Goal: Task Accomplishment & Management: Manage account settings

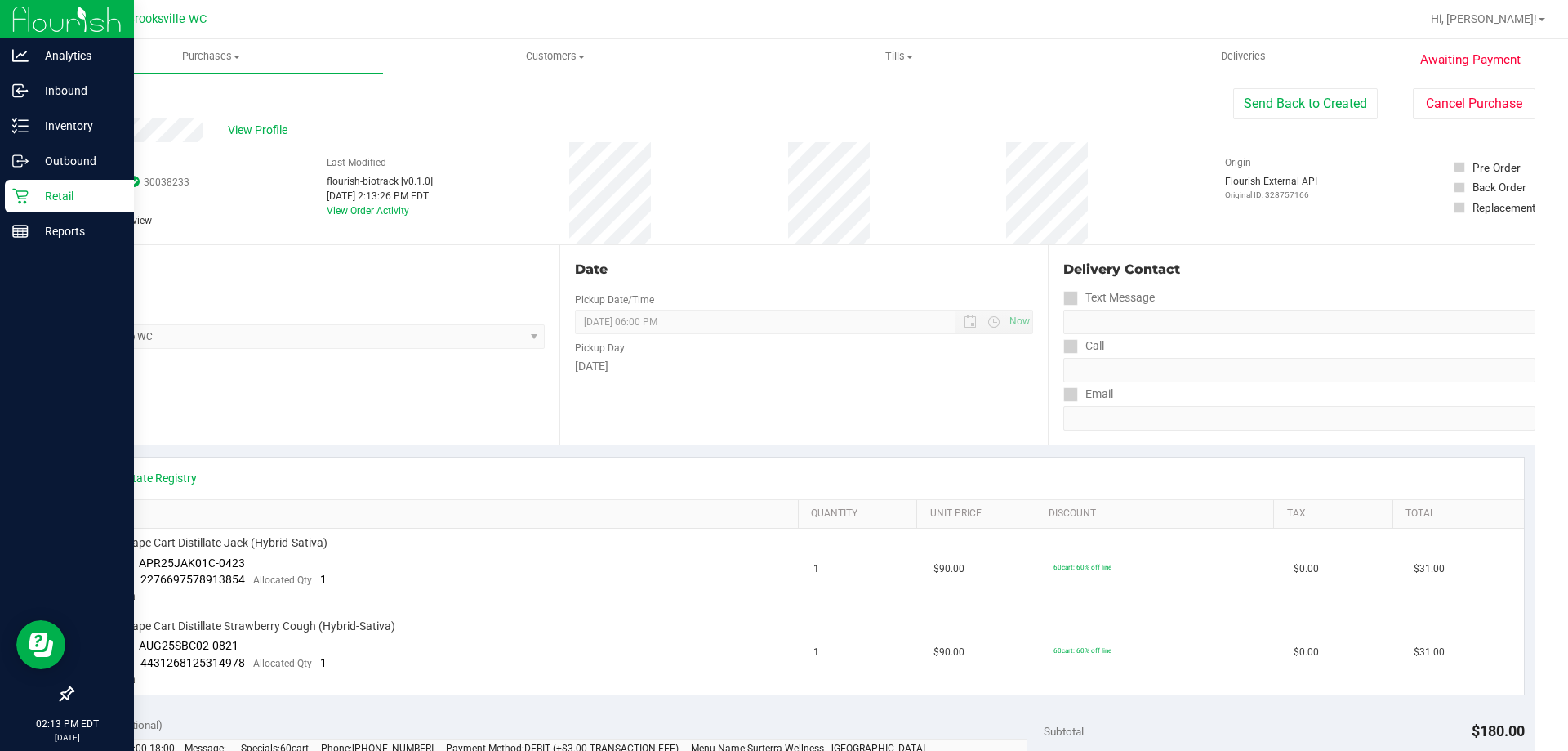
click at [31, 194] on p "Retail" at bounding box center [78, 196] width 98 height 19
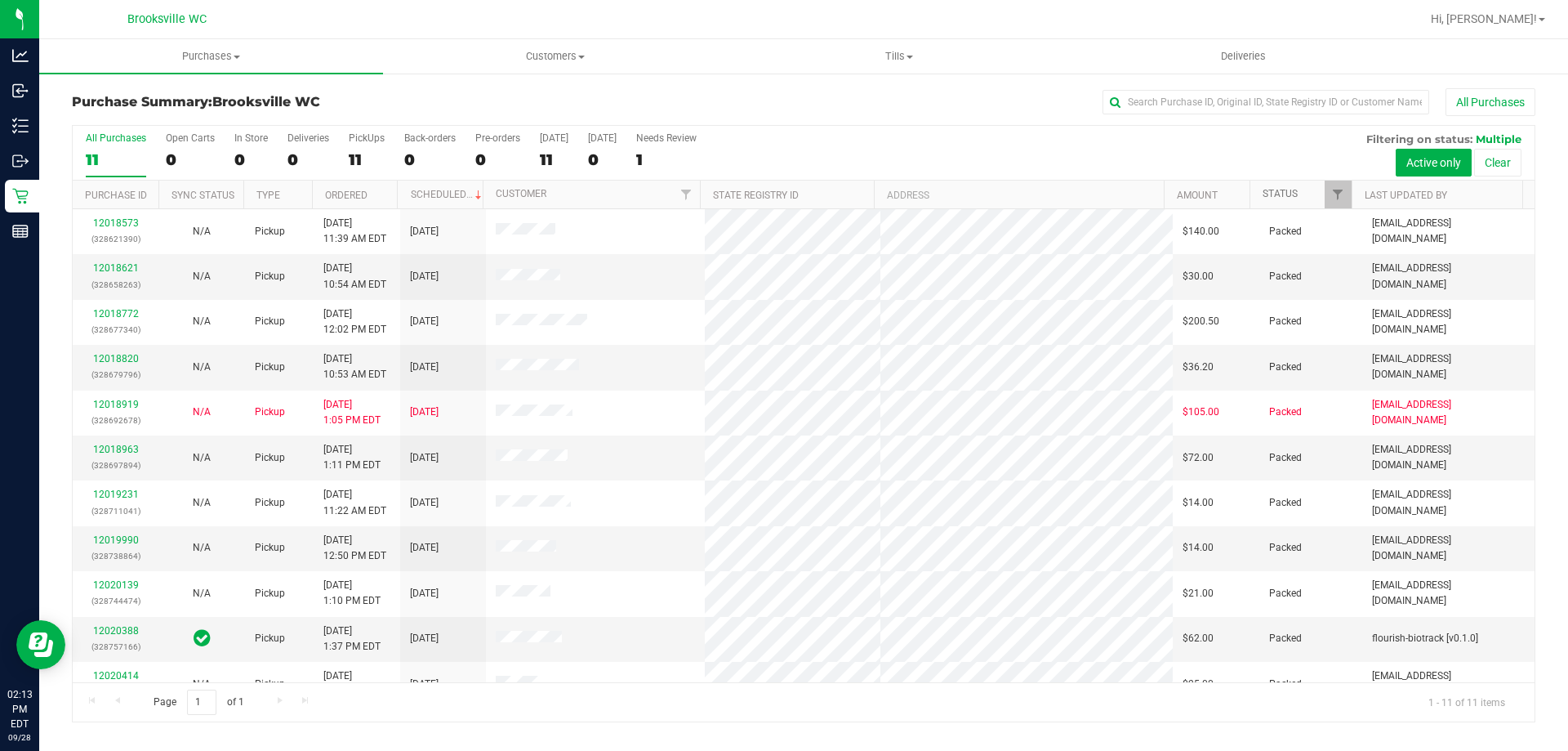
click at [1285, 188] on link "Status" at bounding box center [1280, 193] width 35 height 11
click at [1283, 196] on link "Status" at bounding box center [1290, 193] width 54 height 11
click at [861, 133] on div "All Purchases 11 Open Carts 0 In Store 0 Deliveries 0 PickUps 11 Back-orders 0 …" at bounding box center [803, 132] width 1462 height 13
click at [840, 135] on div "All Purchases 11 Open Carts 0 In Store 0 Deliveries 0 PickUps 11 Back-orders 0 …" at bounding box center [803, 132] width 1462 height 13
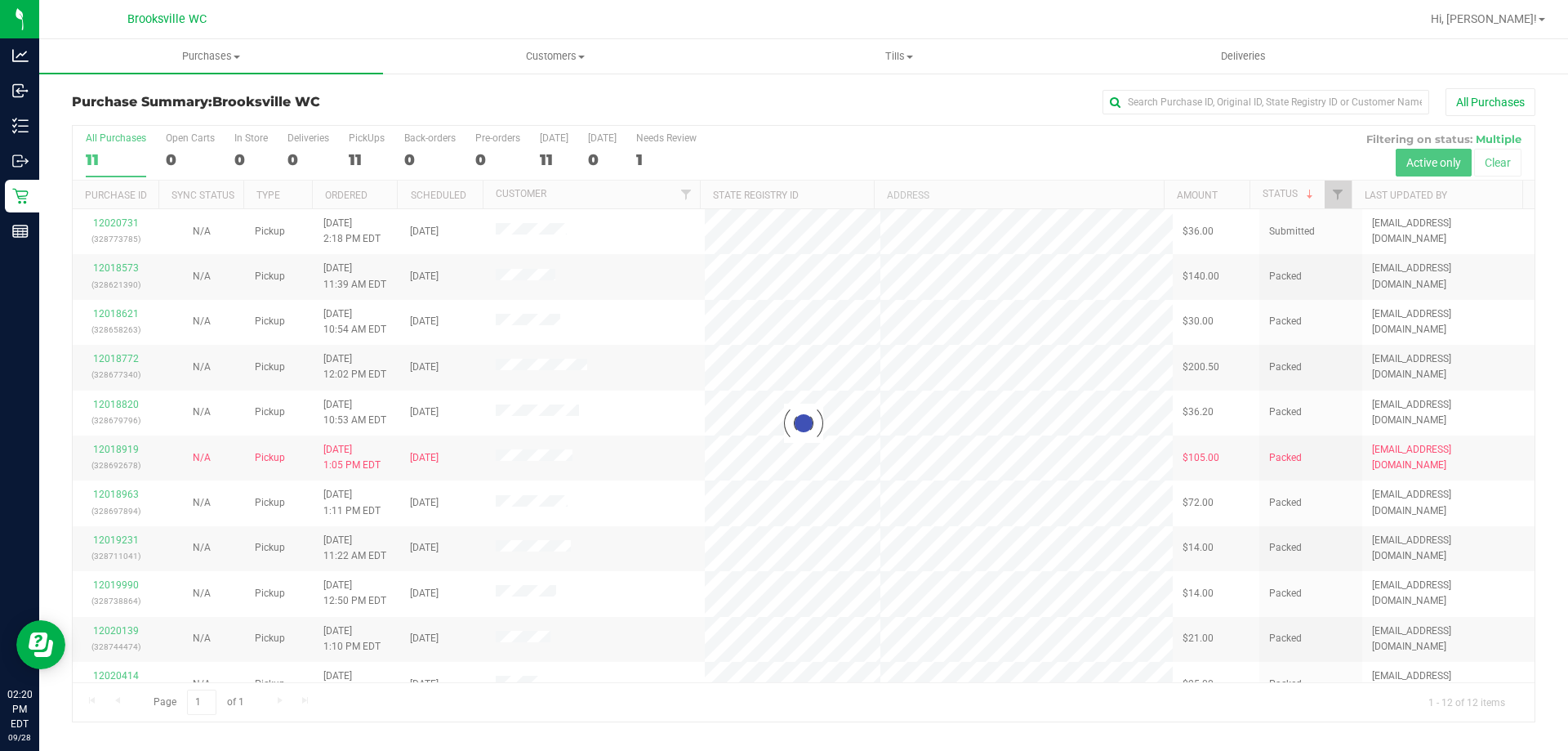
click at [922, 150] on div at bounding box center [803, 423] width 1462 height 596
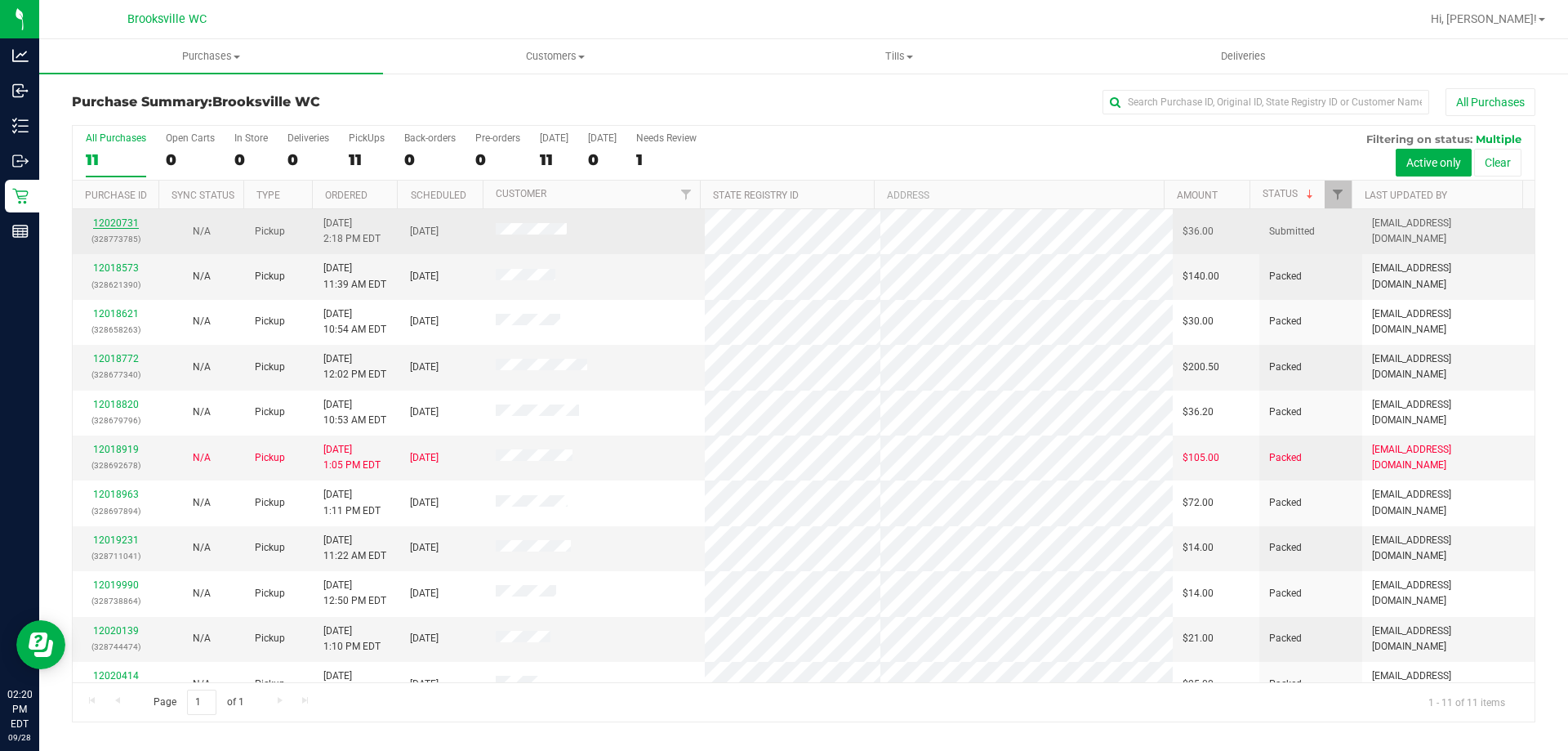
click at [121, 219] on link "12020731" at bounding box center [116, 222] width 45 height 11
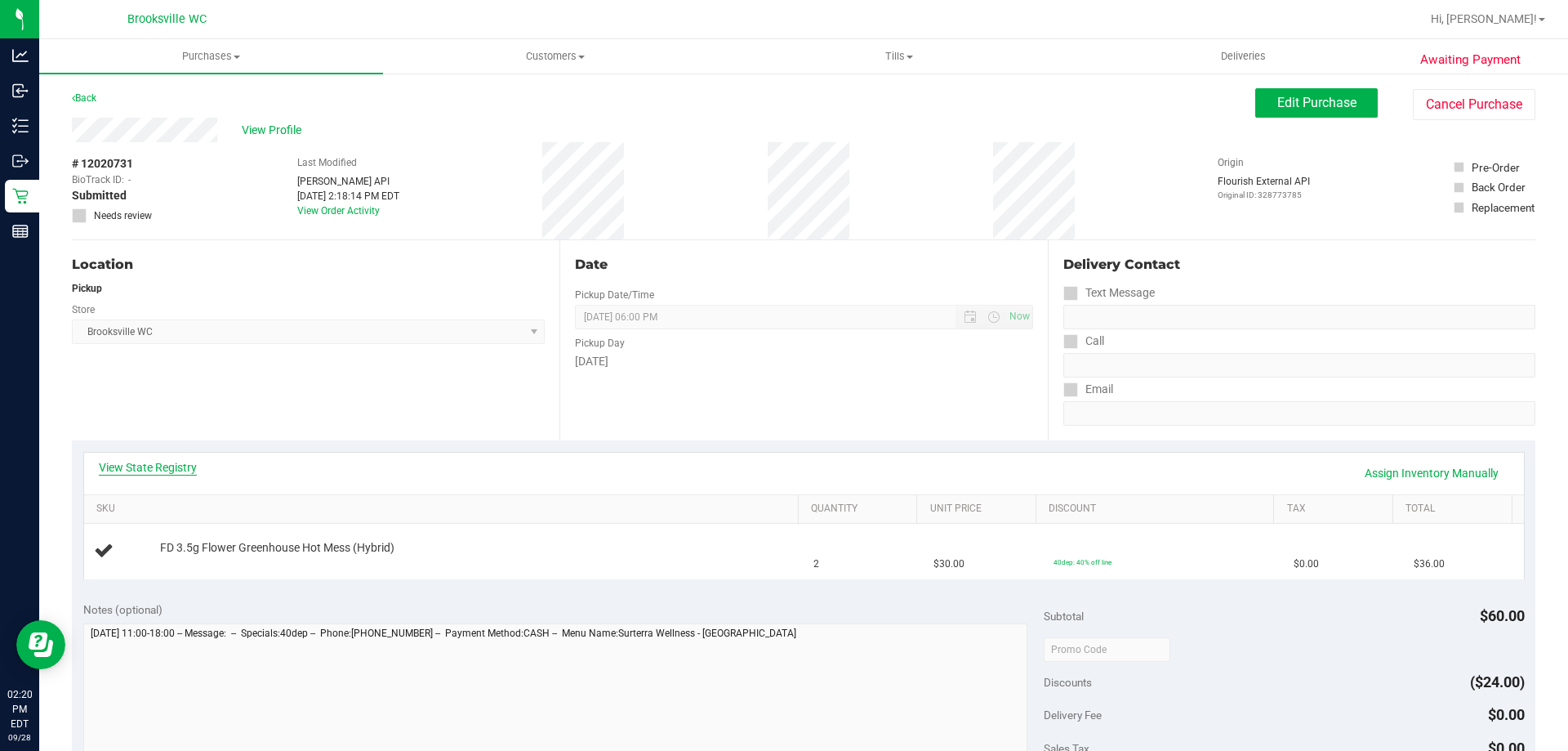
click at [170, 471] on link "View State Registry" at bounding box center [147, 467] width 98 height 17
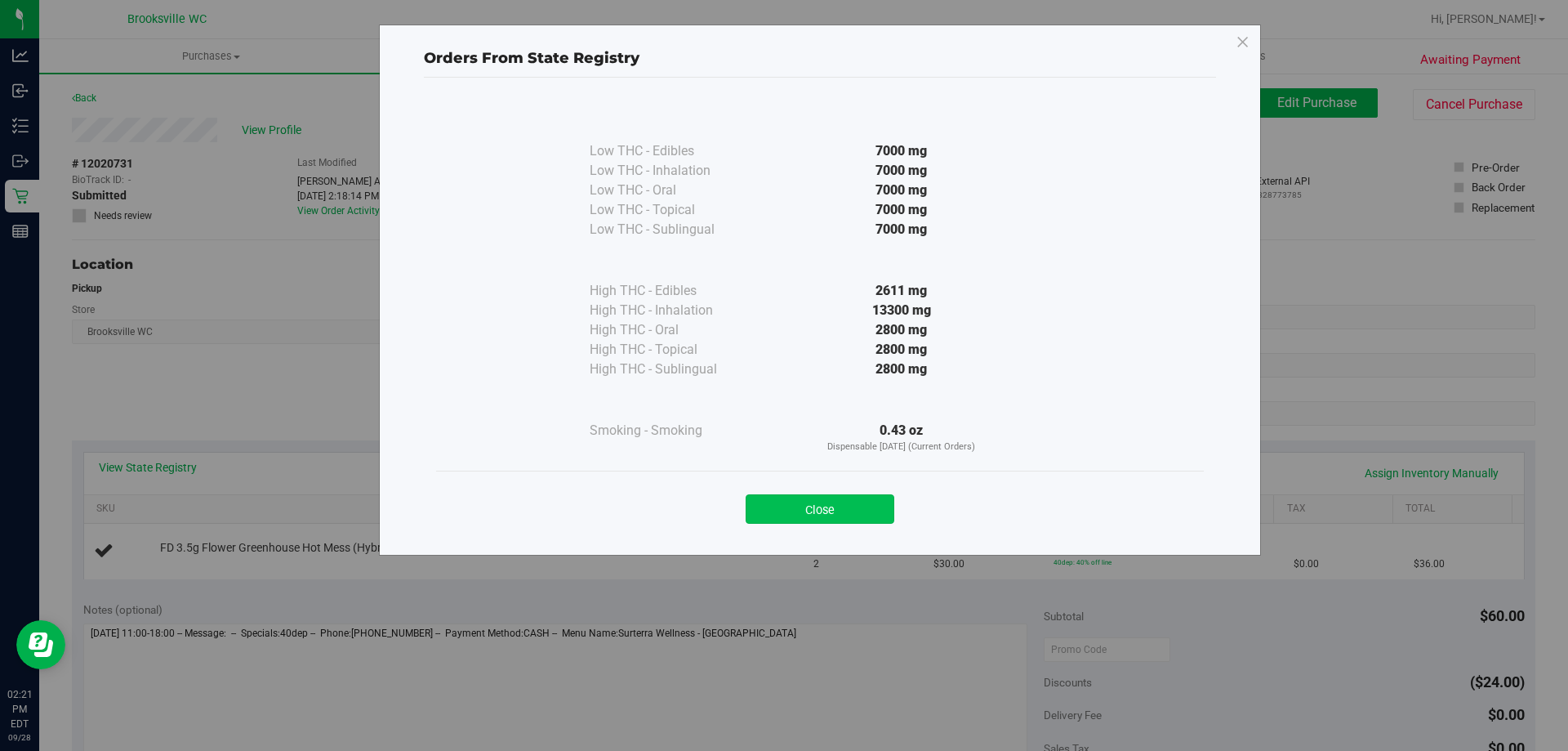
click at [826, 513] on button "Close" at bounding box center [820, 509] width 148 height 30
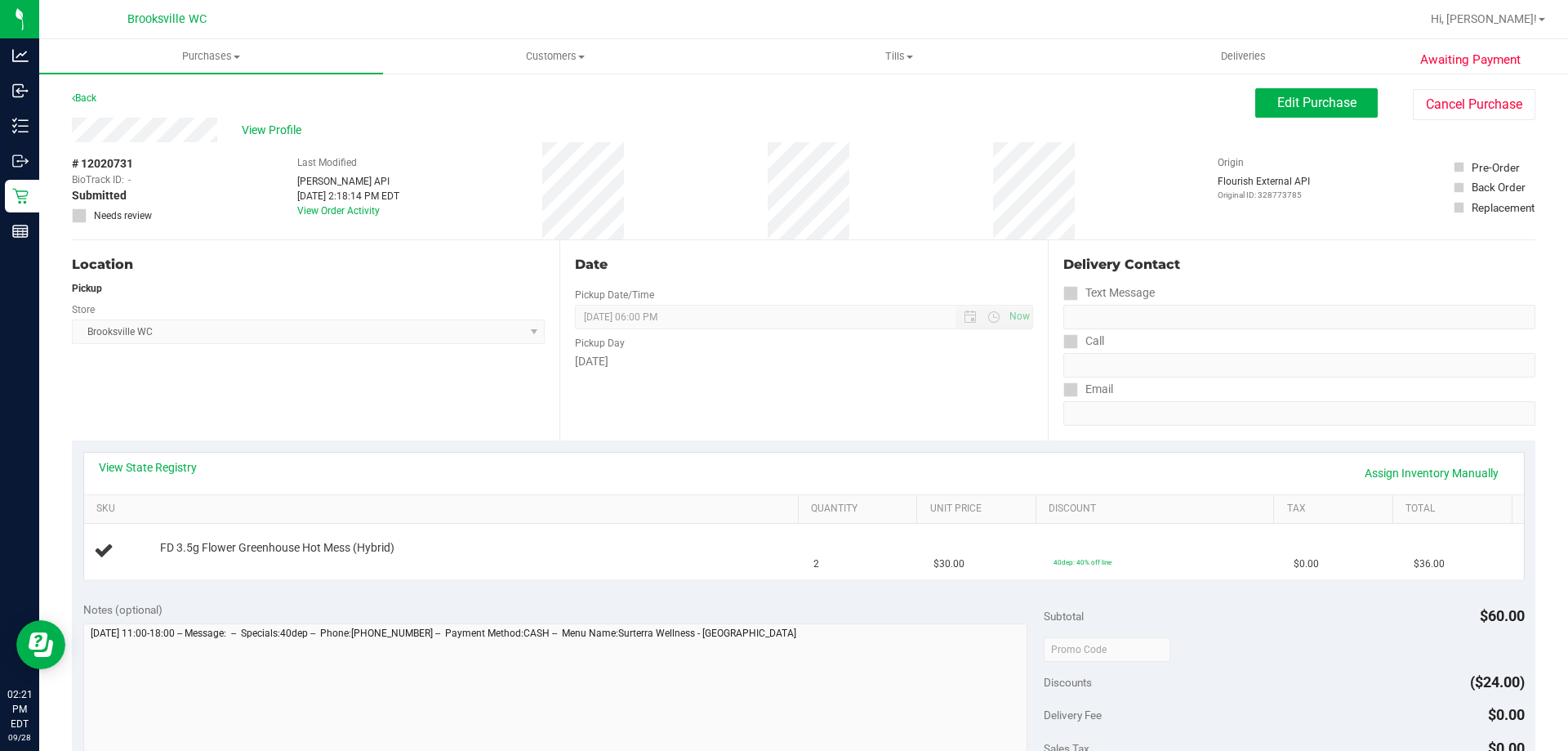
click at [435, 433] on div "Location Pickup Store Brooksville WC Select Store Bonita Springs WC Boynton Bea…" at bounding box center [315, 339] width 487 height 200
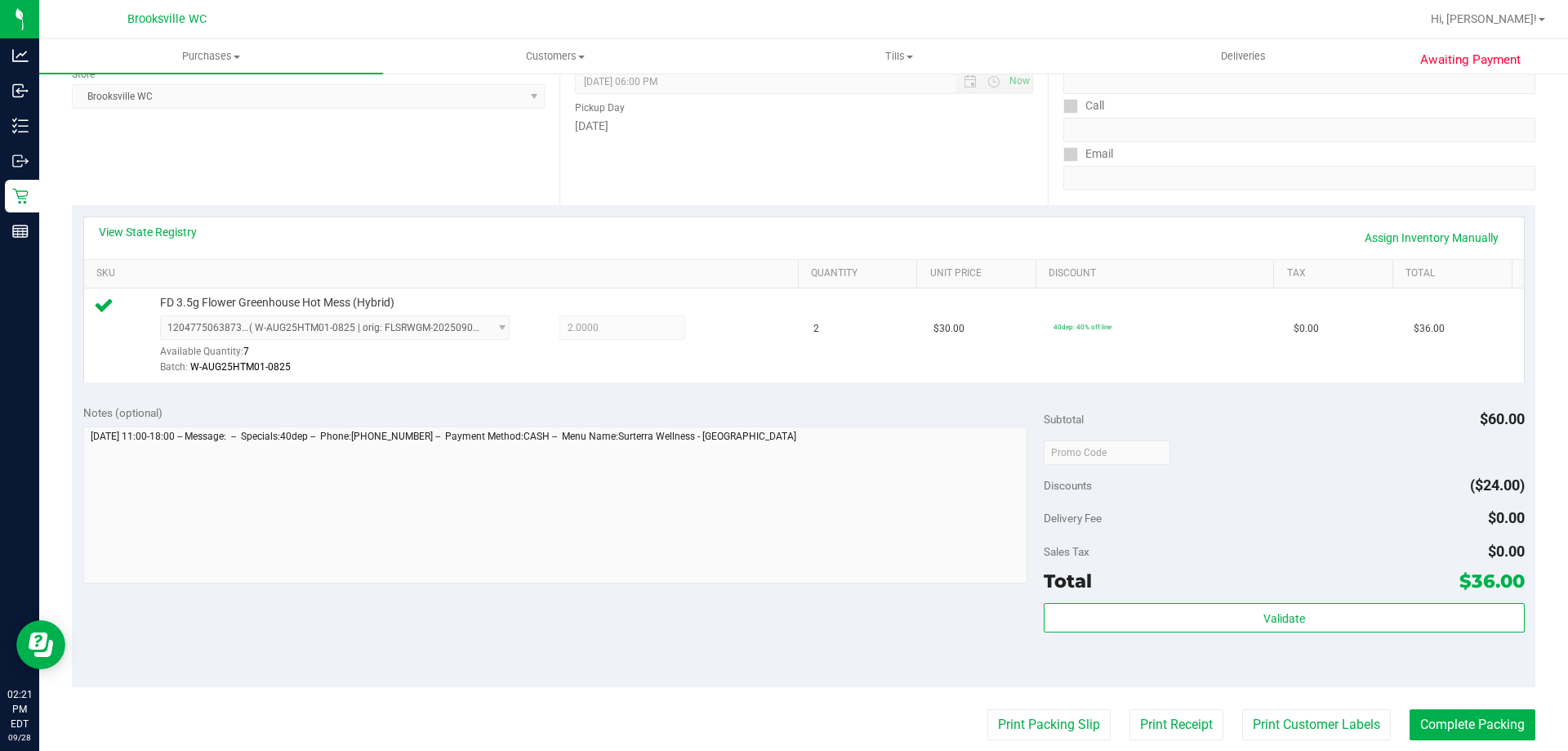
scroll to position [245, 0]
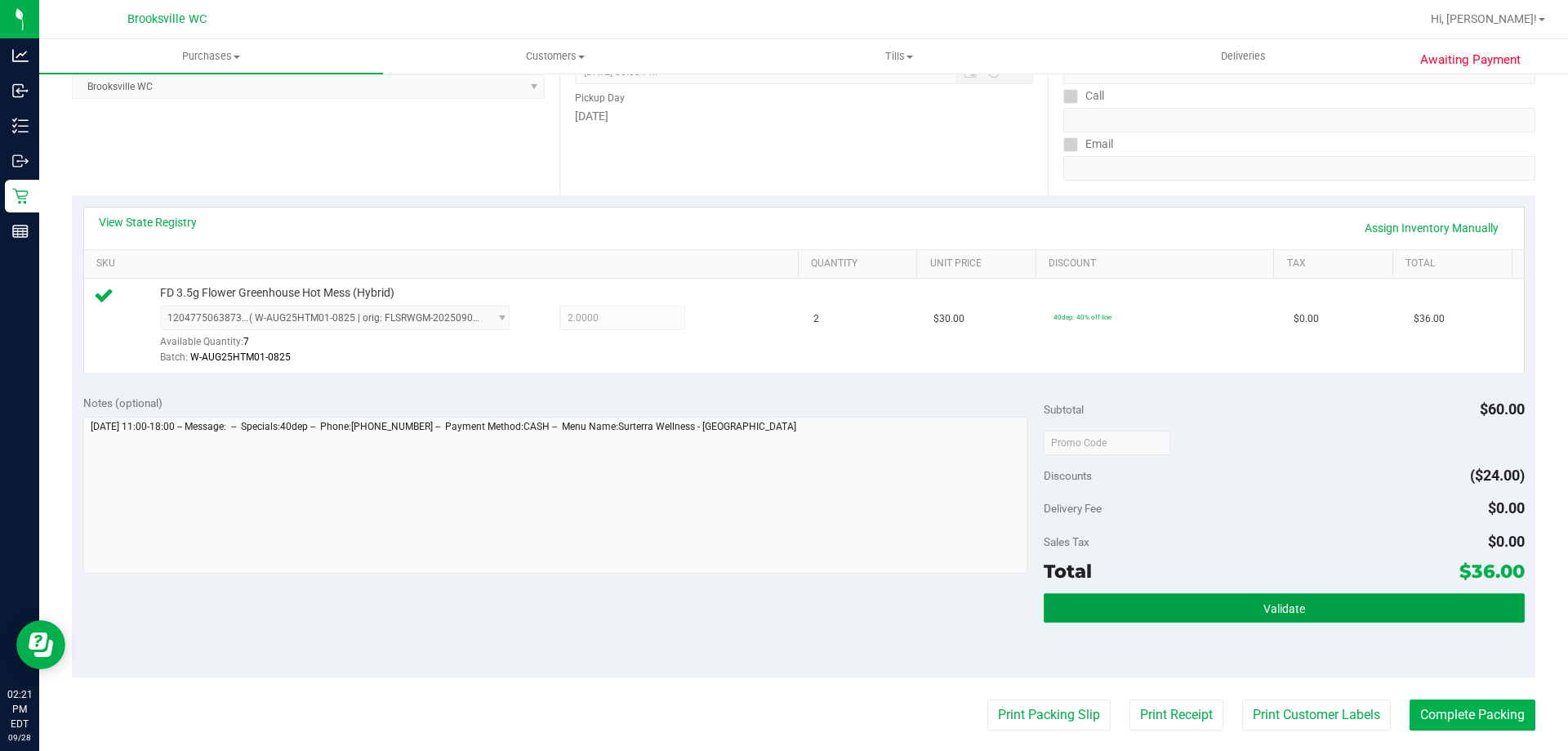
click at [1163, 614] on button "Validate" at bounding box center [1284, 608] width 481 height 30
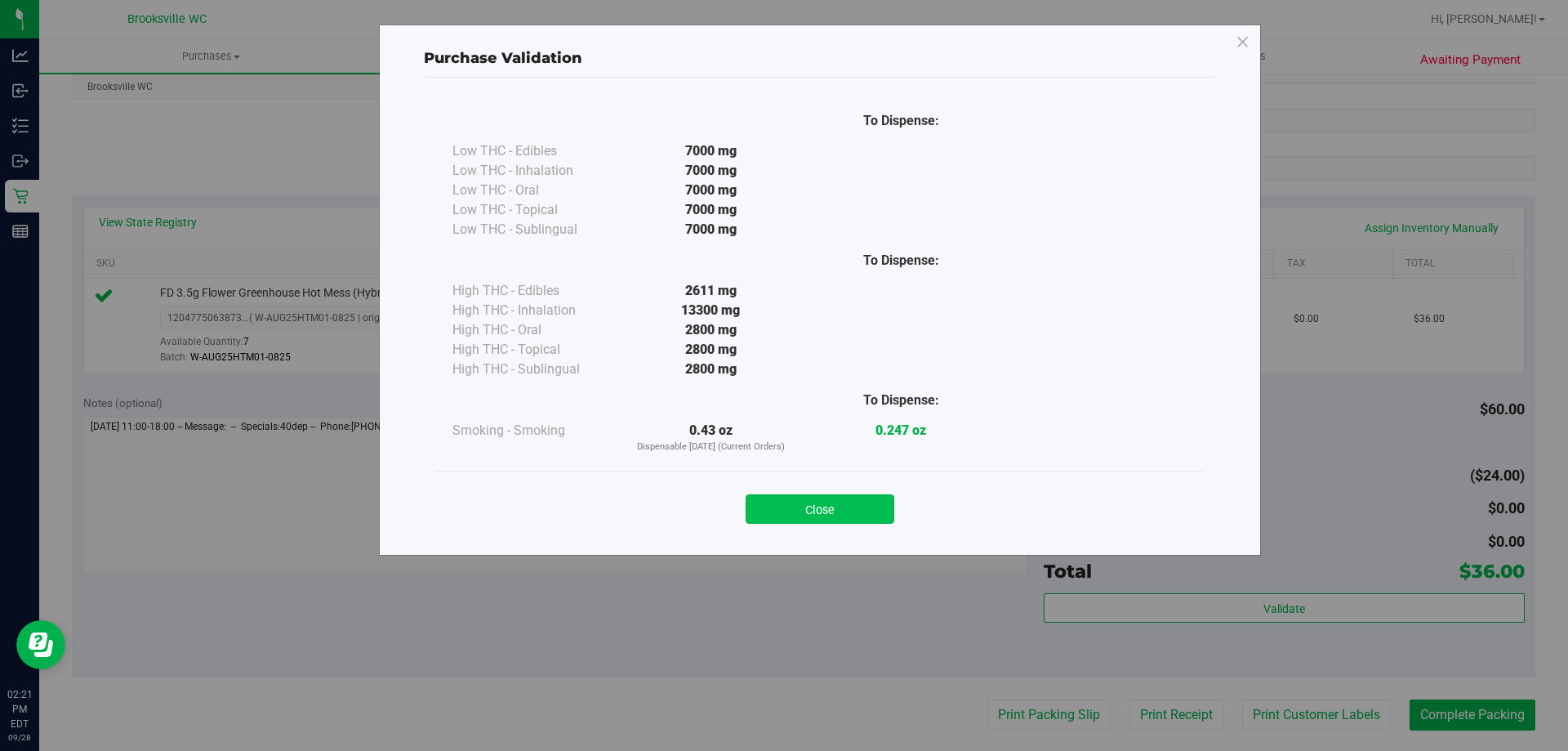
click at [810, 509] on button "Close" at bounding box center [820, 509] width 148 height 30
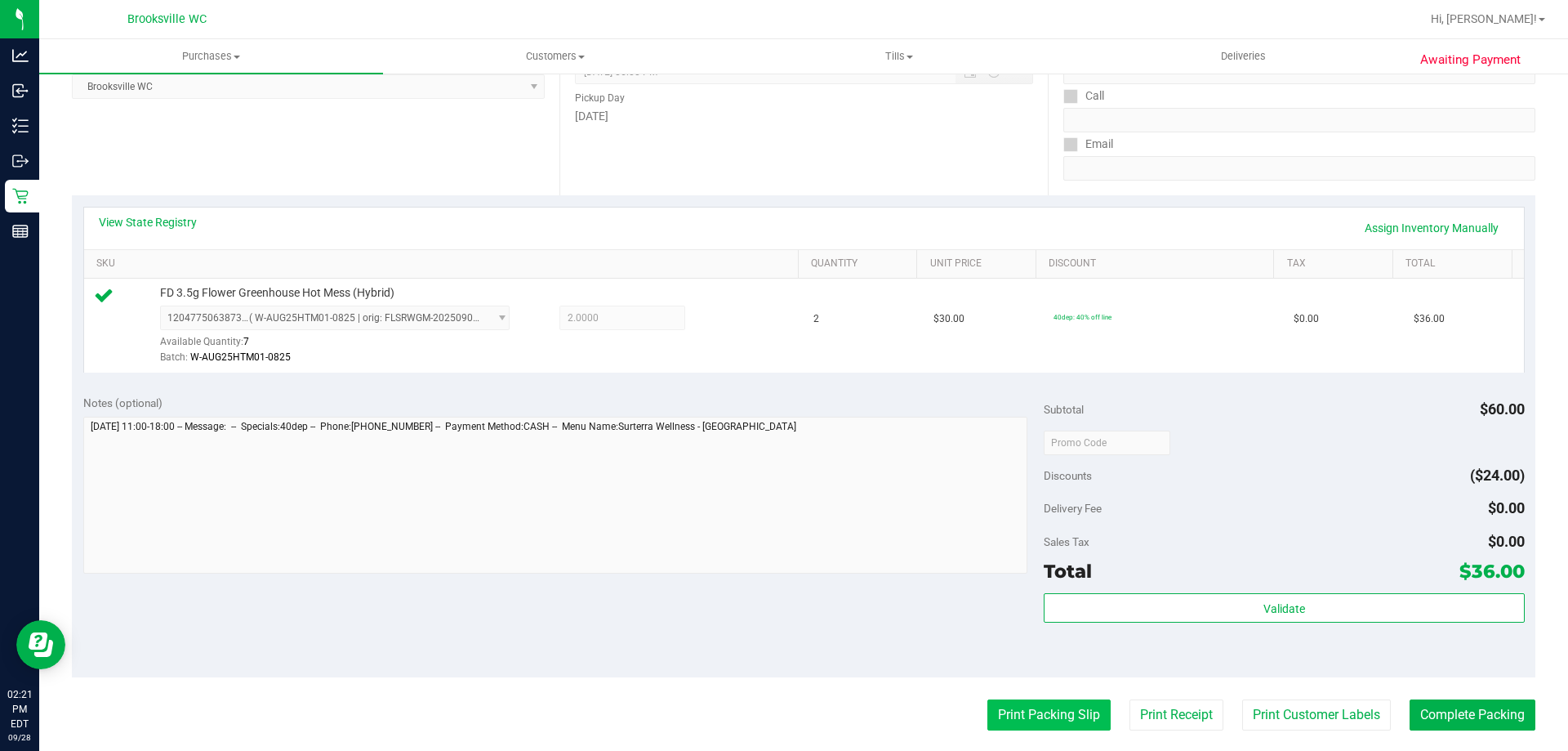
click at [1062, 725] on button "Print Packing Slip" at bounding box center [1048, 715] width 123 height 31
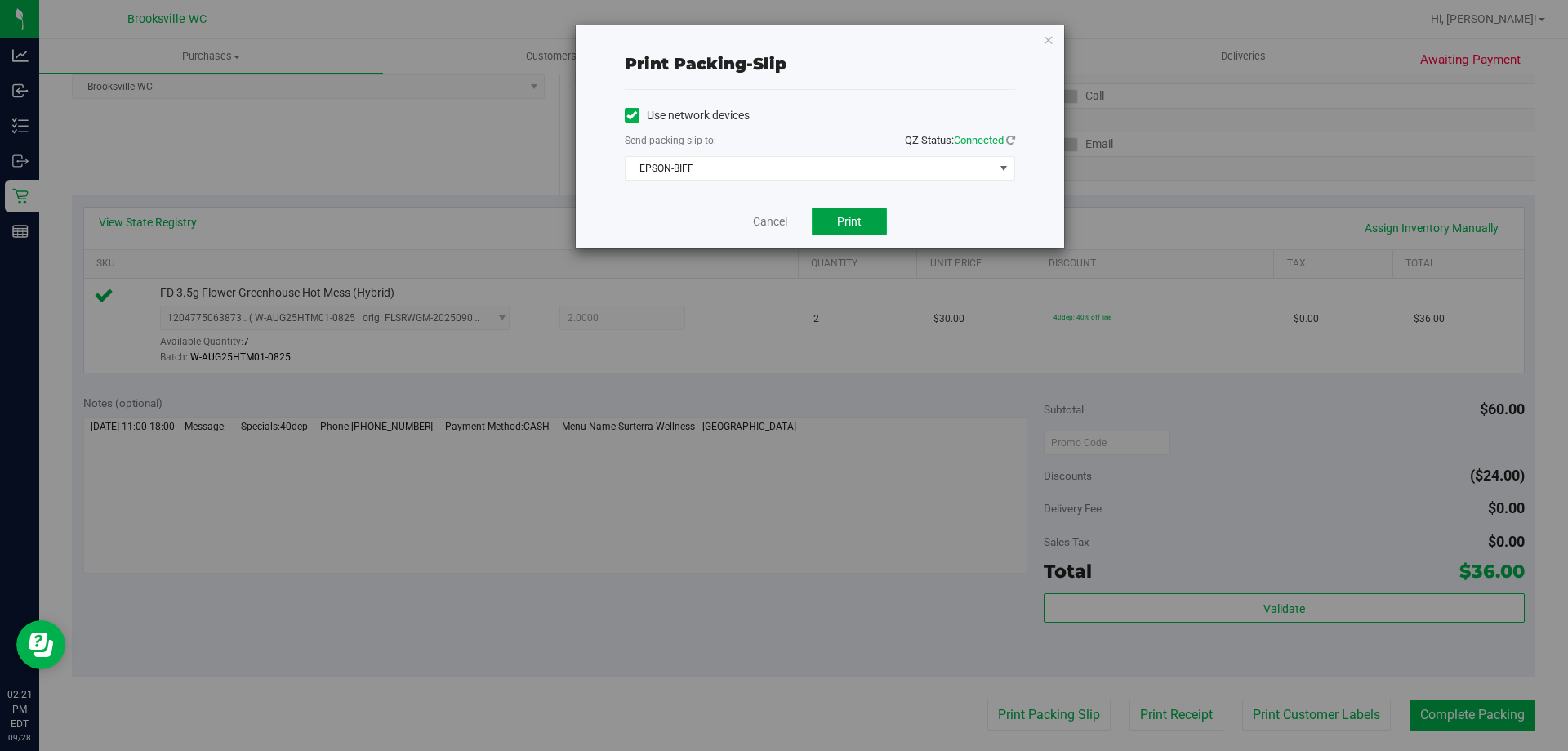
click at [846, 226] on span "Print" at bounding box center [849, 221] width 24 height 13
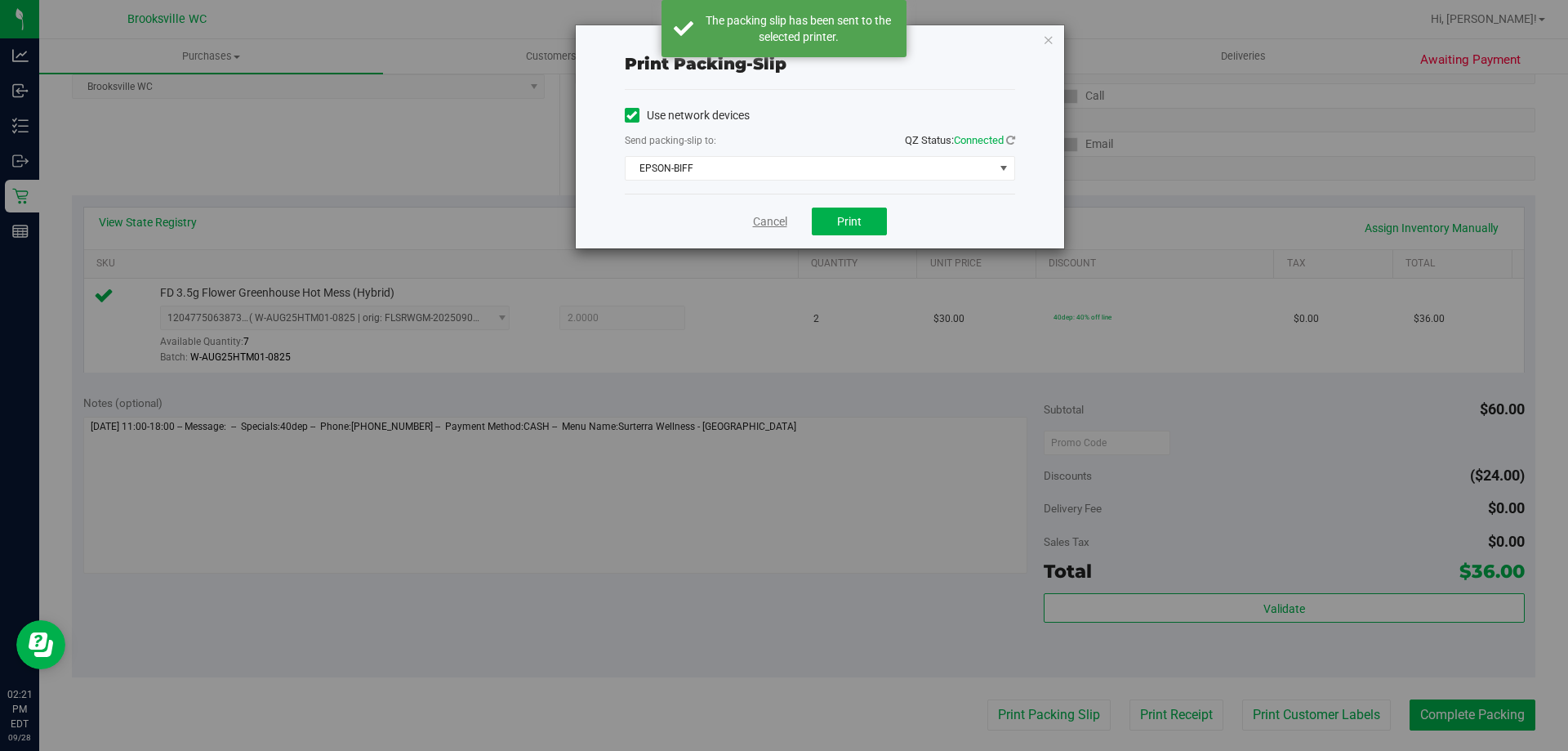
click at [758, 219] on link "Cancel" at bounding box center [770, 222] width 34 height 17
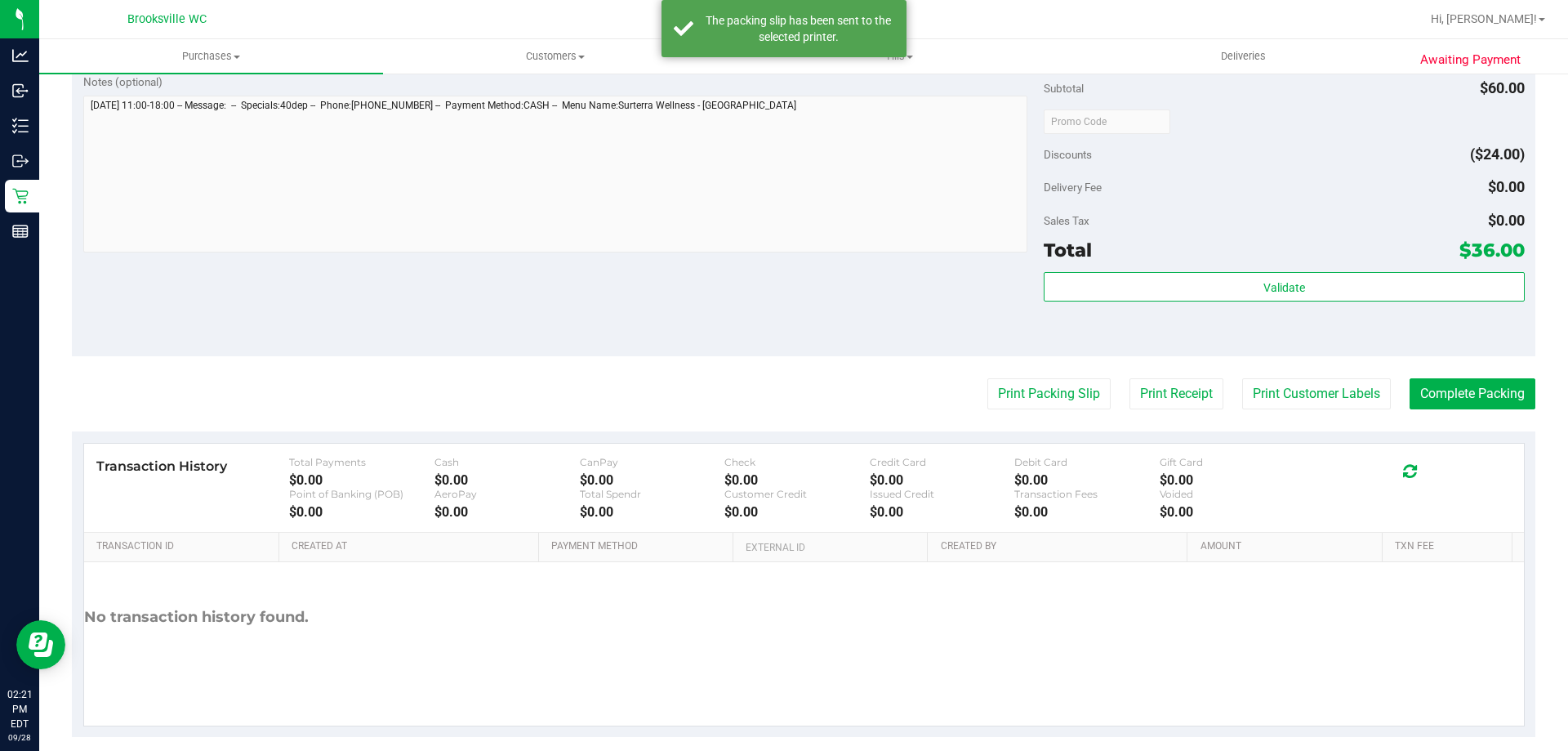
scroll to position [572, 0]
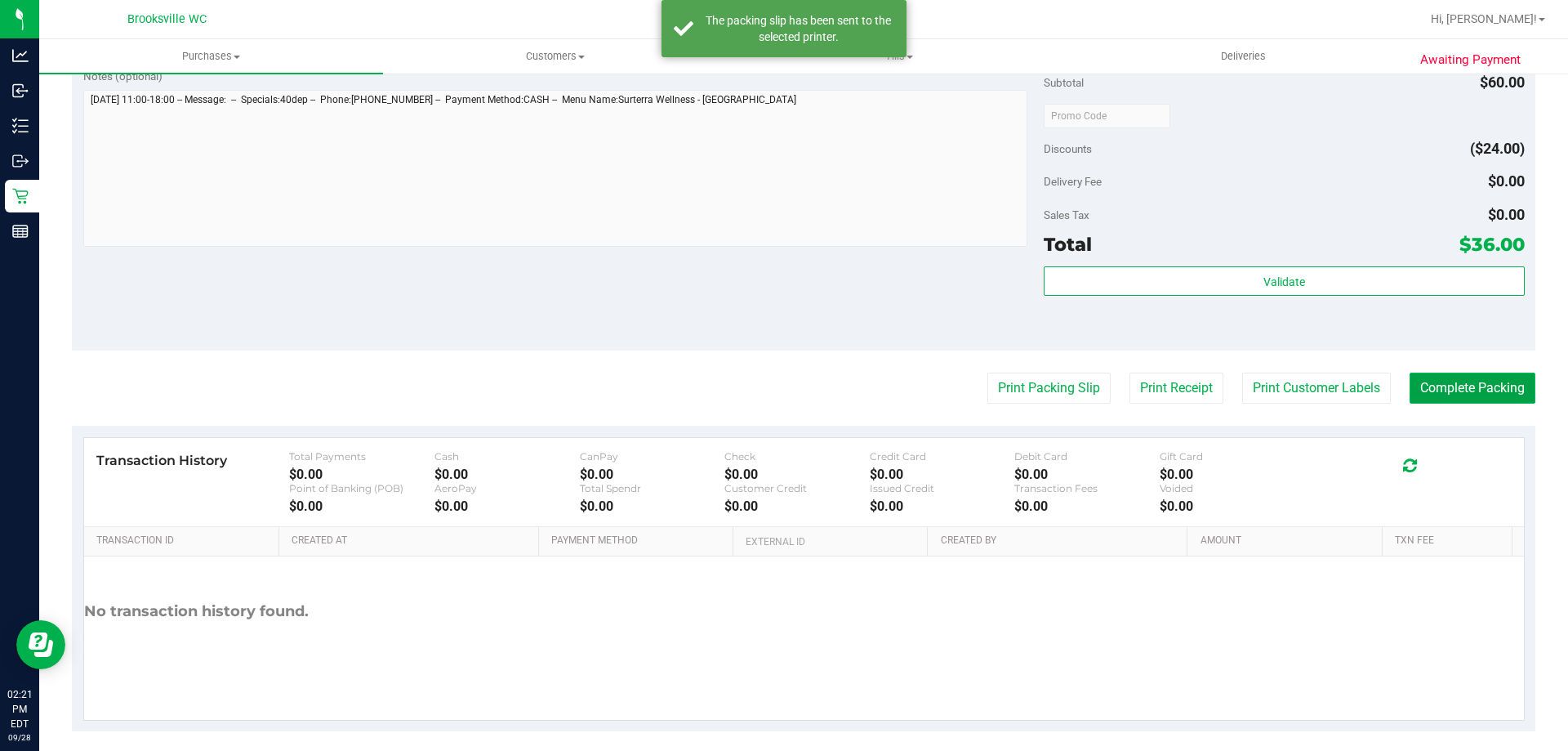
click at [1429, 380] on button "Complete Packing" at bounding box center [1473, 388] width 126 height 31
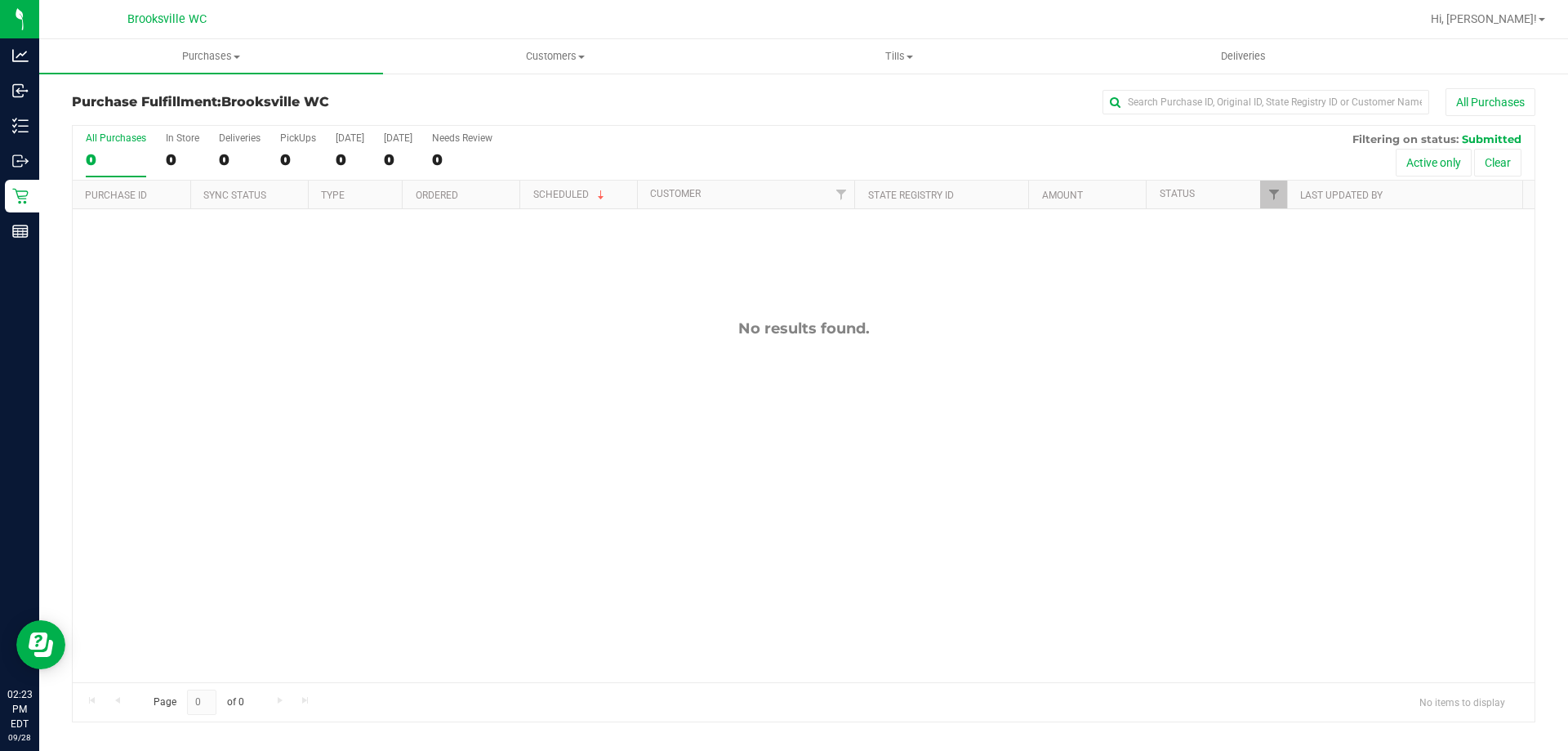
click at [851, 137] on div "All Purchases 0 In Store 0 Deliveries 0 PickUps 0 Today 0 Tomorrow 0 Needs Revi…" at bounding box center [803, 132] width 1462 height 13
click at [973, 138] on div "All Purchases 0 In Store 0 Deliveries 0 PickUps 0 Today 0 Tomorrow 0 Needs Revi…" at bounding box center [803, 132] width 1462 height 13
click at [861, 131] on div "All Purchases 0 In Store 0 Deliveries 0 PickUps 0 Today 0 Tomorrow 0 Needs Revi…" at bounding box center [803, 132] width 1462 height 13
click at [857, 126] on div "All Purchases 0 In Store 0 Deliveries 0 PickUps 0 Today 0 Tomorrow 0 Needs Revi…" at bounding box center [803, 132] width 1462 height 13
click at [952, 149] on div "All Purchases 0 In Store 0 Deliveries 0 PickUps 0 Today 0 Tomorrow 0 Needs Revi…" at bounding box center [803, 153] width 1462 height 55
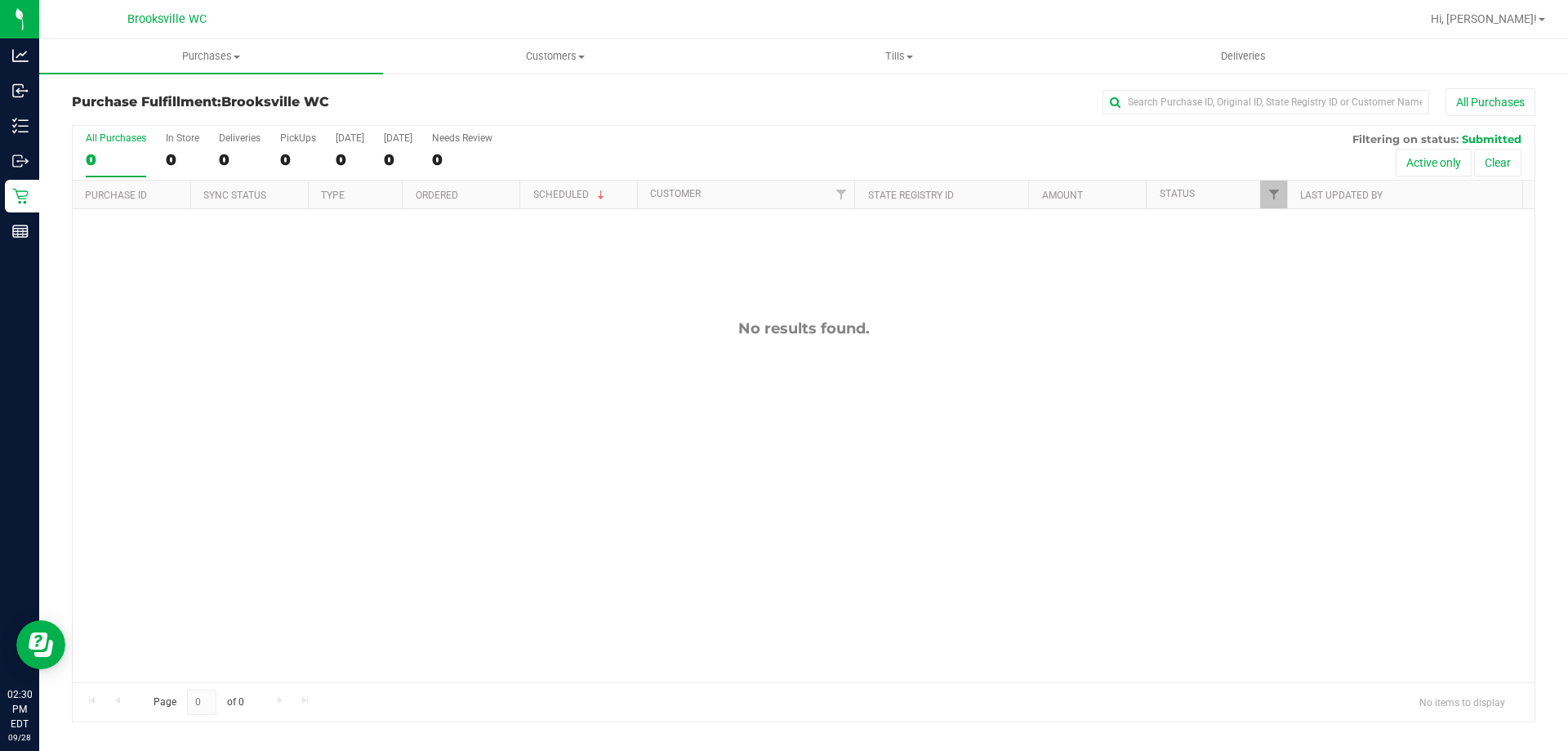
click at [776, 131] on div "All Purchases 0 In Store 0 Deliveries 0 PickUps 0 Today 0 Tomorrow 0 Needs Revi…" at bounding box center [803, 132] width 1462 height 13
click at [980, 112] on div "All Purchases" at bounding box center [1047, 102] width 976 height 28
click at [674, 147] on div "All Purchases 0 In Store 0 Deliveries 0 PickUps 0 Today 0 Tomorrow 0 Needs Revi…" at bounding box center [803, 153] width 1462 height 55
click at [1435, 569] on div "No results found." at bounding box center [803, 501] width 1462 height 584
click at [677, 454] on div "No results found." at bounding box center [803, 501] width 1462 height 584
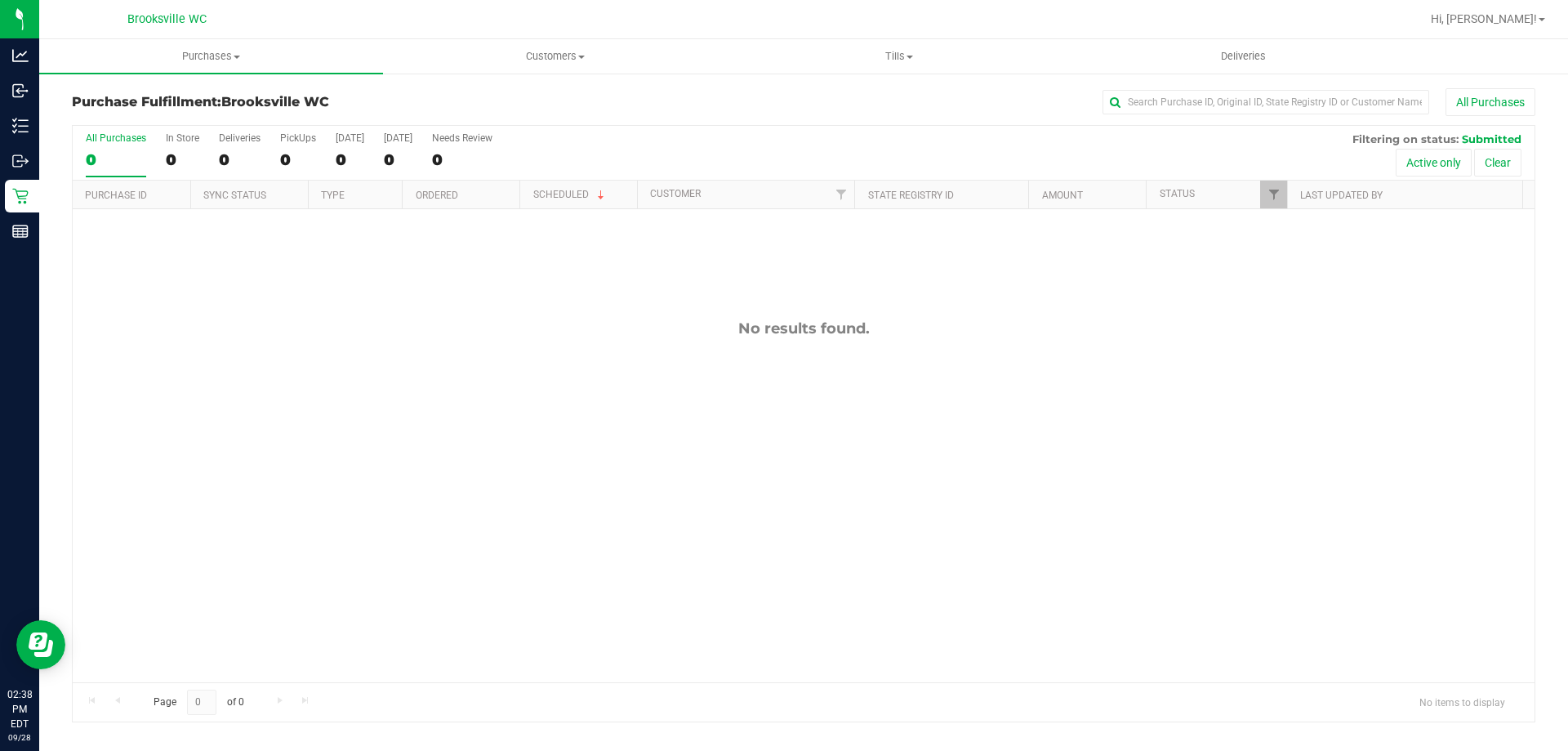
drag, startPoint x: 826, startPoint y: 157, endPoint x: 709, endPoint y: 380, distance: 251.8
click at [825, 154] on div "All Purchases 0 In Store 0 Deliveries 0 PickUps 0 Today 0 Tomorrow 0 Needs Revi…" at bounding box center [803, 153] width 1462 height 55
click at [249, 427] on div "No results found." at bounding box center [803, 501] width 1462 height 584
click at [625, 129] on div "All Purchases 0 In Store 0 Deliveries 0 PickUps 0 Today 0 Tomorrow 0 Needs Revi…" at bounding box center [803, 132] width 1462 height 13
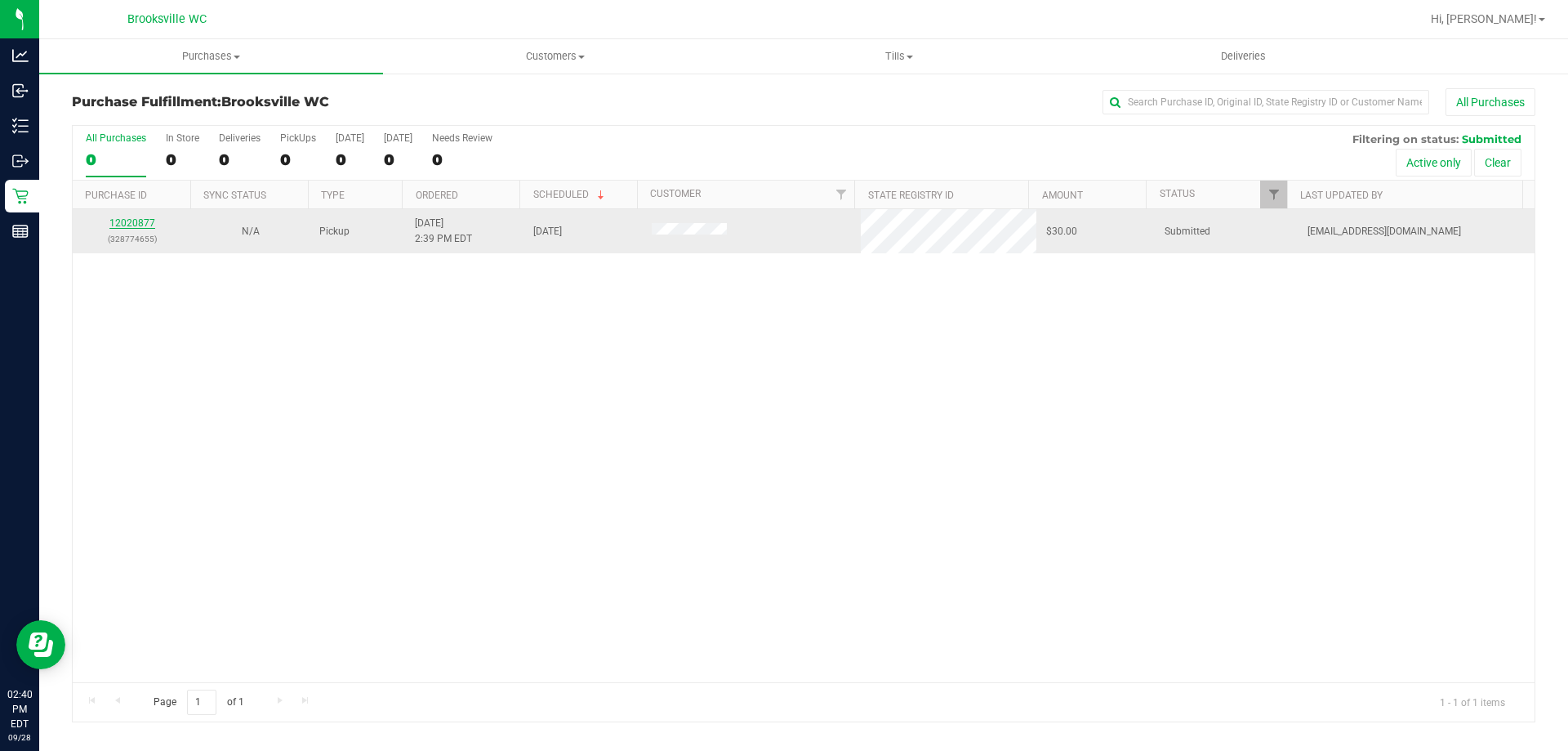
click at [126, 228] on link "12020877" at bounding box center [133, 222] width 45 height 11
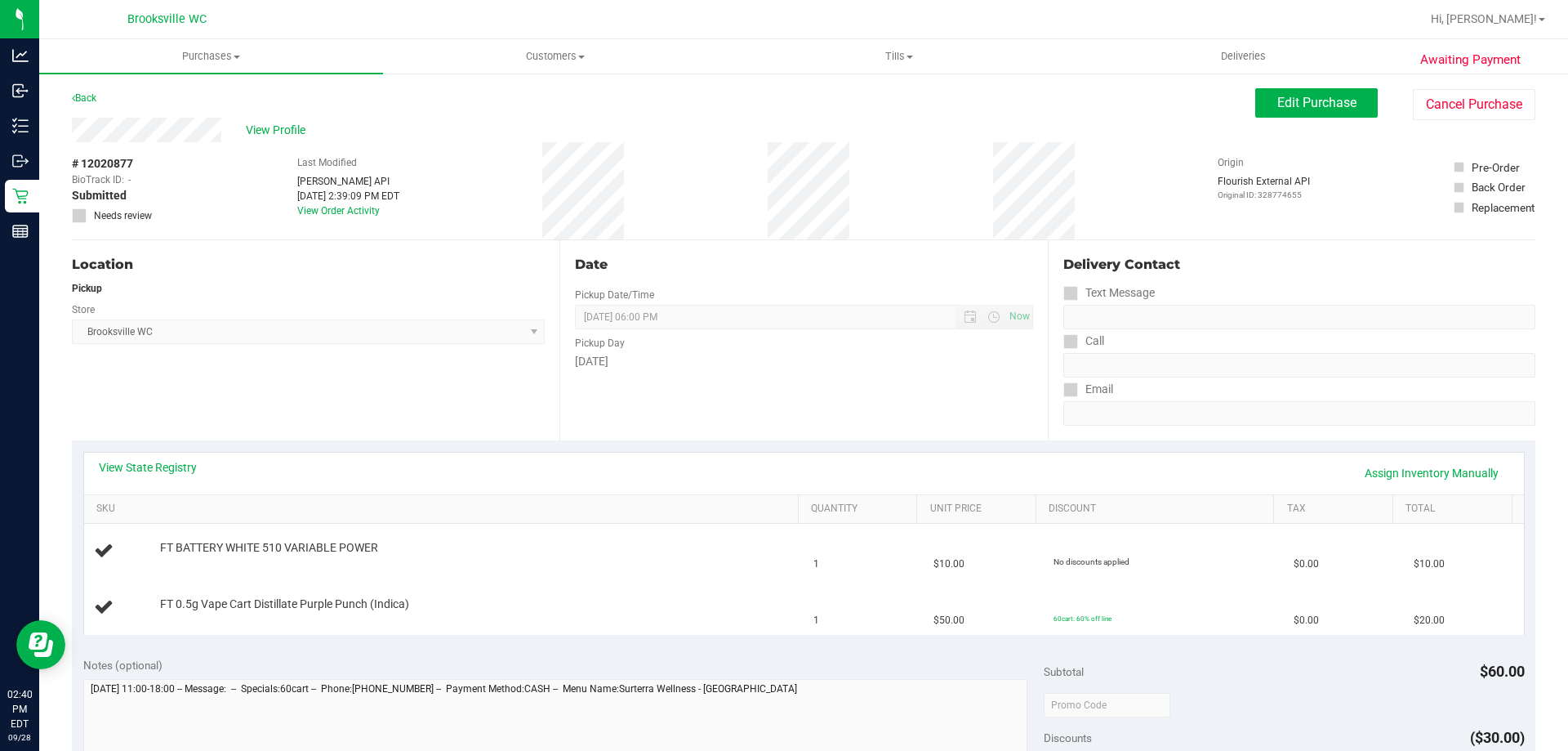
click at [169, 476] on div "View State Registry Assign Inventory Manually" at bounding box center [804, 473] width 1411 height 28
click at [171, 467] on link "View State Registry" at bounding box center [147, 467] width 98 height 17
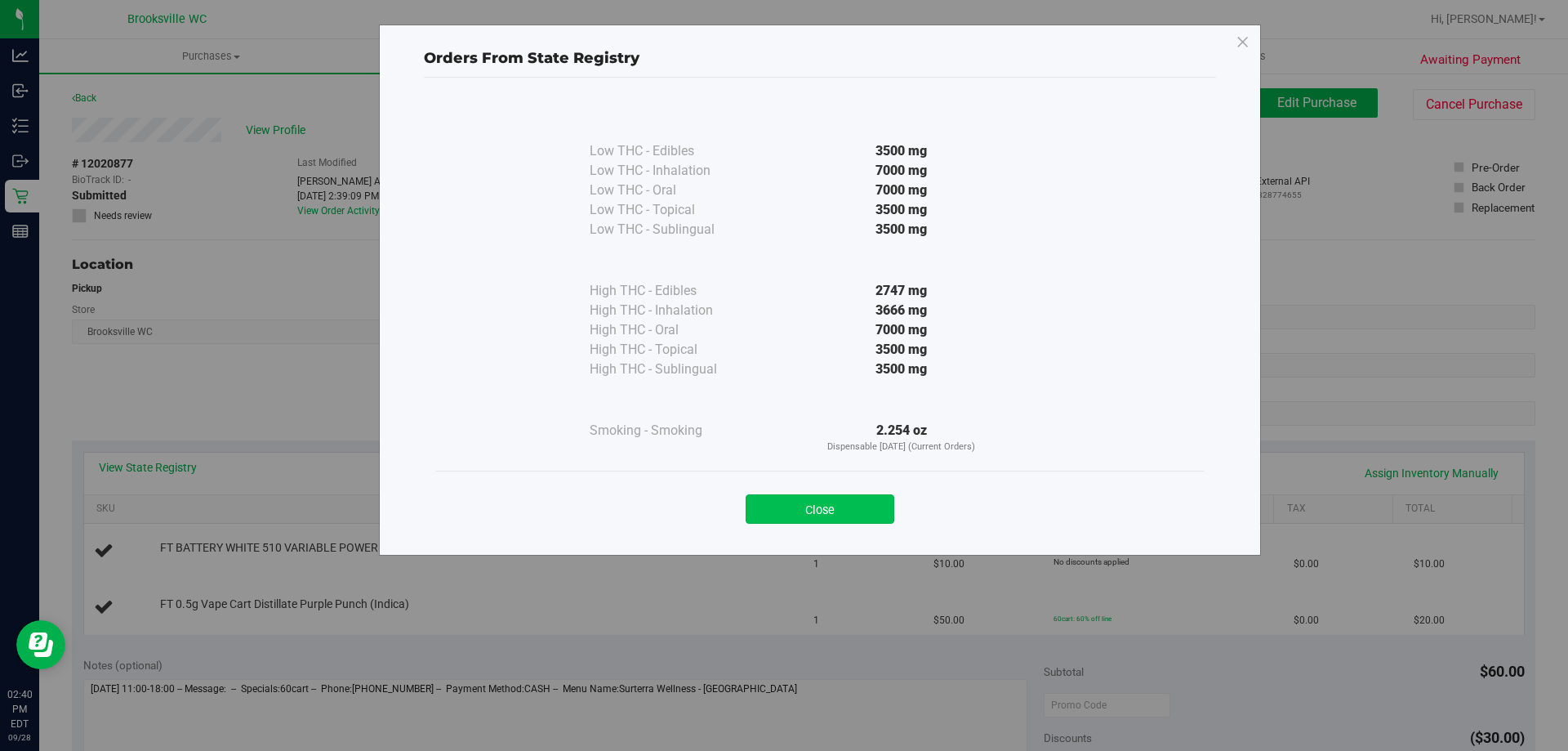
click at [818, 509] on button "Close" at bounding box center [820, 509] width 148 height 30
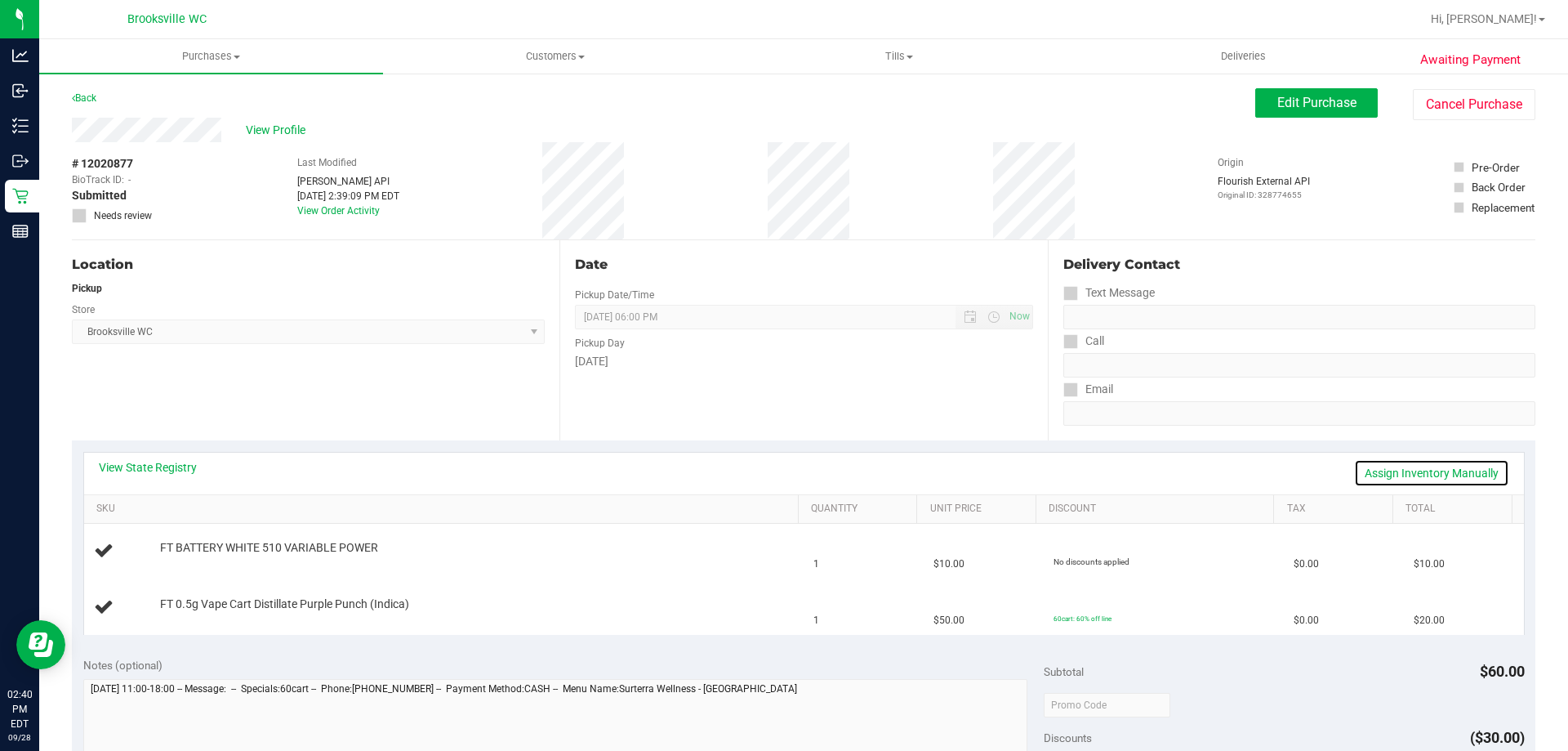
click at [1384, 474] on link "Assign Inventory Manually" at bounding box center [1432, 473] width 155 height 28
click at [180, 553] on link "Add Package" at bounding box center [189, 558] width 58 height 11
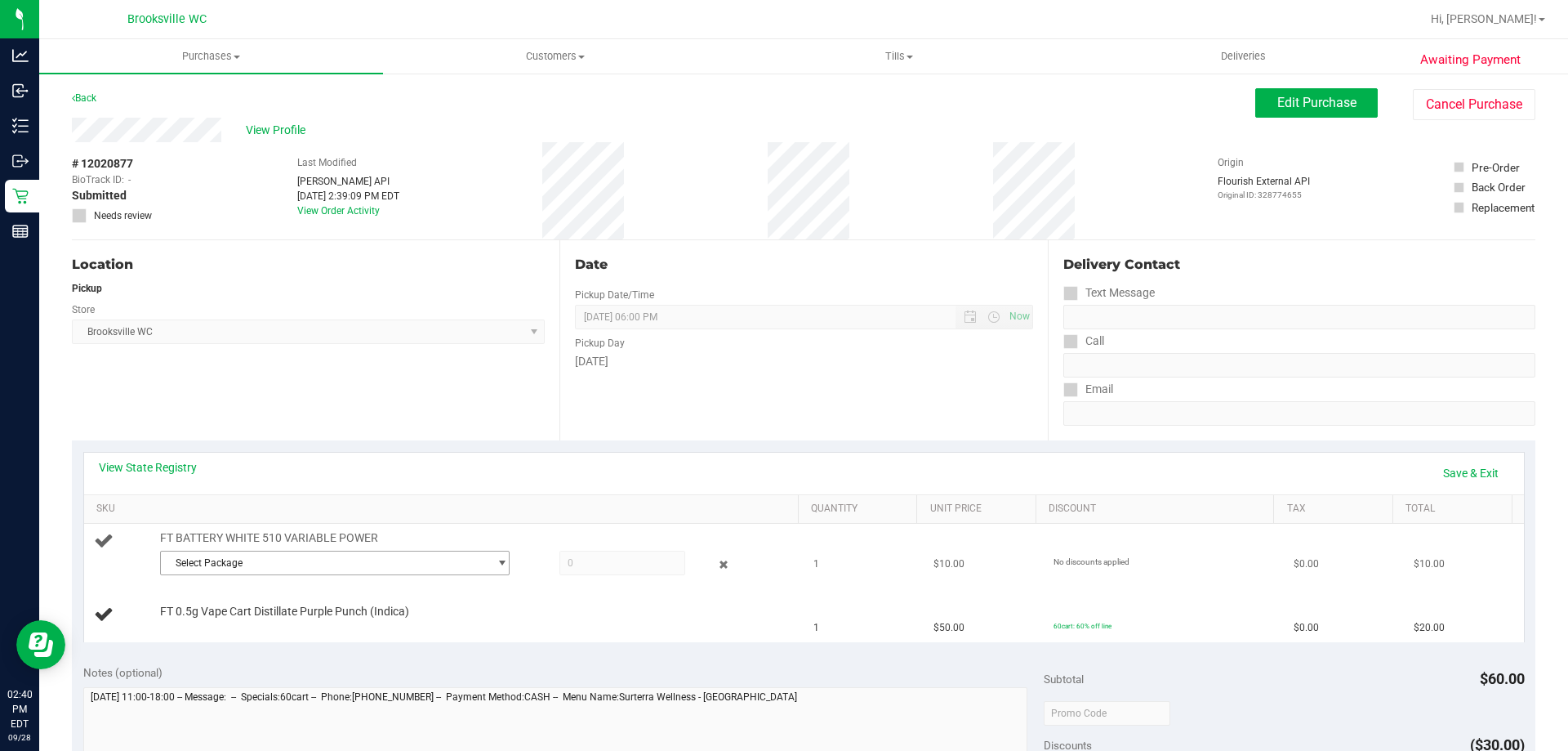
click at [313, 567] on span "Select Package" at bounding box center [325, 563] width 328 height 23
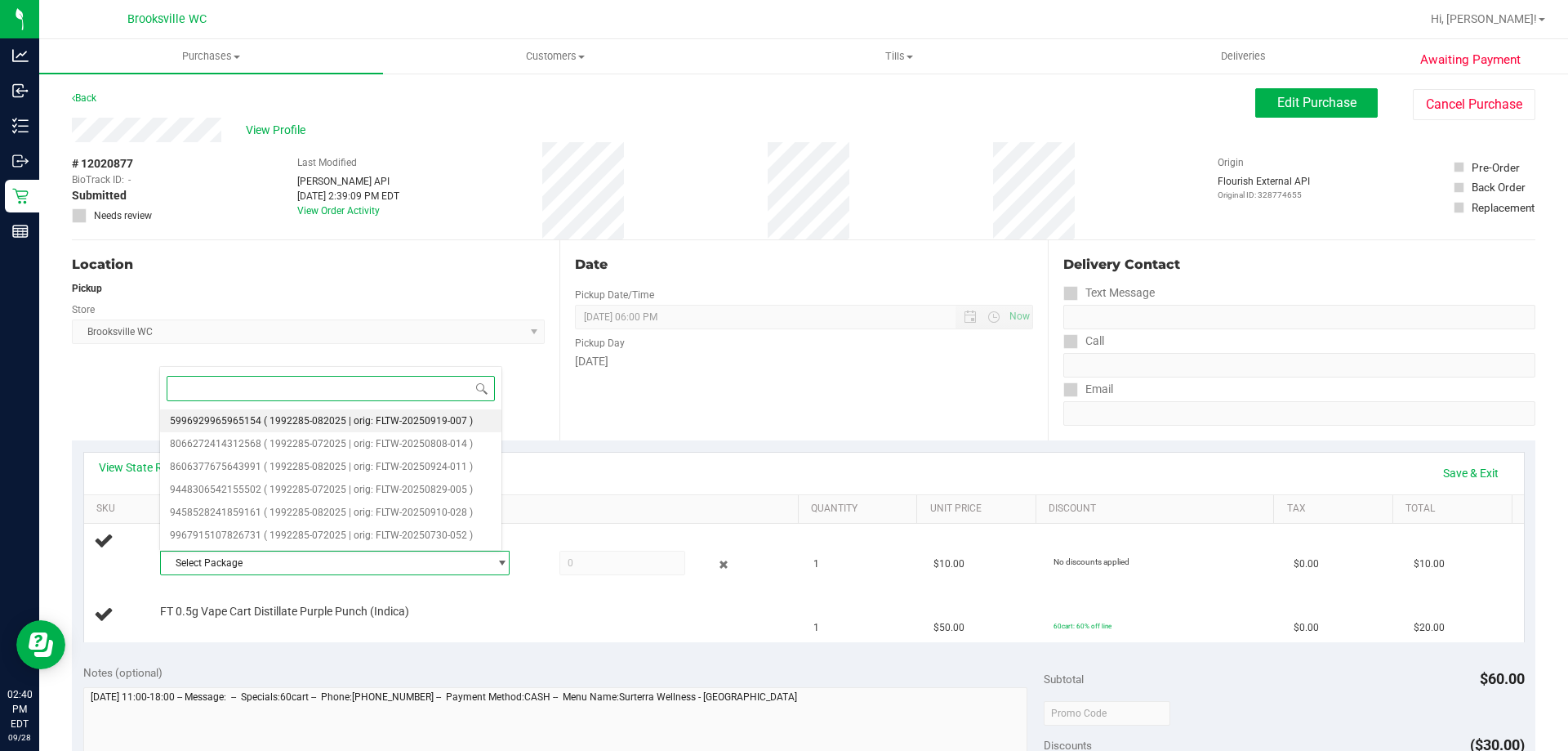
click at [308, 413] on li "5996929965965154 ( 1992285-082025 | orig: FLTW-20250919-007 )" at bounding box center [331, 420] width 342 height 23
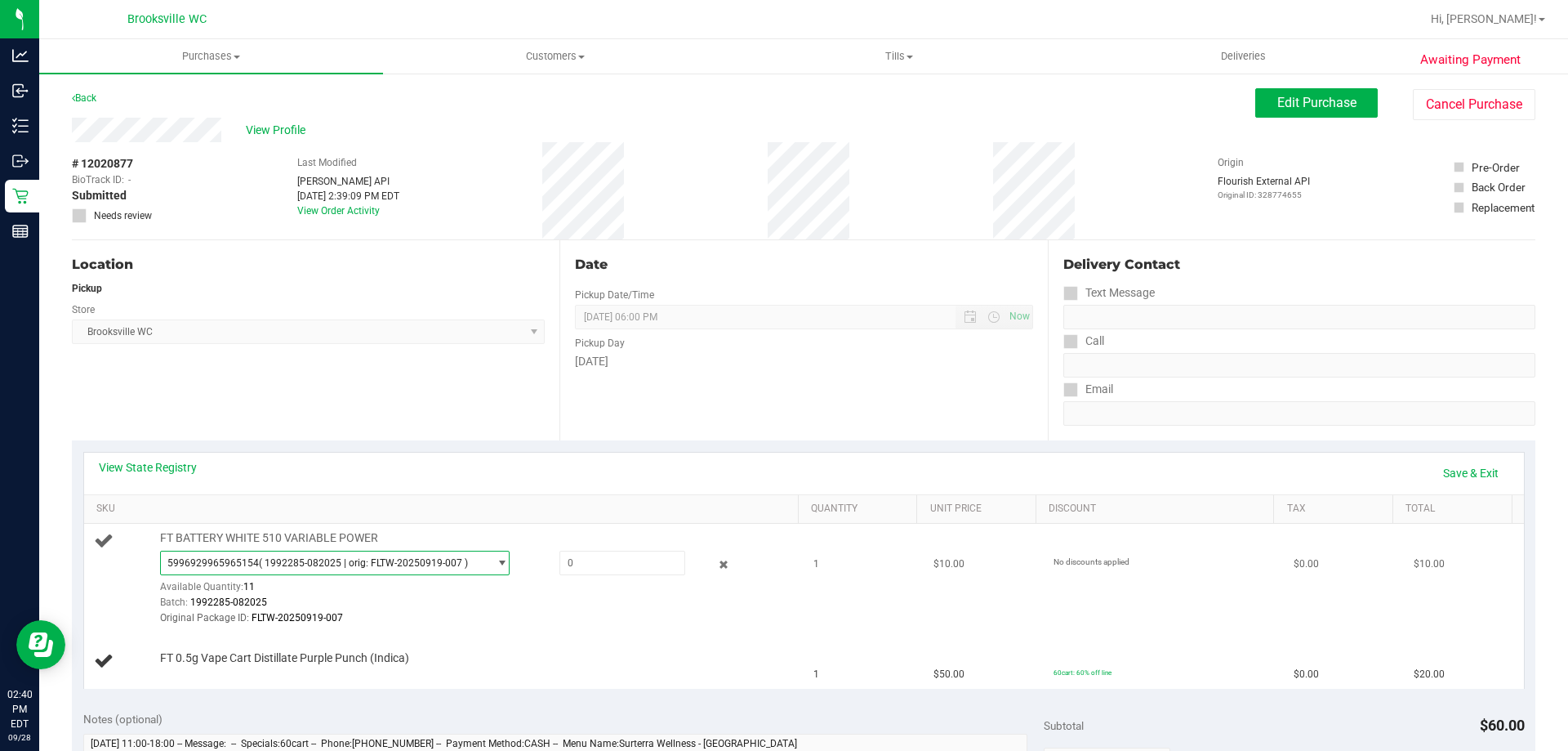
click at [318, 551] on span "5996929965965154 ( 1992285-082025 | orig: FLTW-20250919-007 )" at bounding box center [325, 563] width 328 height 23
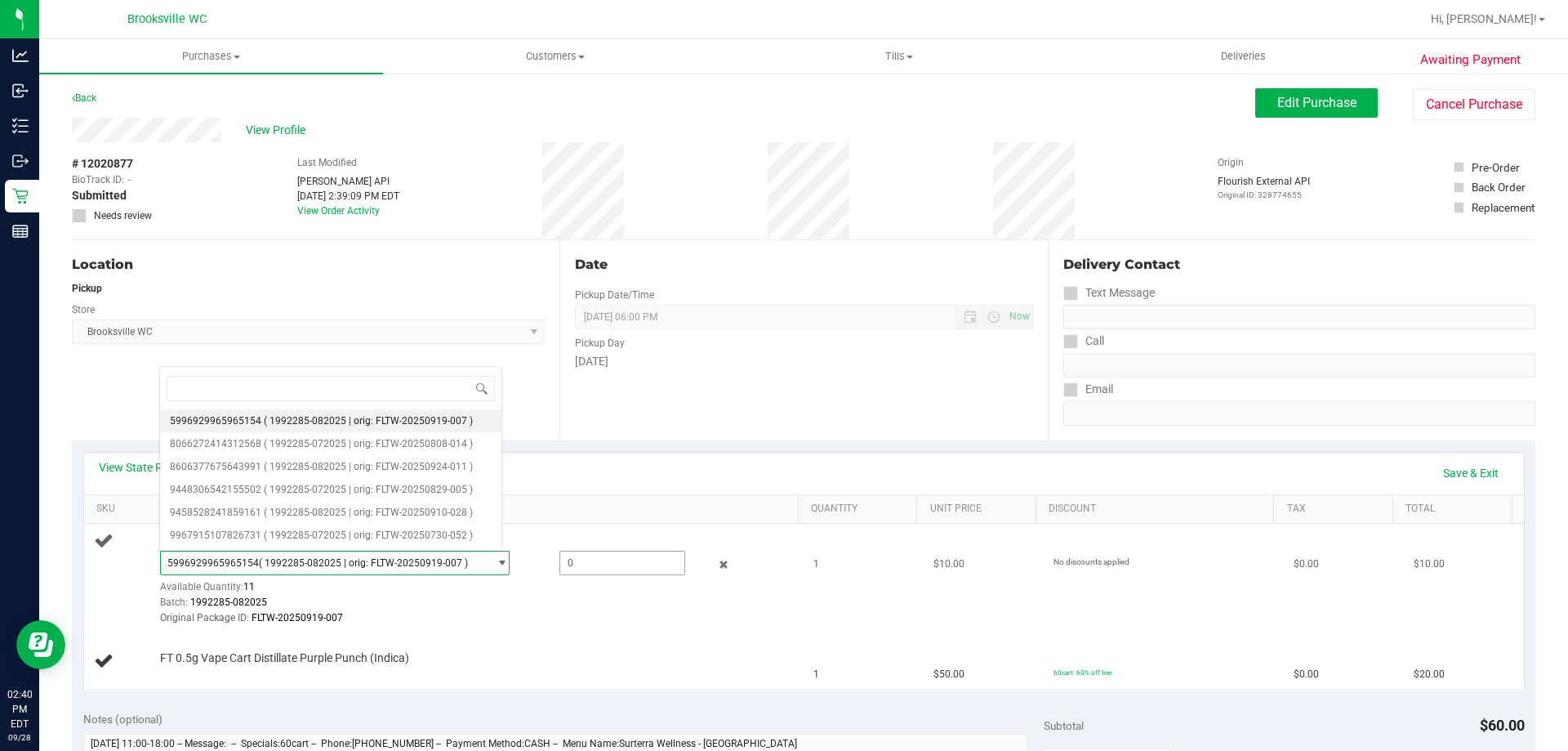
click at [612, 564] on span at bounding box center [623, 563] width 126 height 24
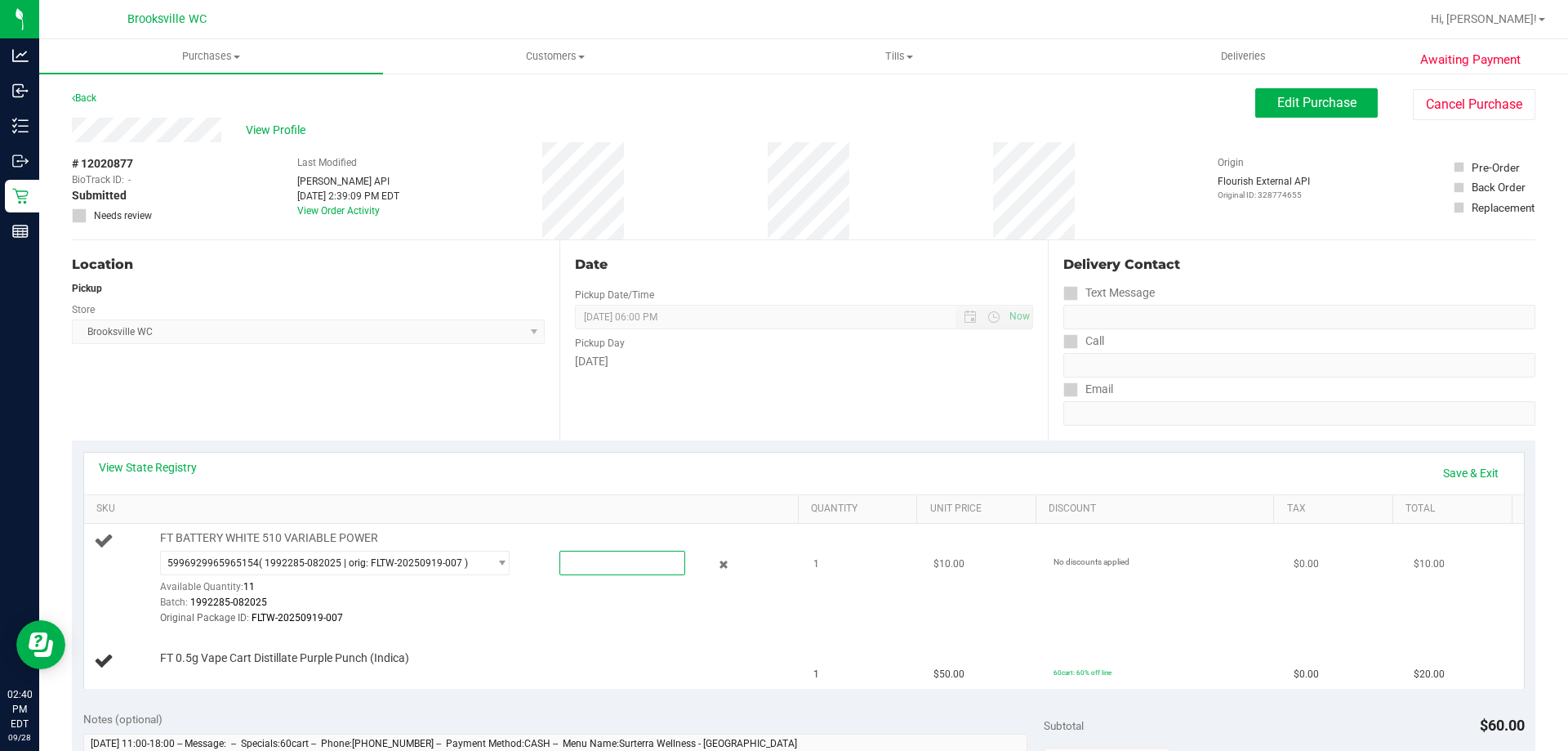
type input "1"
type input "1.0000"
click at [597, 450] on div "View State Registry Save & Exit SKU Quantity Unit Price Discount Tax Total FT B…" at bounding box center [803, 570] width 1463 height 260
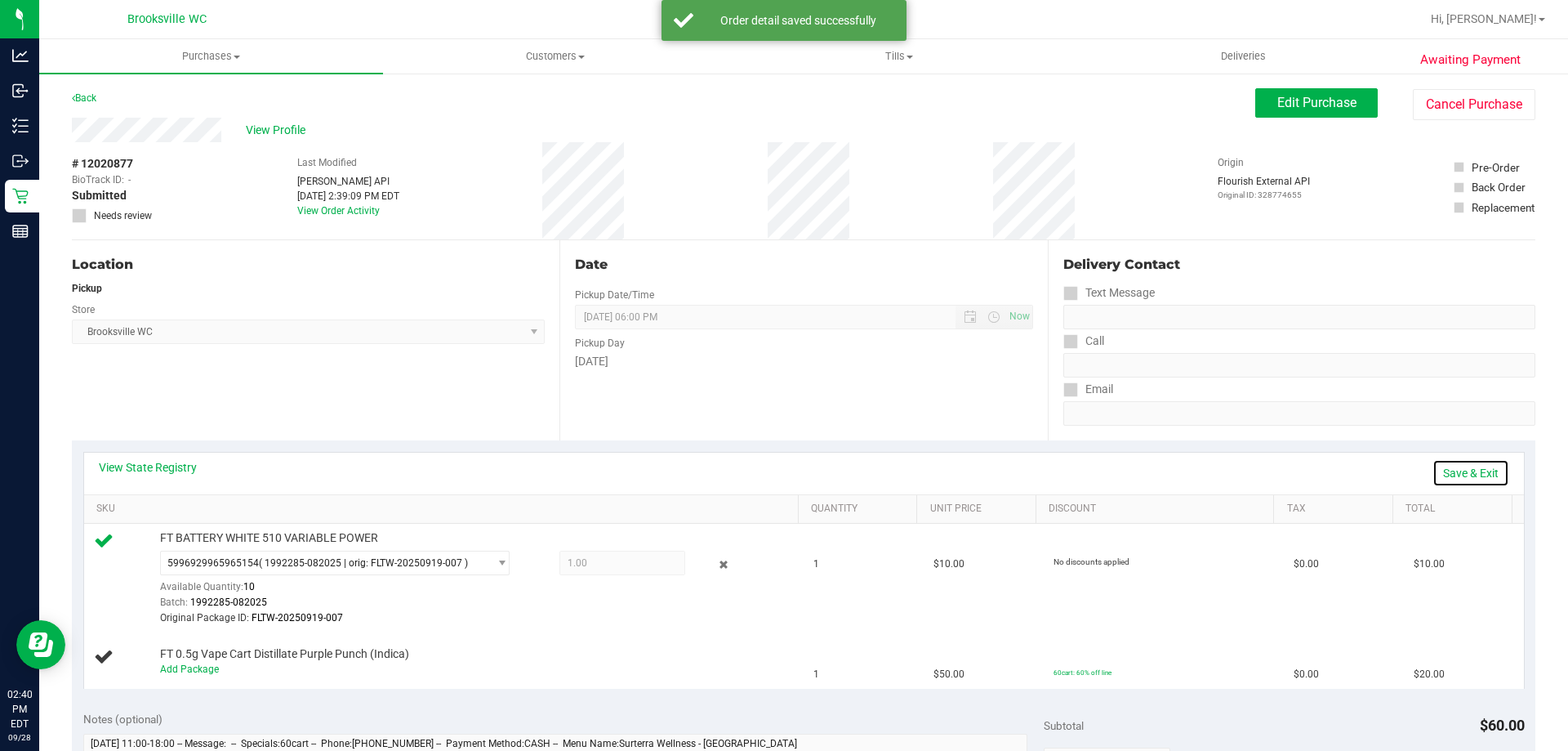
click at [1449, 465] on link "Save & Exit" at bounding box center [1471, 473] width 77 height 28
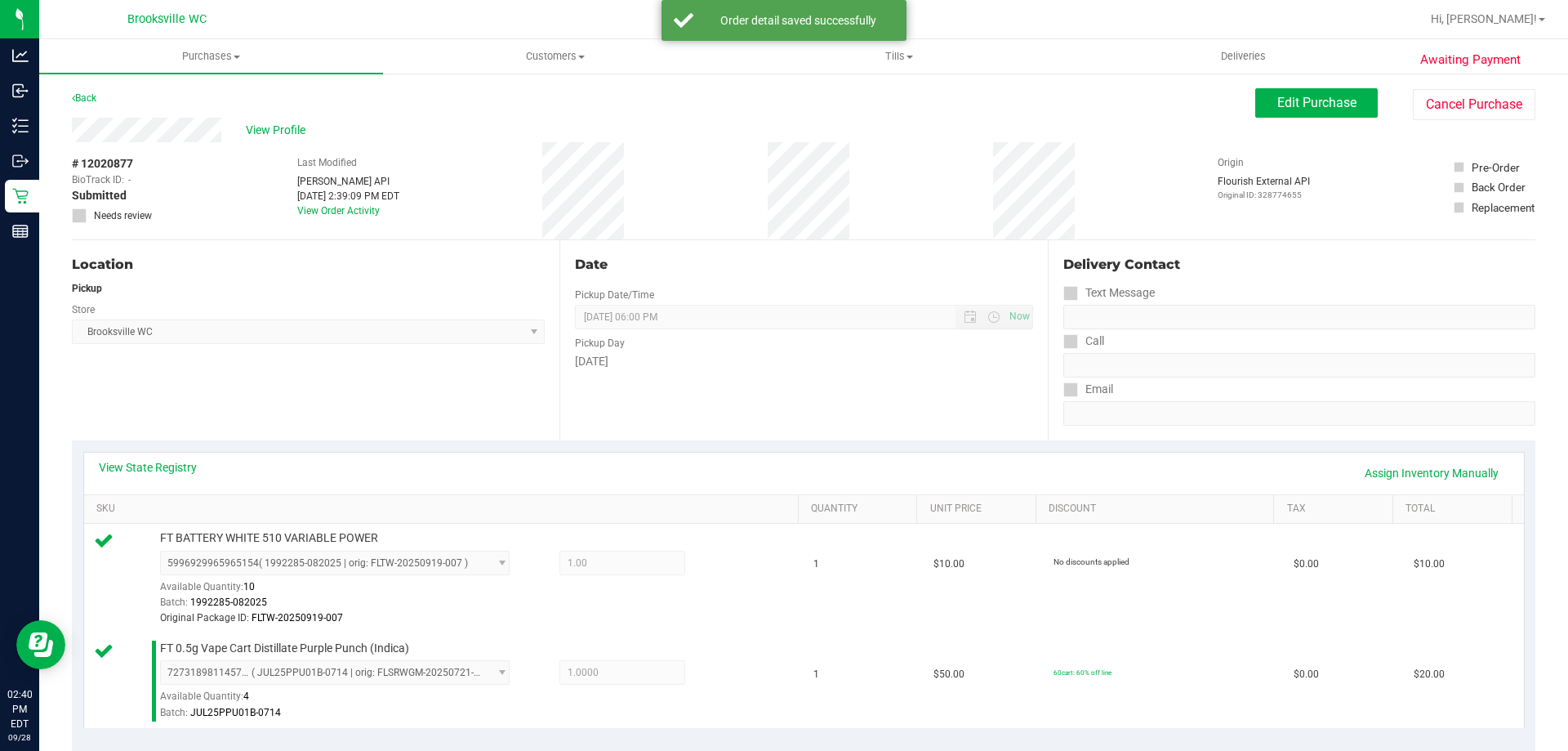
scroll to position [490, 0]
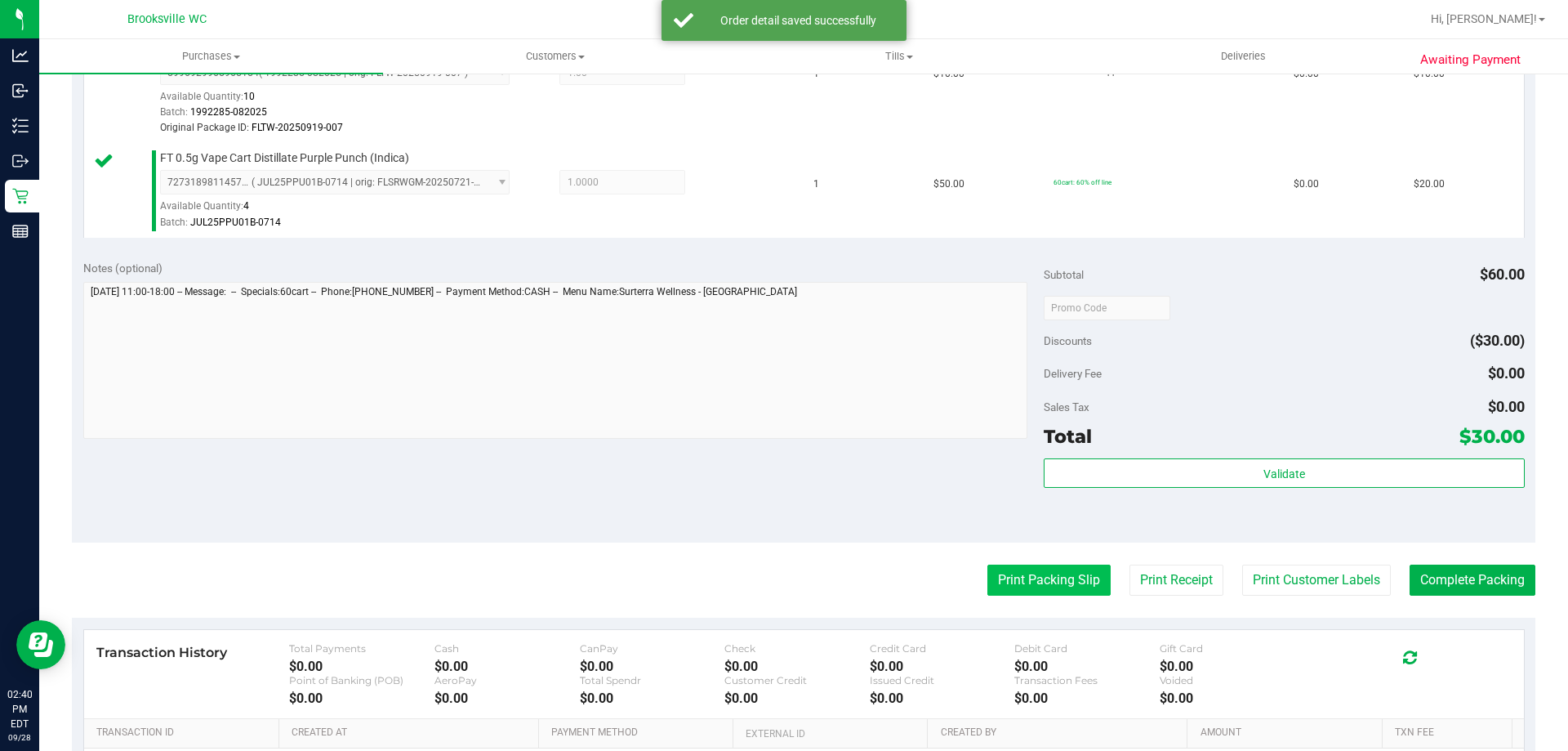
click at [1054, 584] on button "Print Packing Slip" at bounding box center [1048, 580] width 123 height 31
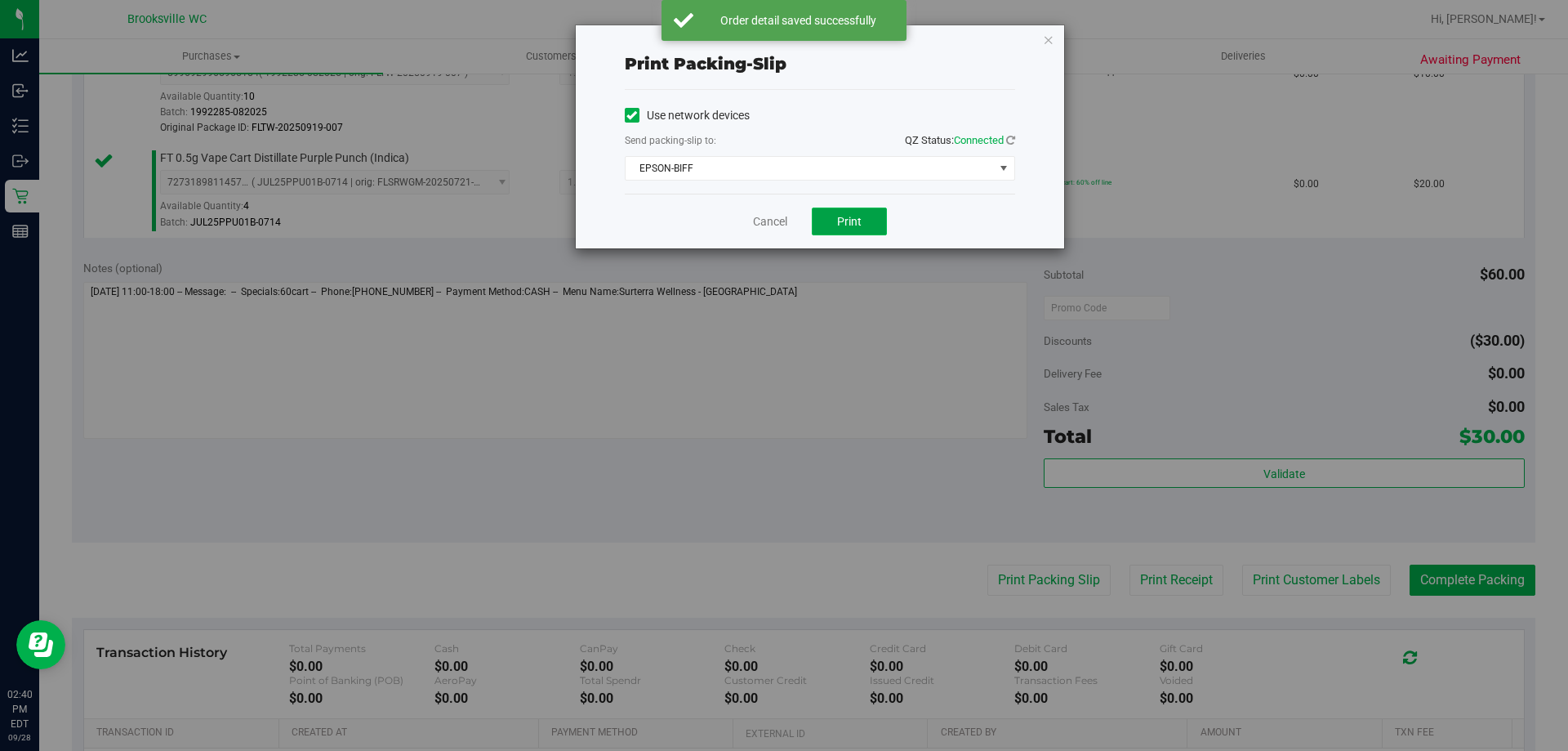
click at [869, 228] on button "Print" at bounding box center [849, 222] width 75 height 28
click at [763, 220] on link "Cancel" at bounding box center [770, 222] width 34 height 17
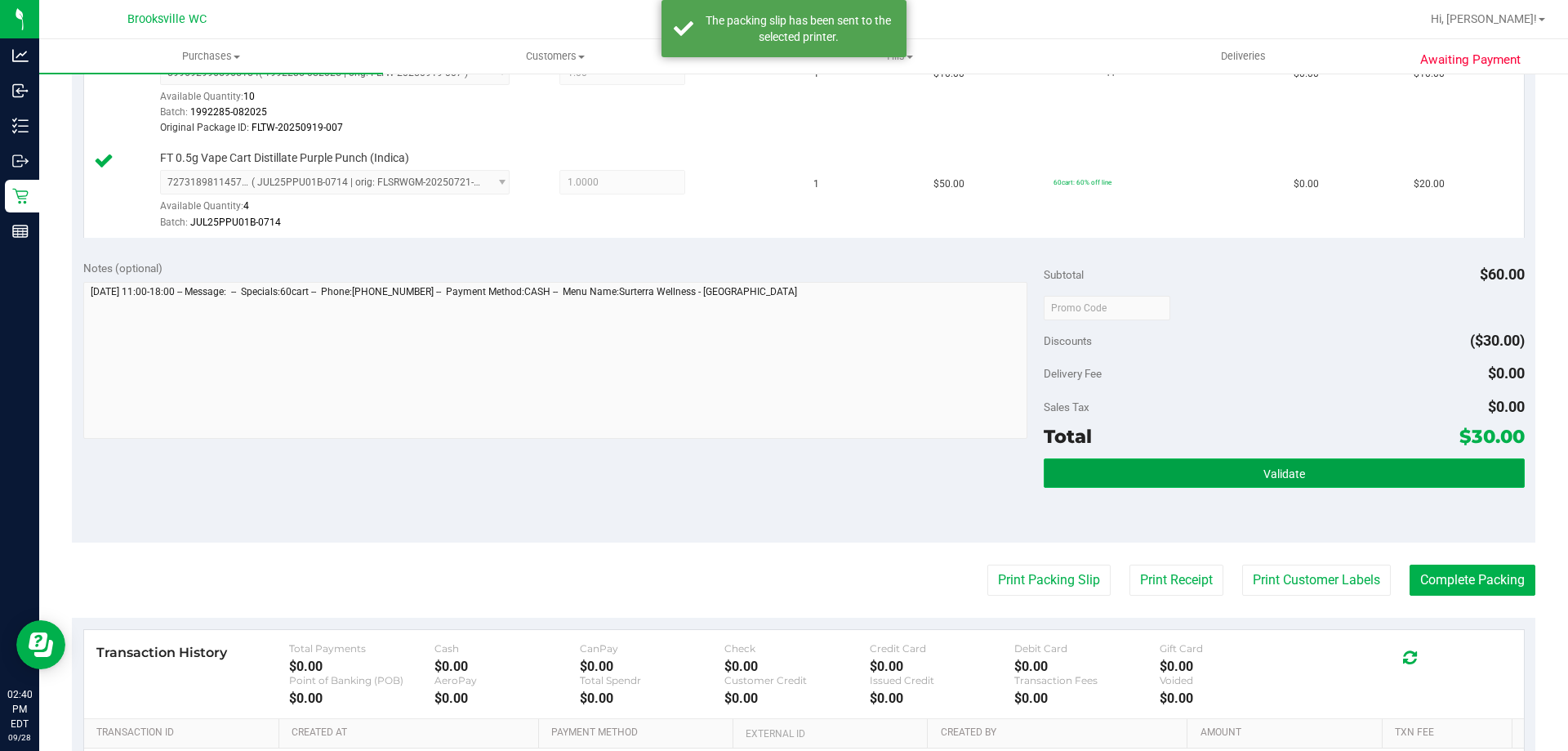
click at [1360, 481] on button "Validate" at bounding box center [1284, 473] width 481 height 30
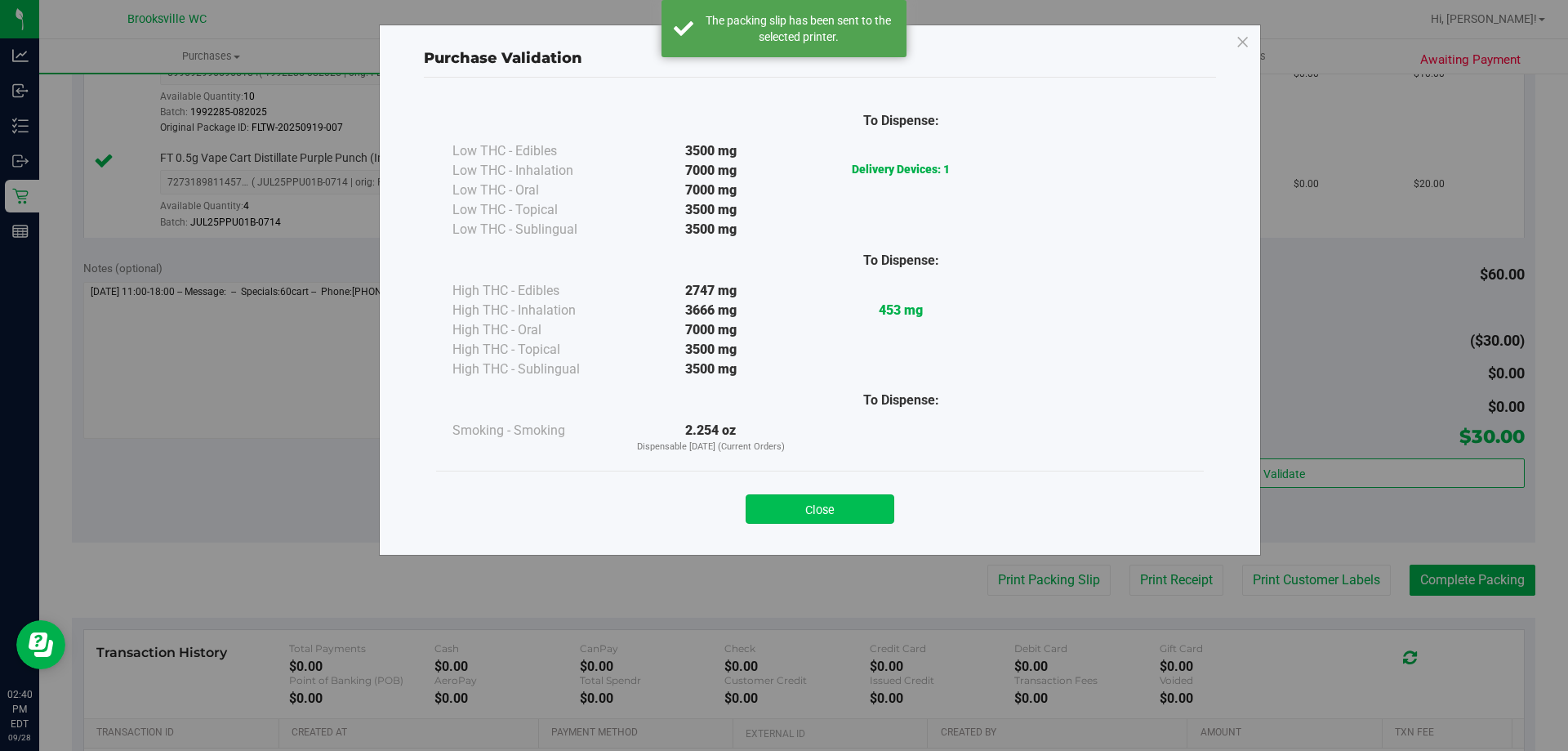
click at [864, 507] on button "Close" at bounding box center [820, 509] width 148 height 30
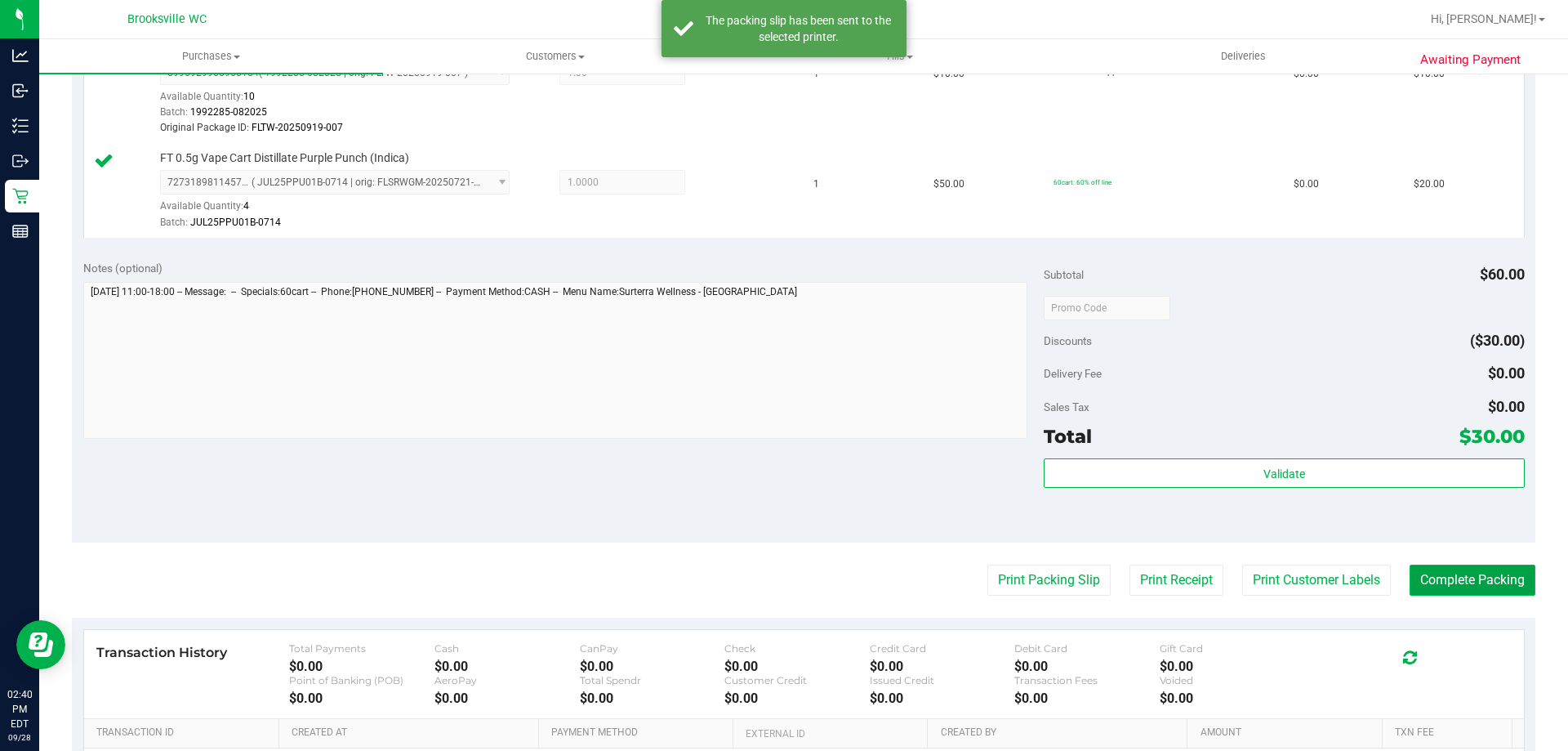
click at [1421, 578] on button "Complete Packing" at bounding box center [1473, 580] width 126 height 31
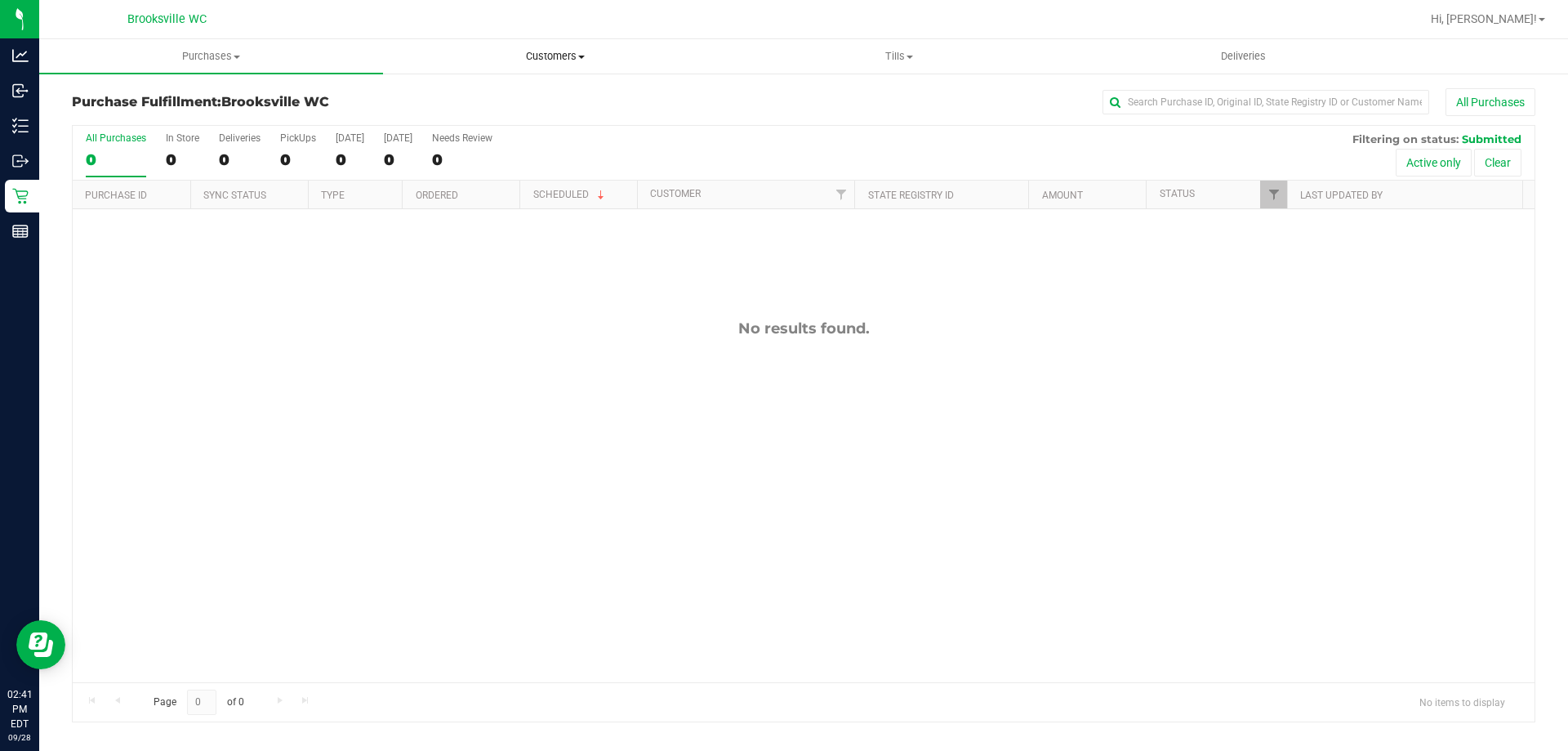
click at [548, 56] on span "Customers" at bounding box center [555, 56] width 342 height 15
click at [490, 92] on span "All customers" at bounding box center [441, 99] width 118 height 14
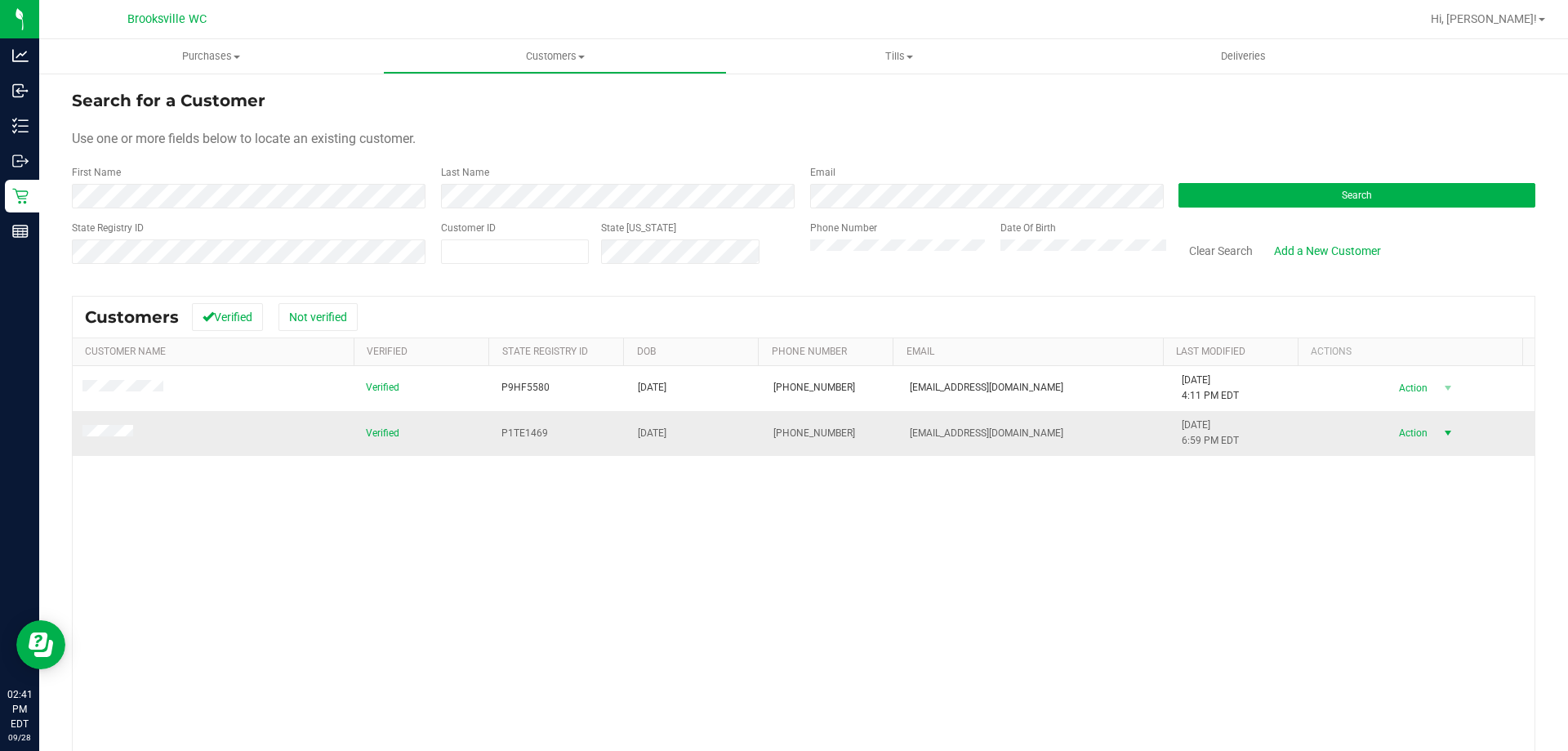
click at [1404, 429] on span "Action" at bounding box center [1411, 433] width 53 height 23
click at [1402, 501] on li "Create new purchase" at bounding box center [1418, 495] width 111 height 45
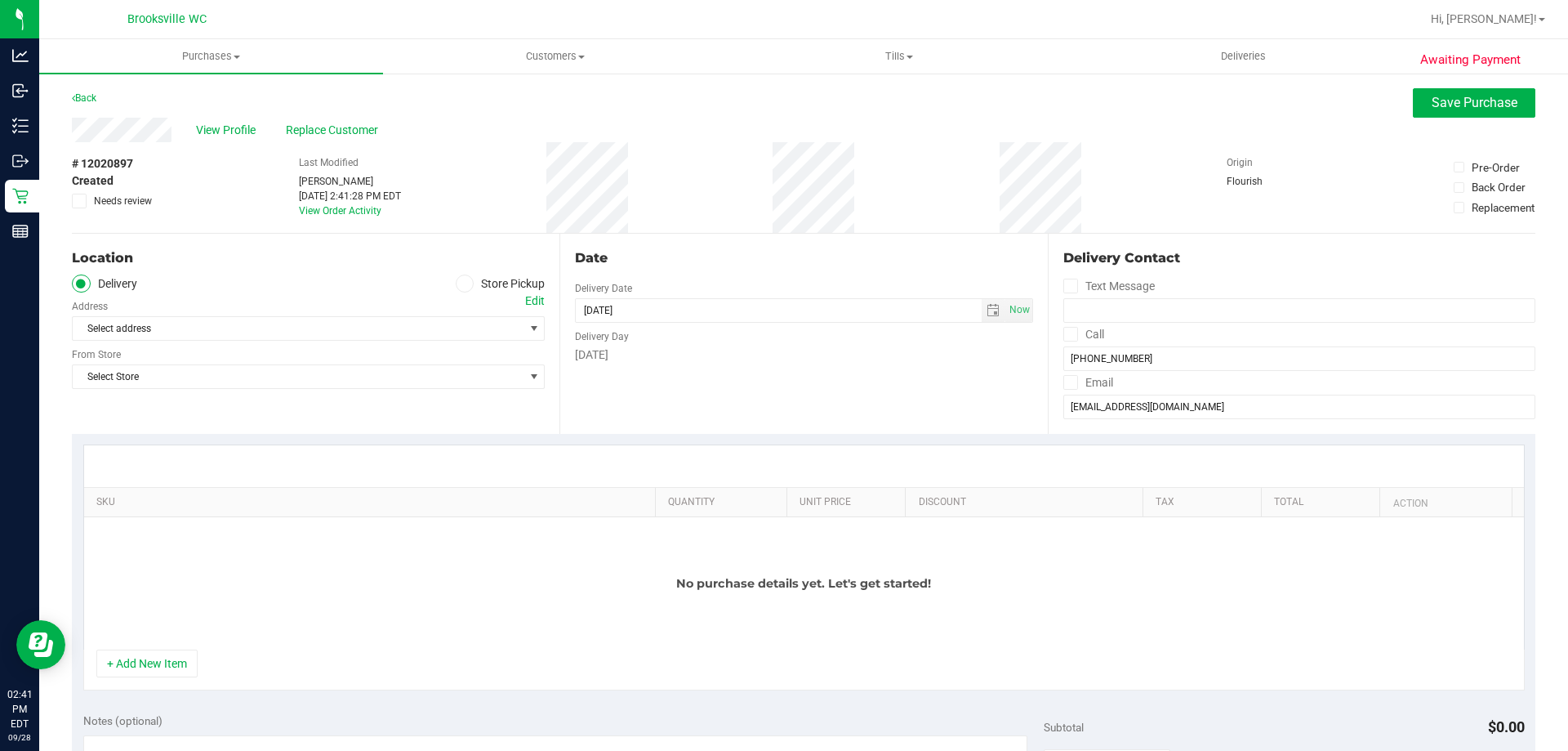
click at [161, 646] on div "No purchase details yet. Let's get started!" at bounding box center [803, 584] width 1440 height 133
click at [157, 655] on button "+ Add New Item" at bounding box center [147, 664] width 101 height 28
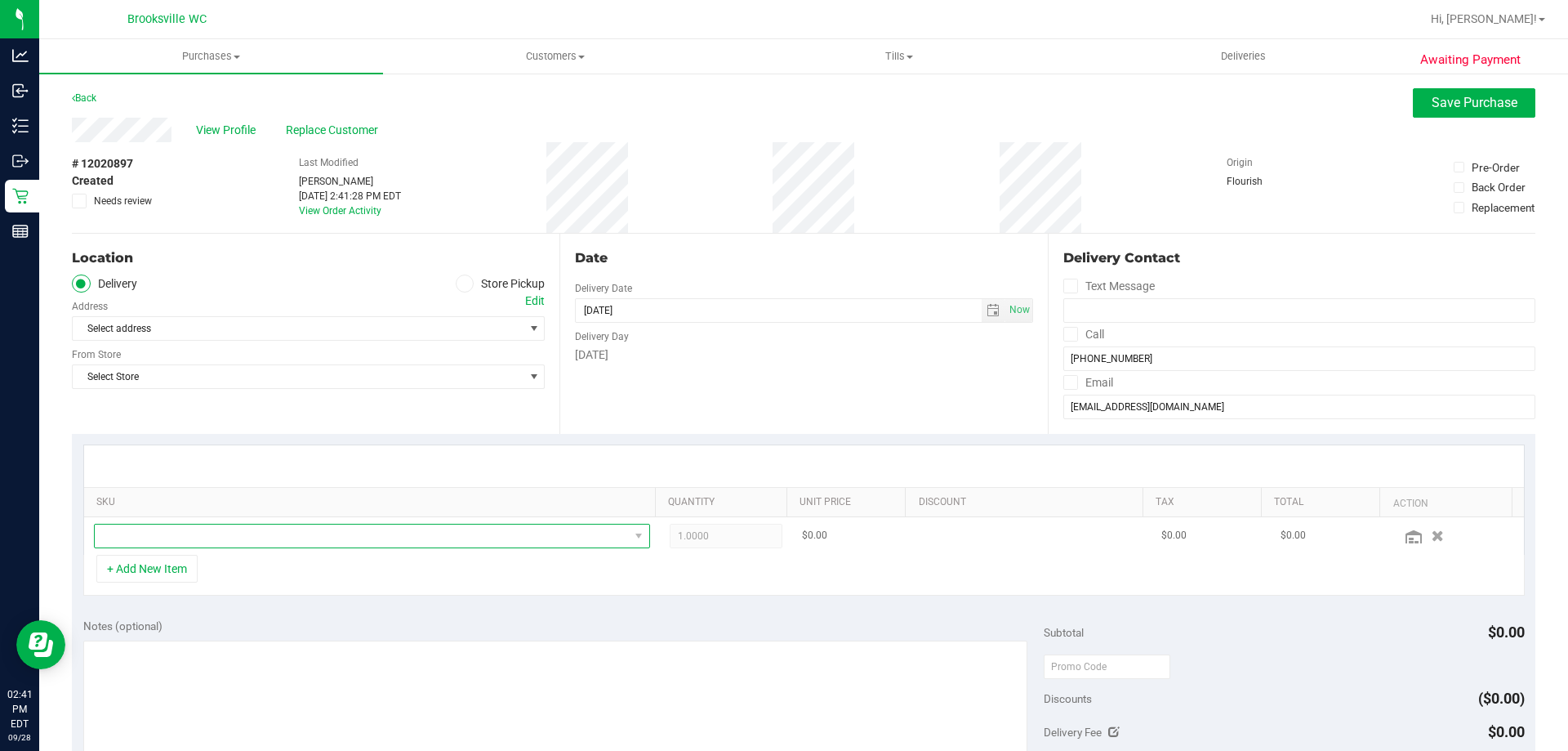
click at [188, 536] on span "NO DATA FOUND" at bounding box center [362, 536] width 535 height 23
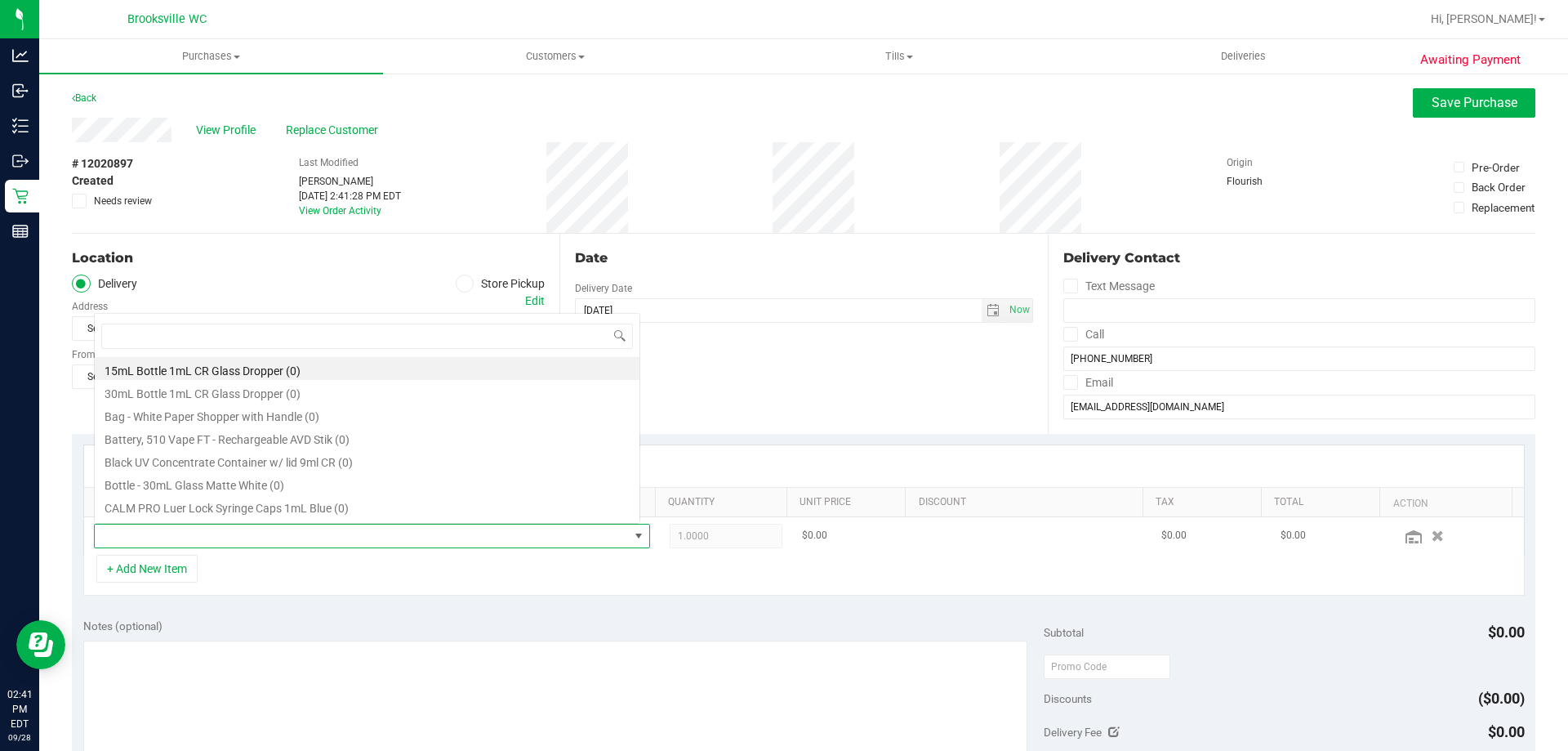
scroll to position [24, 542]
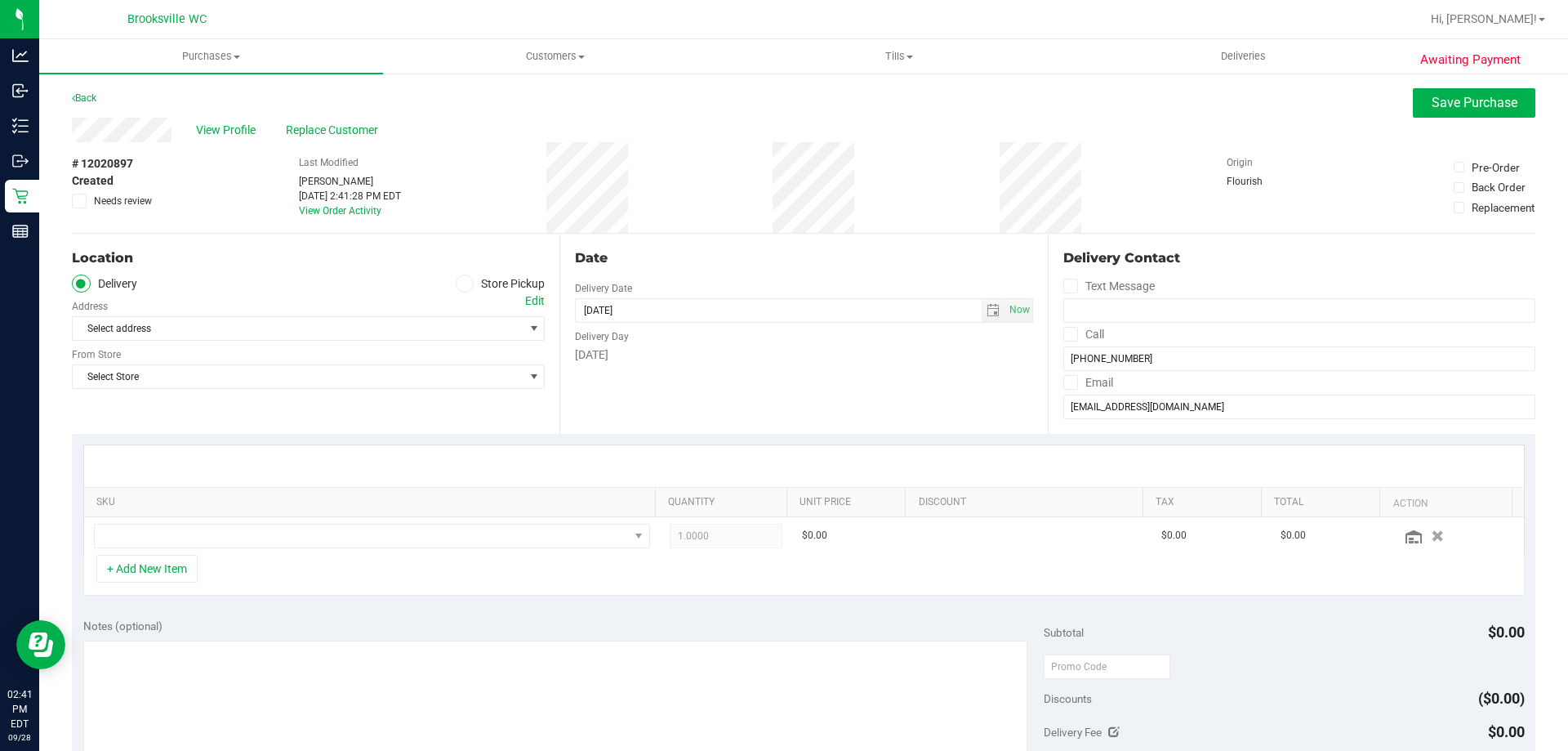
click at [475, 280] on label "Store Pickup" at bounding box center [501, 284] width 90 height 19
click at [0, 0] on input "Store Pickup" at bounding box center [0, 0] width 0 height 0
click at [324, 324] on span "Select Store" at bounding box center [297, 328] width 451 height 23
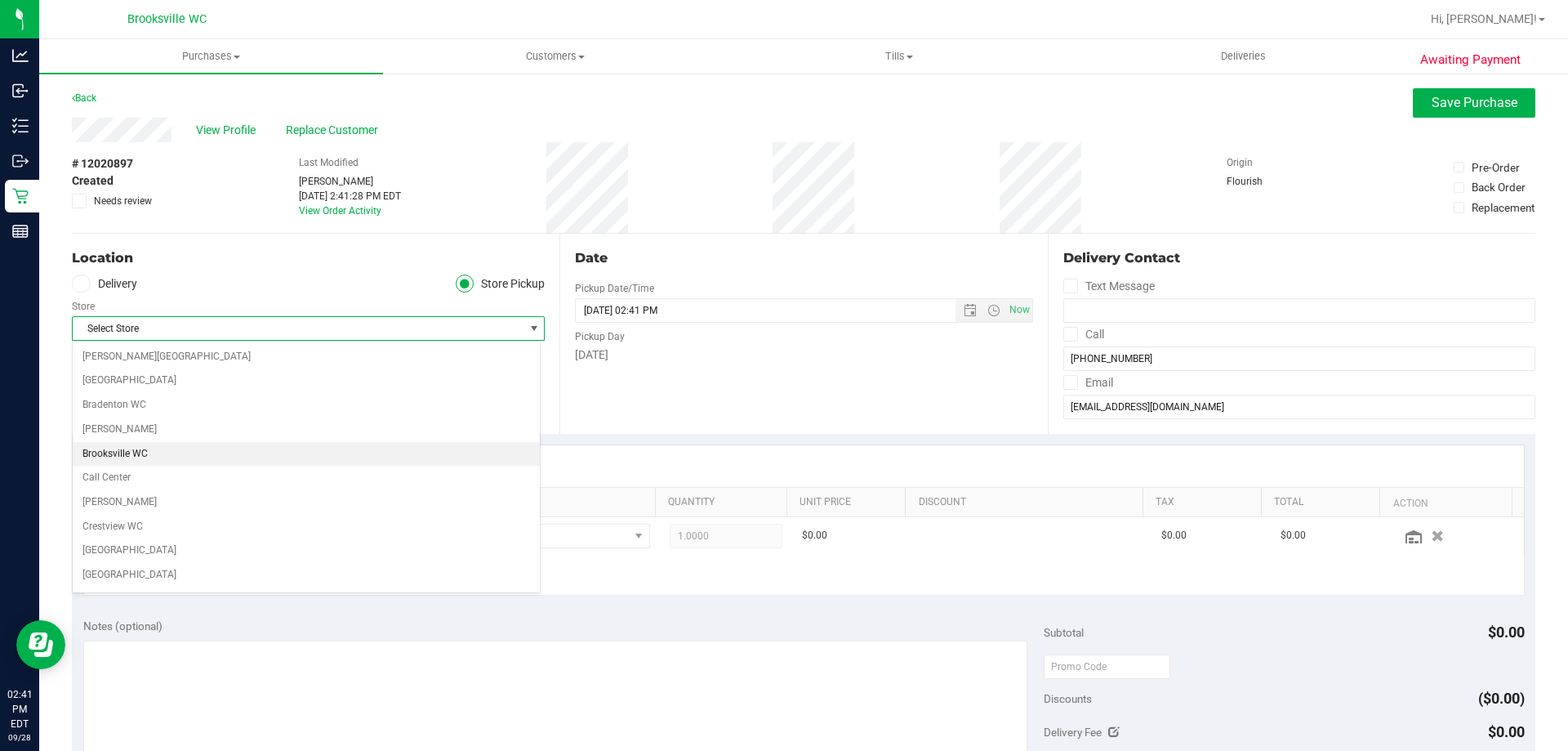
click at [140, 454] on li "Brooksville WC" at bounding box center [306, 454] width 467 height 24
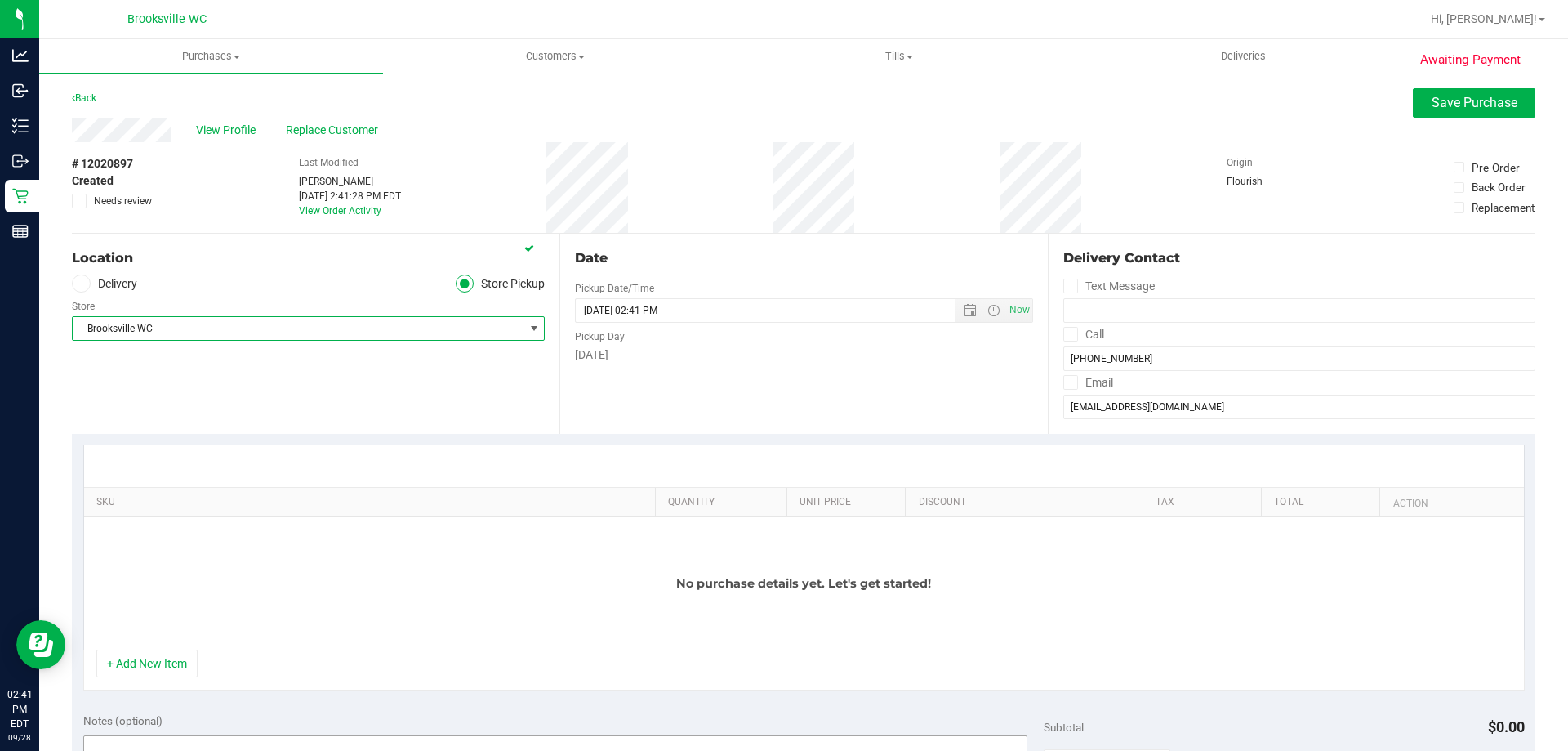
click at [157, 661] on button "+ Add New Item" at bounding box center [147, 664] width 101 height 28
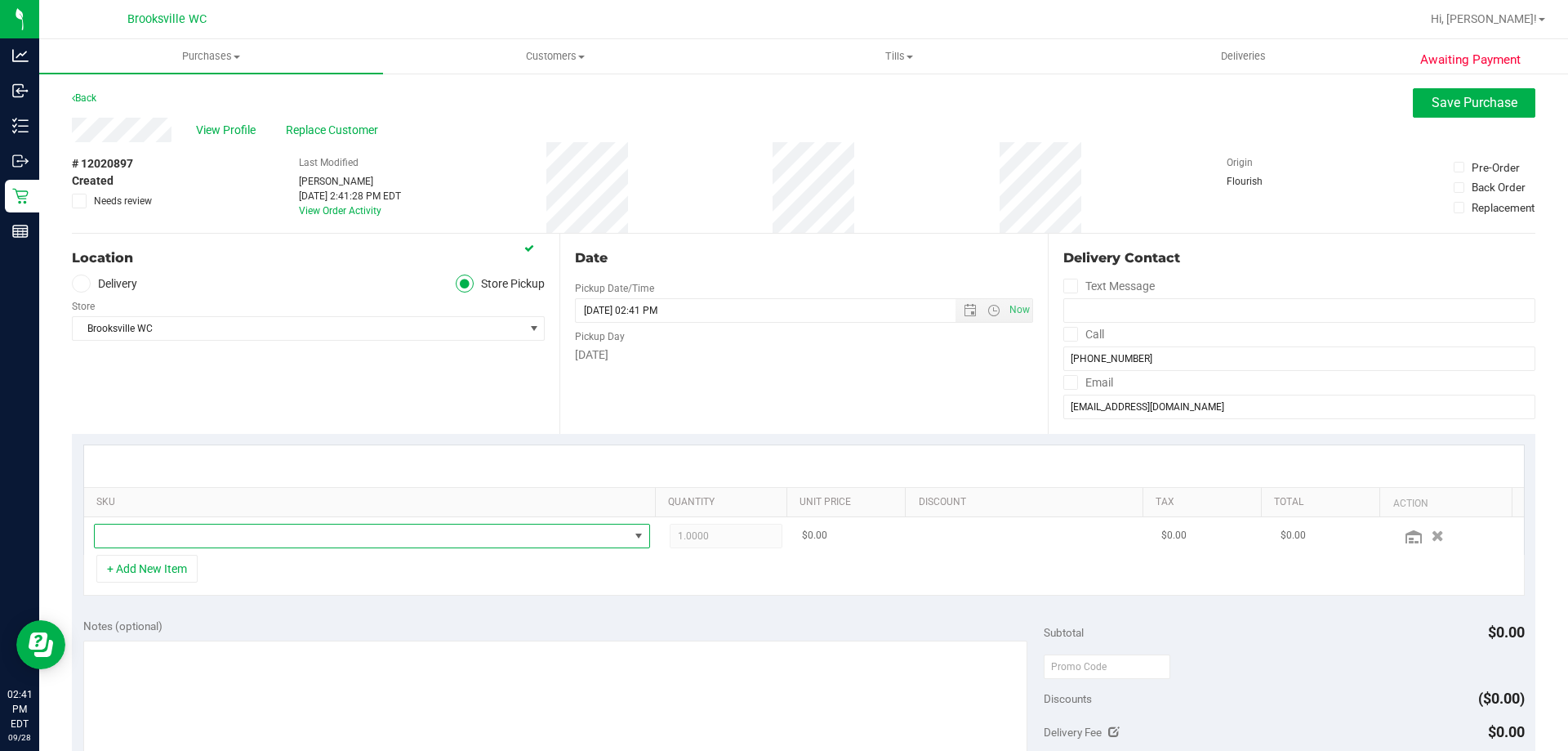
click at [178, 535] on span "NO DATA FOUND" at bounding box center [362, 536] width 535 height 23
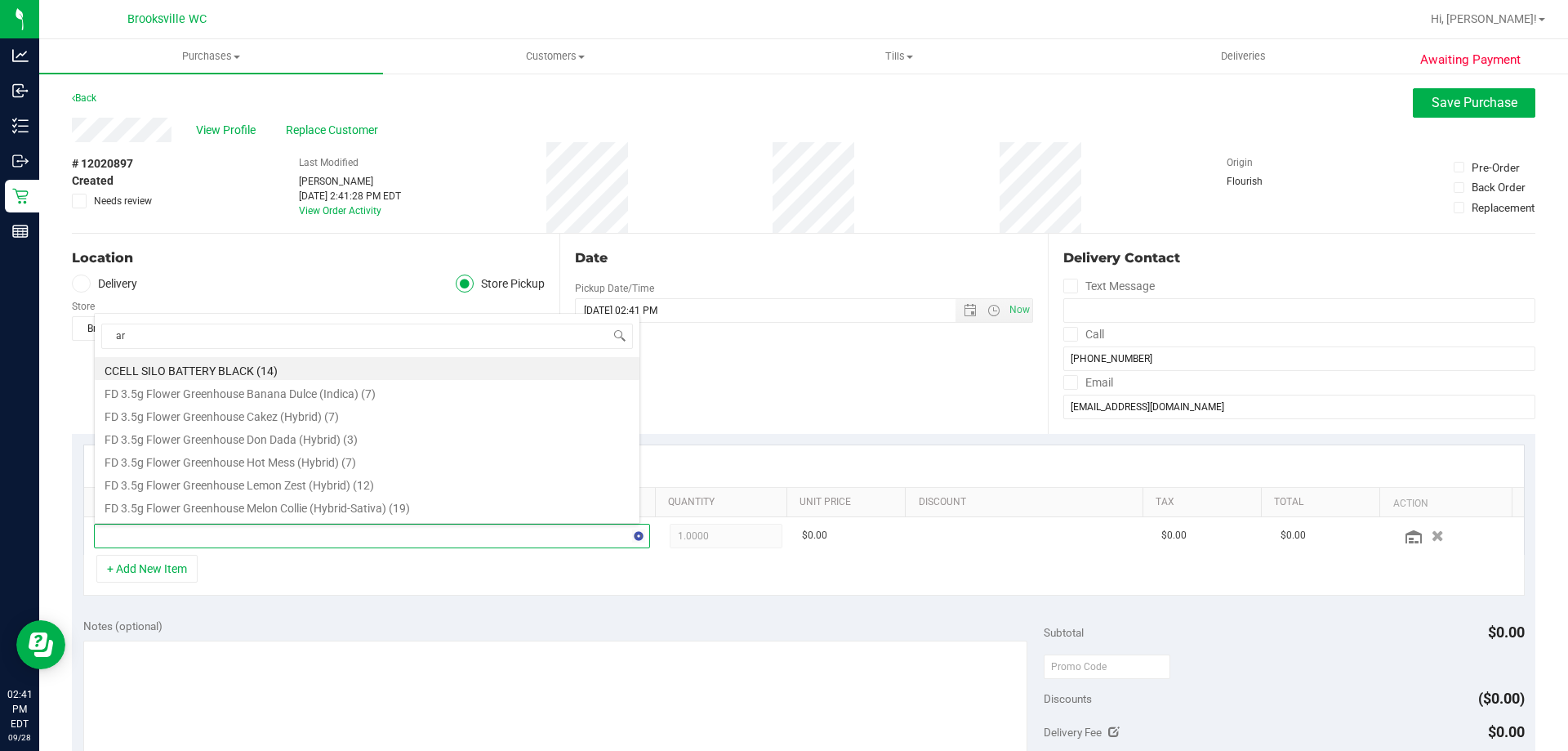
type input "arz"
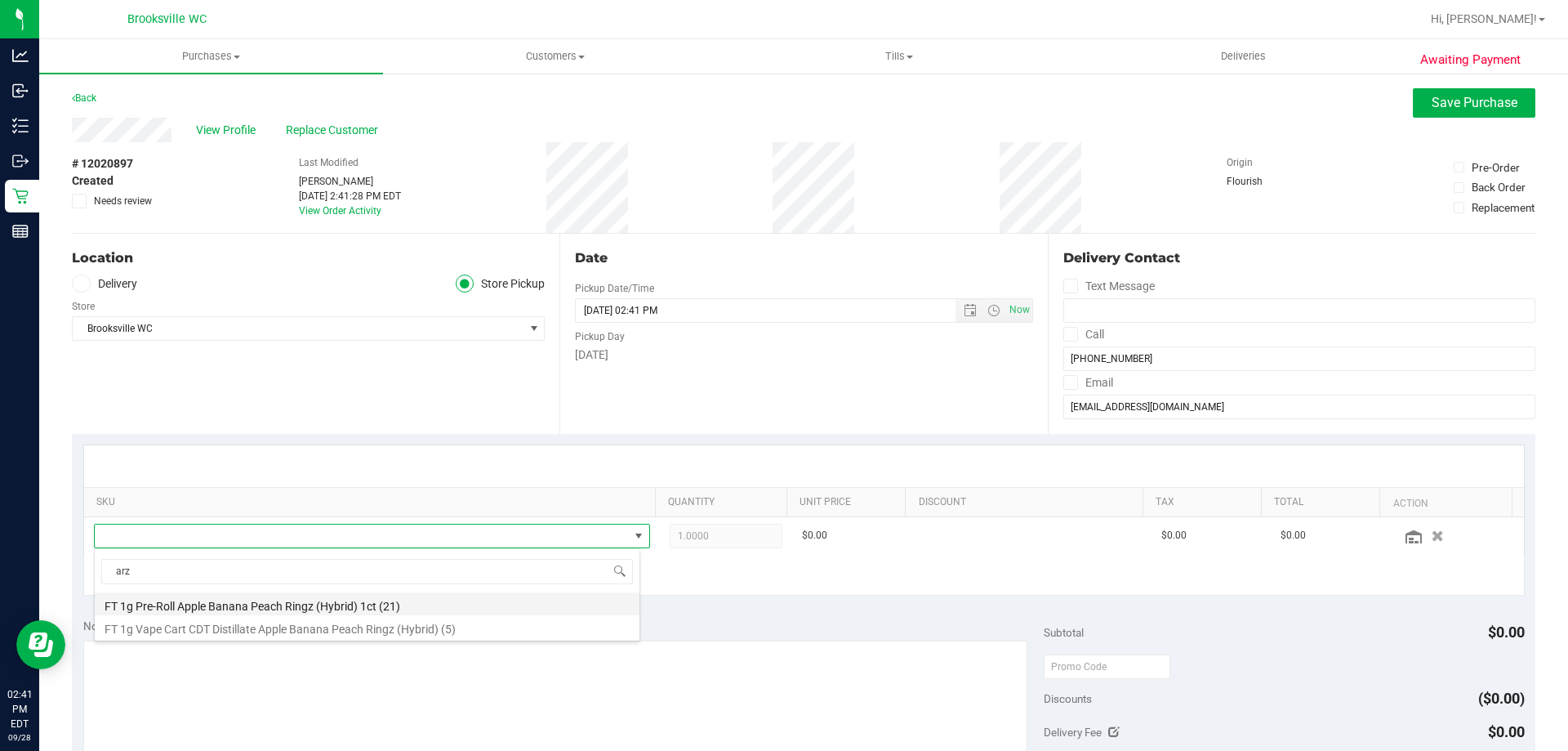
click at [242, 605] on li "FT 1g Pre-Roll Apple Banana Peach Ringz (Hybrid) 1ct (21)" at bounding box center [367, 604] width 545 height 23
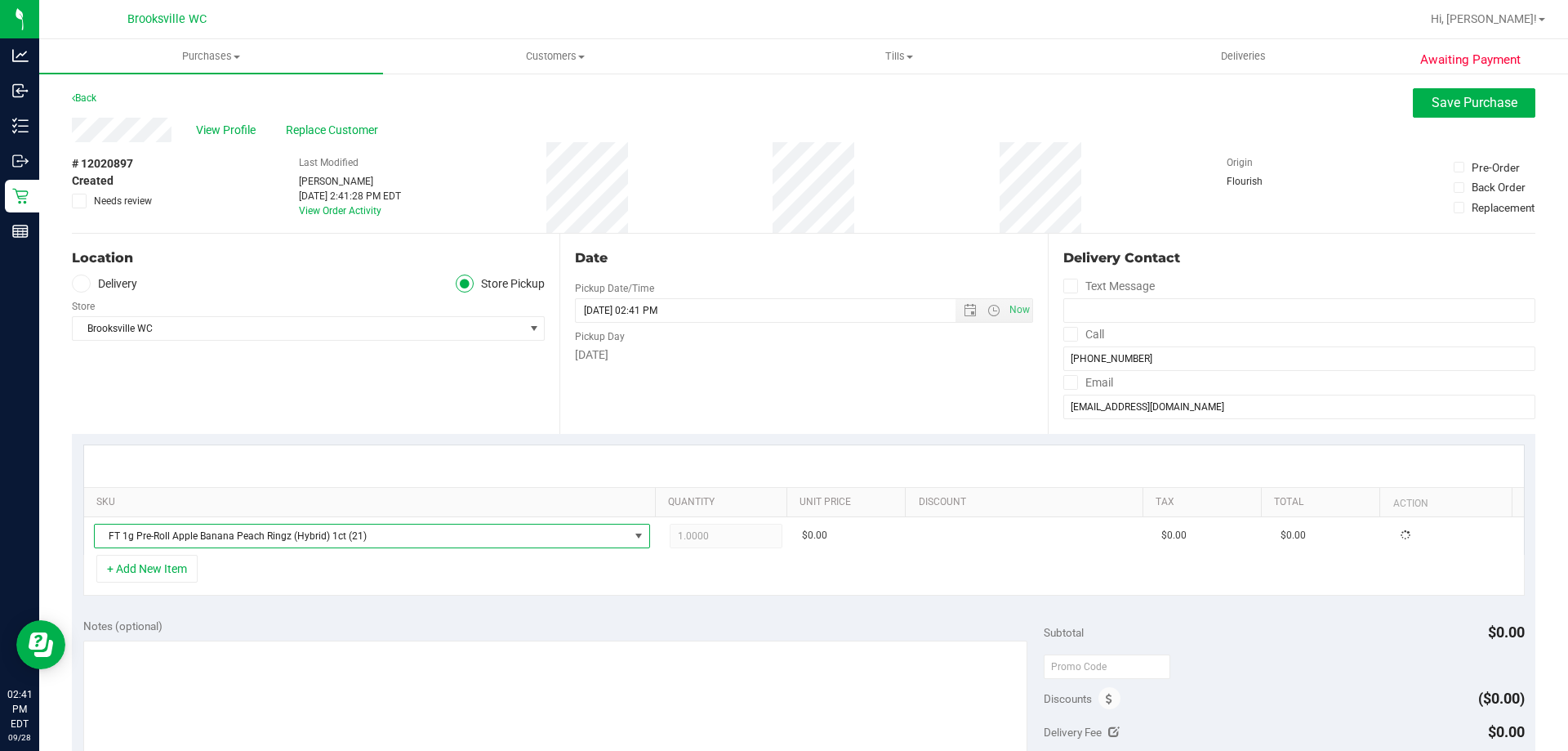
click at [596, 611] on div "Notes (optional) Subtotal $0.00 Discounts ($0.00) Delivery Fee $0.00 Sales Tax …" at bounding box center [803, 754] width 1463 height 294
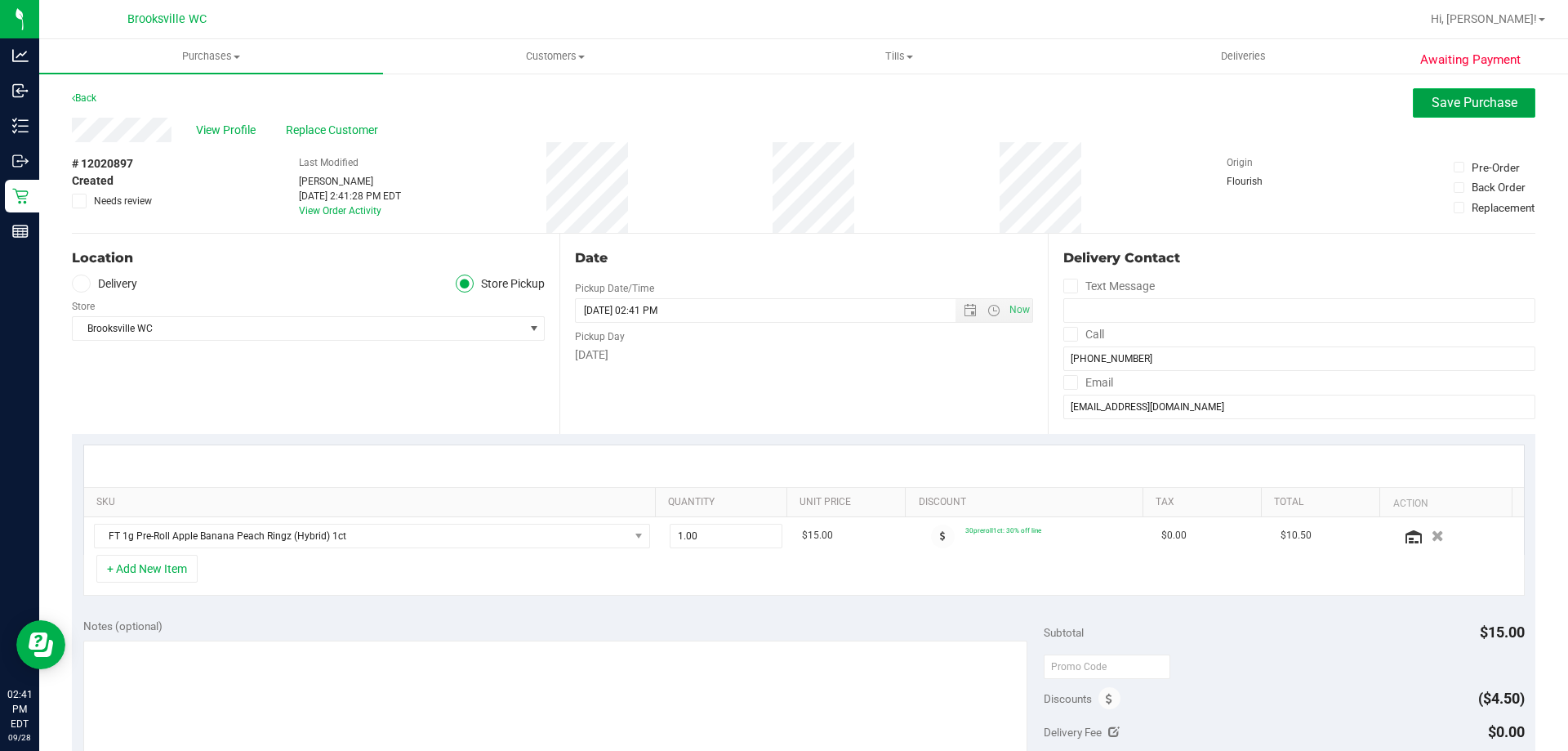
click at [1432, 99] on span "Save Purchase" at bounding box center [1475, 103] width 85 height 16
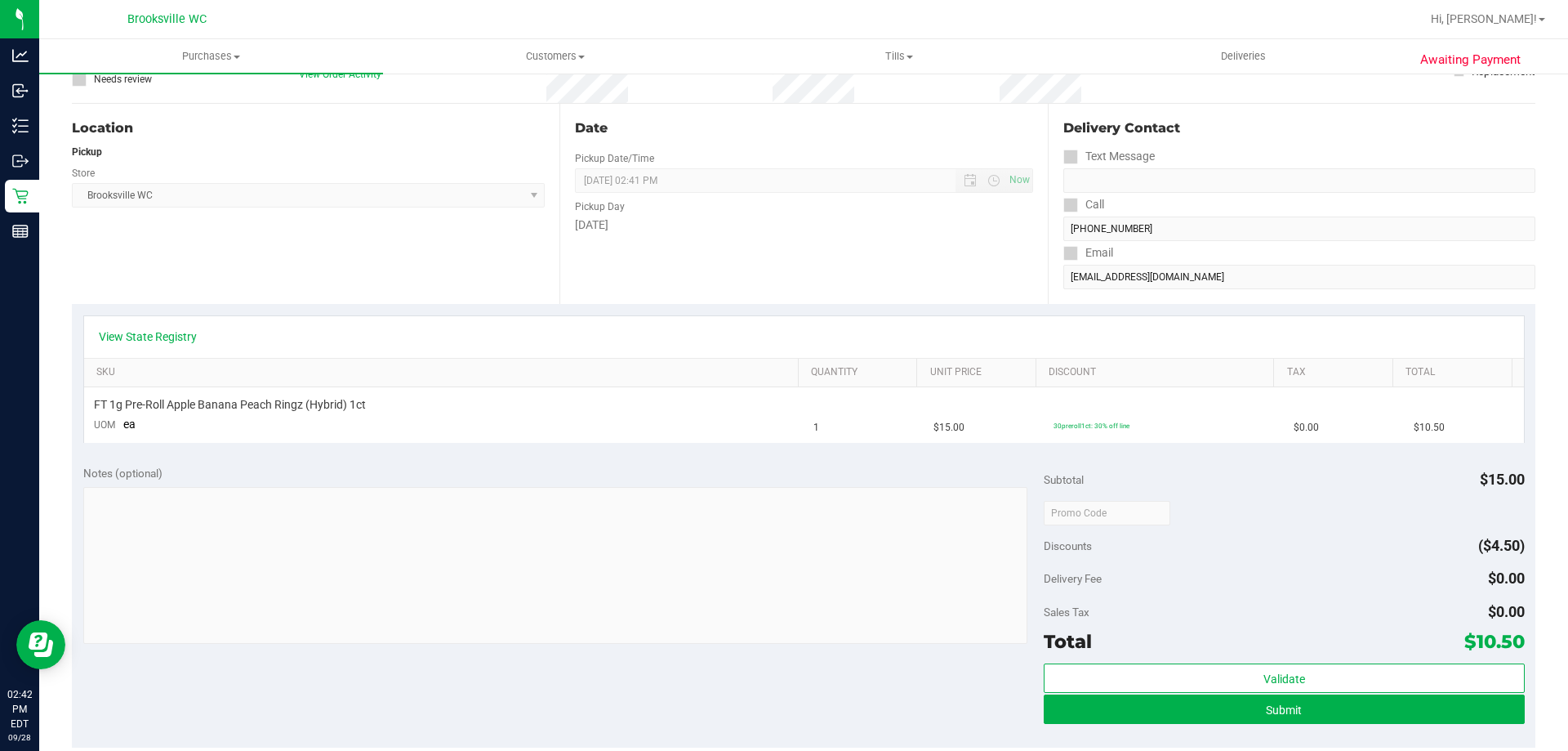
scroll to position [245, 0]
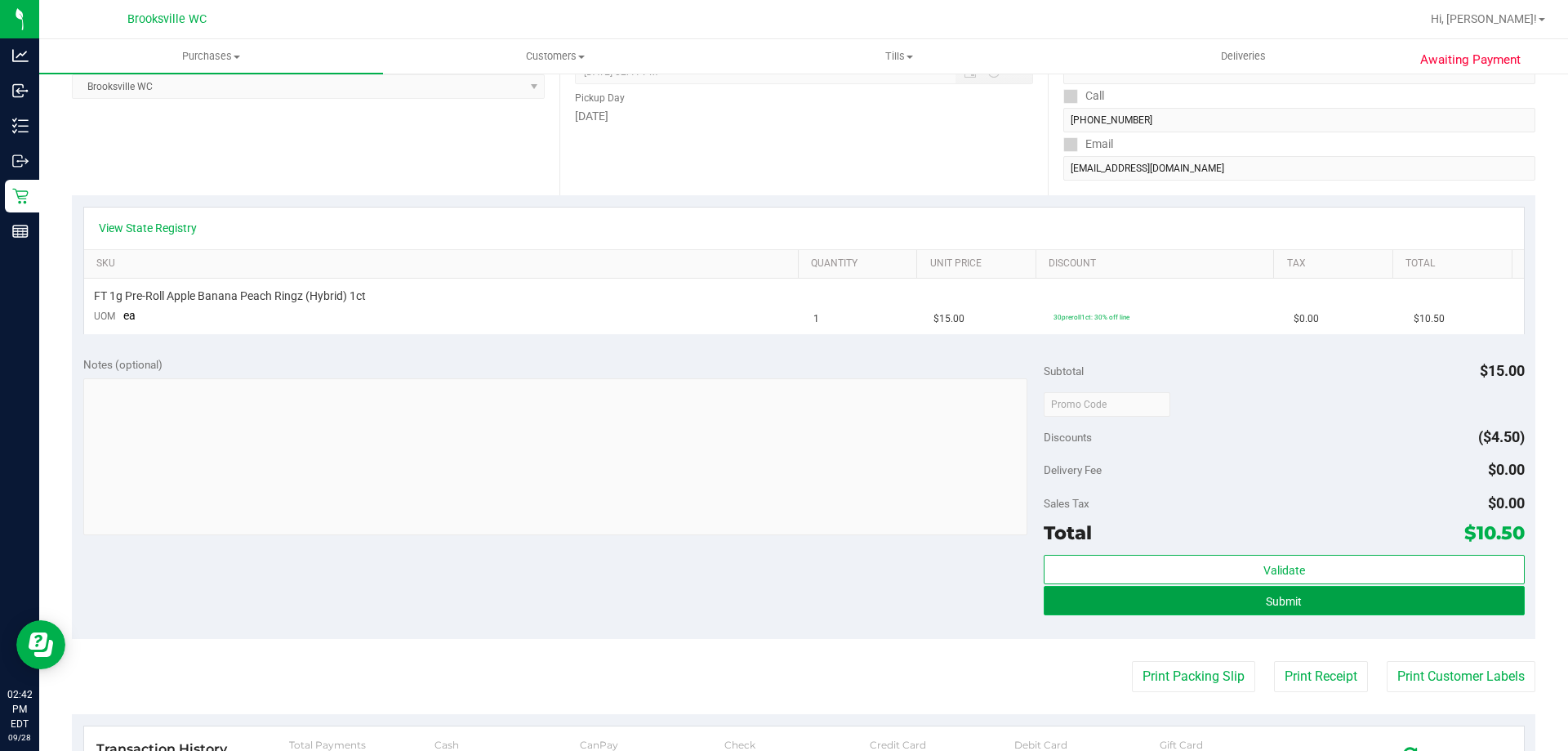
click at [1121, 602] on button "Submit" at bounding box center [1284, 601] width 481 height 30
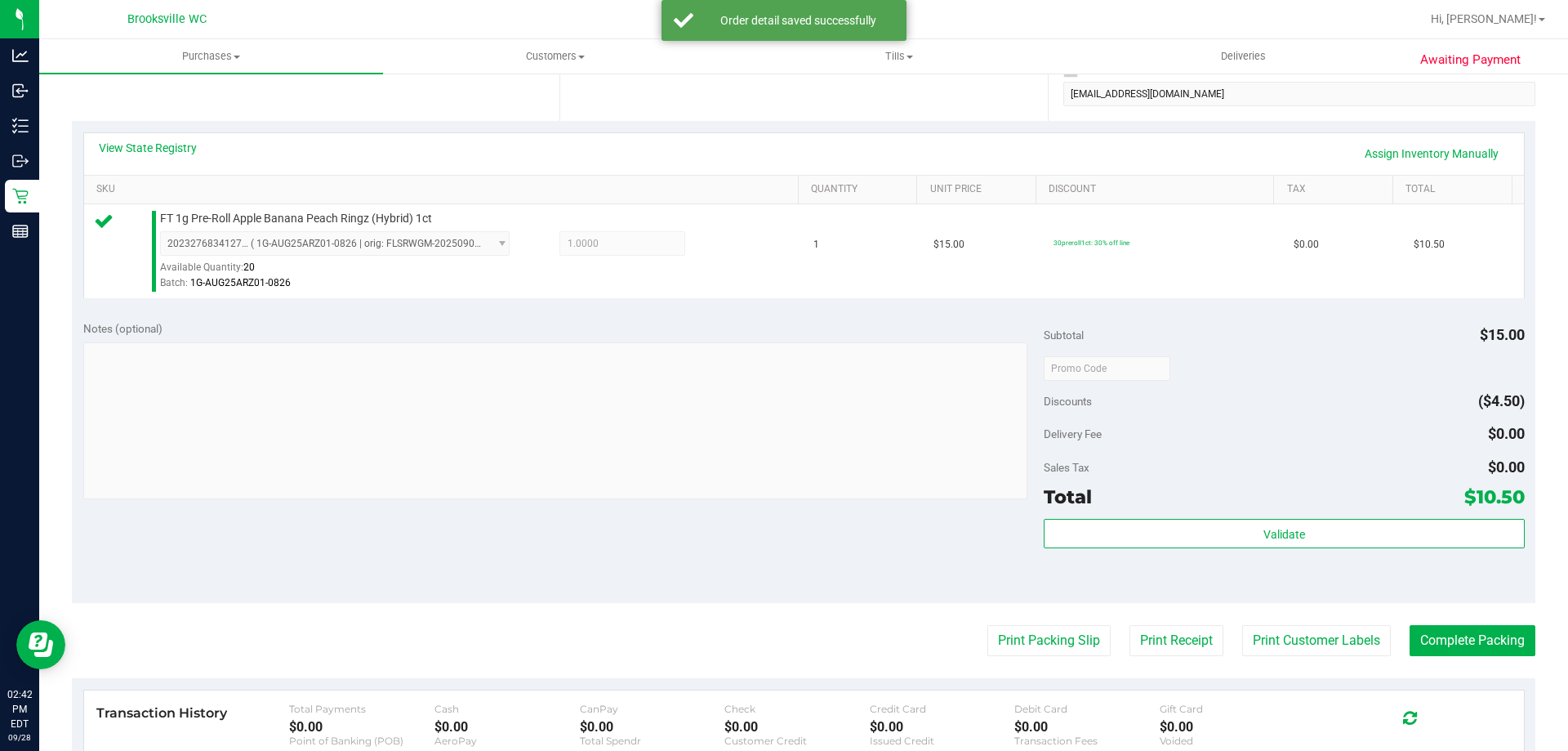
scroll to position [490, 0]
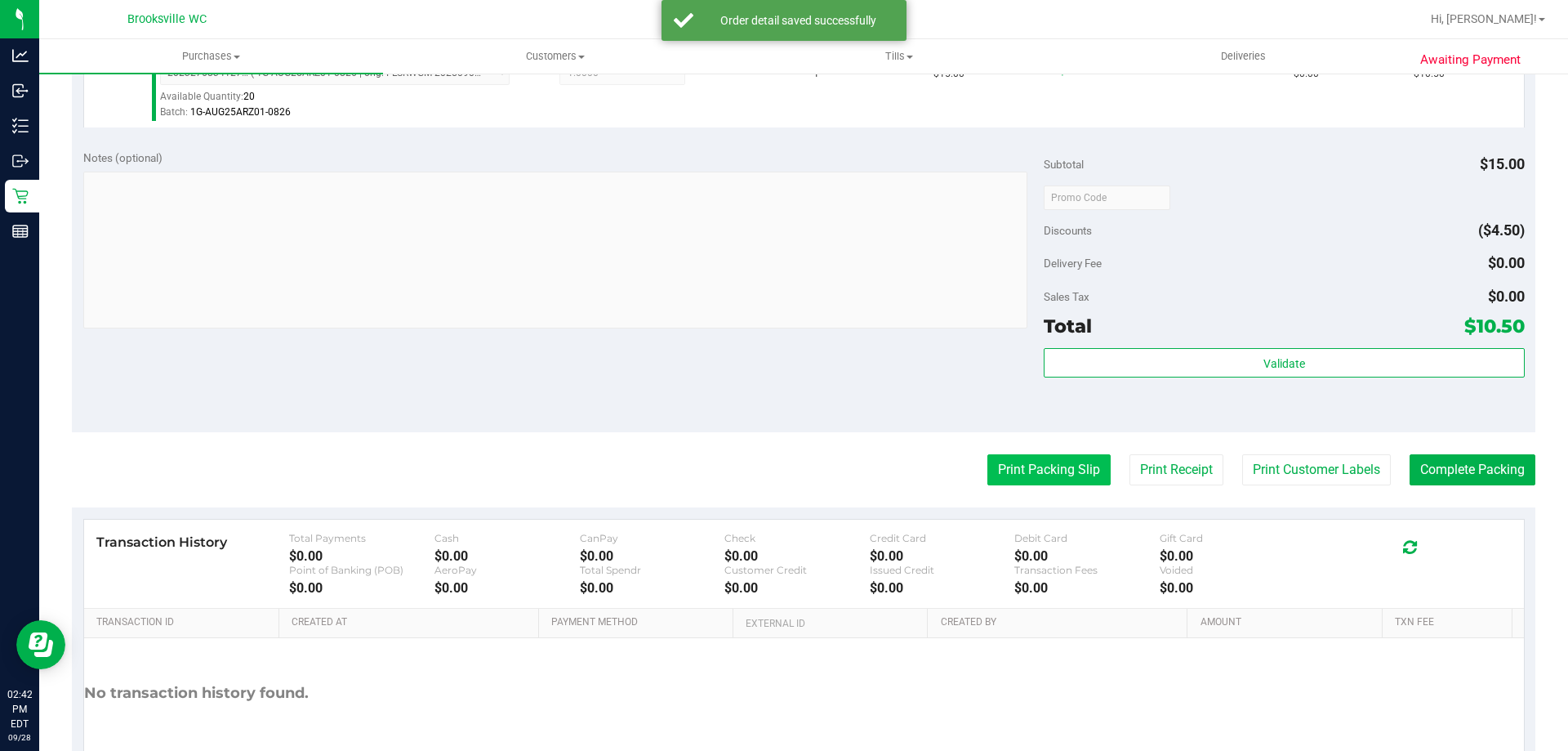
click at [1013, 482] on button "Print Packing Slip" at bounding box center [1048, 470] width 123 height 31
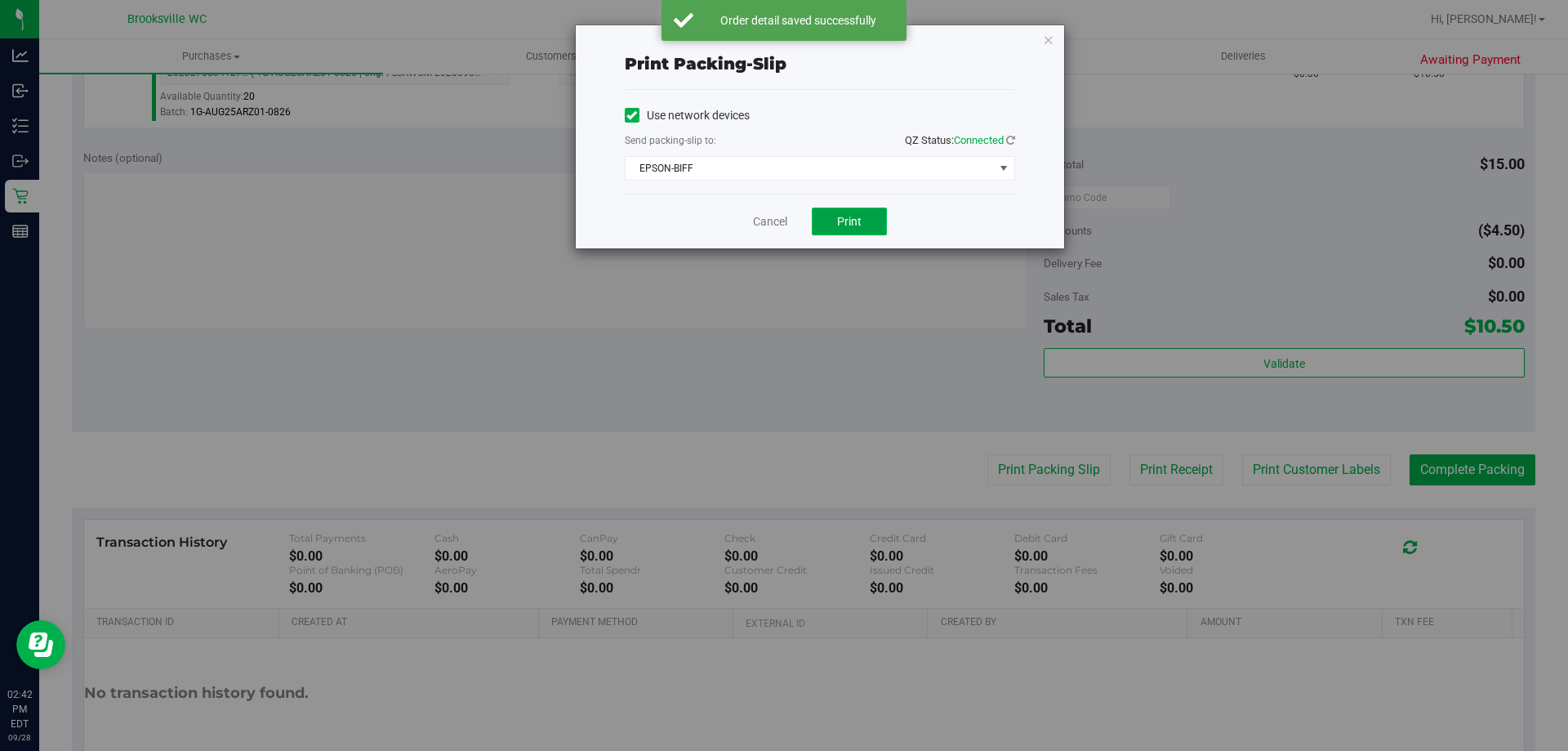
click at [851, 209] on button "Print" at bounding box center [849, 222] width 75 height 28
click at [762, 220] on link "Cancel" at bounding box center [770, 222] width 34 height 17
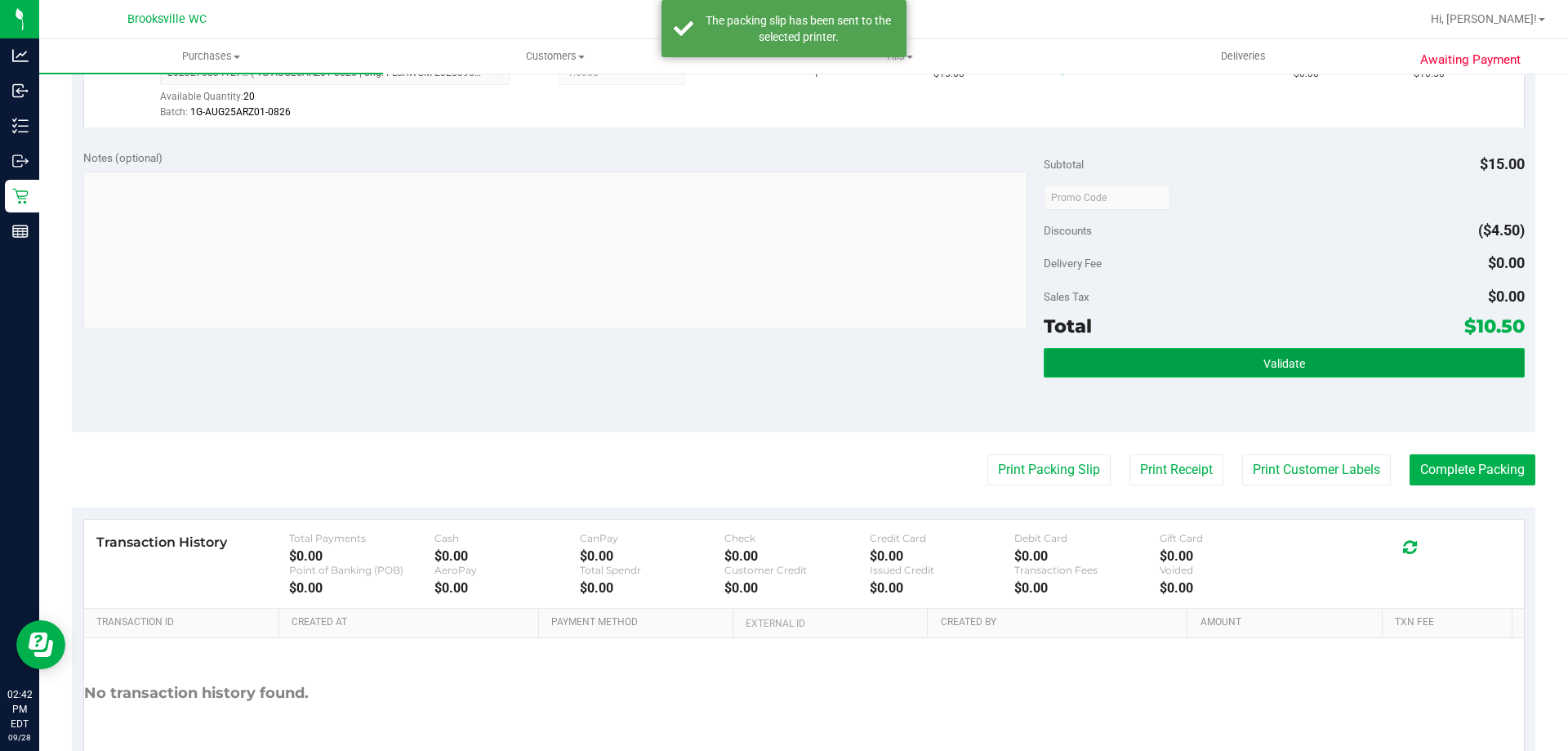
click at [1228, 370] on button "Validate" at bounding box center [1284, 363] width 481 height 30
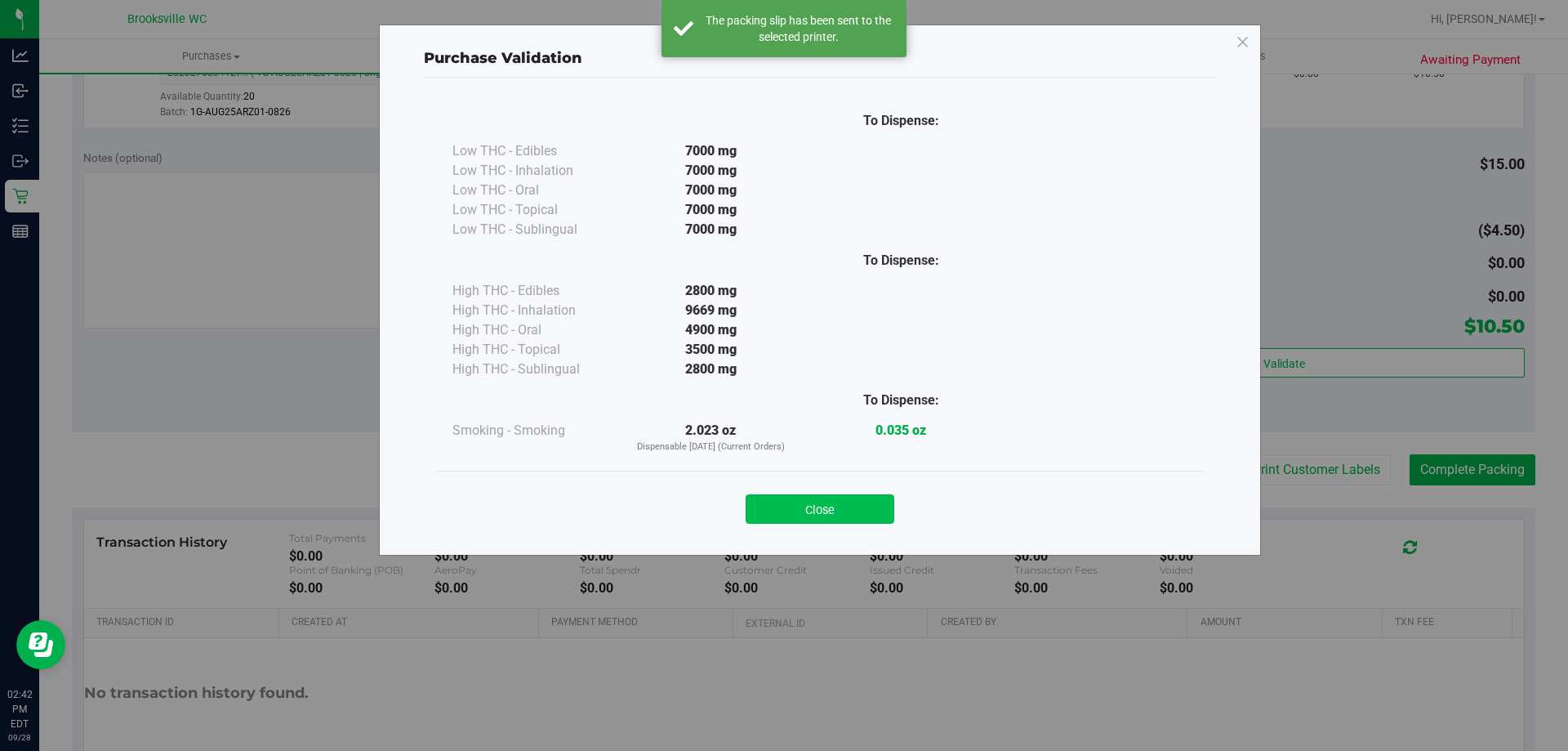
click at [843, 520] on button "Close" at bounding box center [820, 509] width 148 height 30
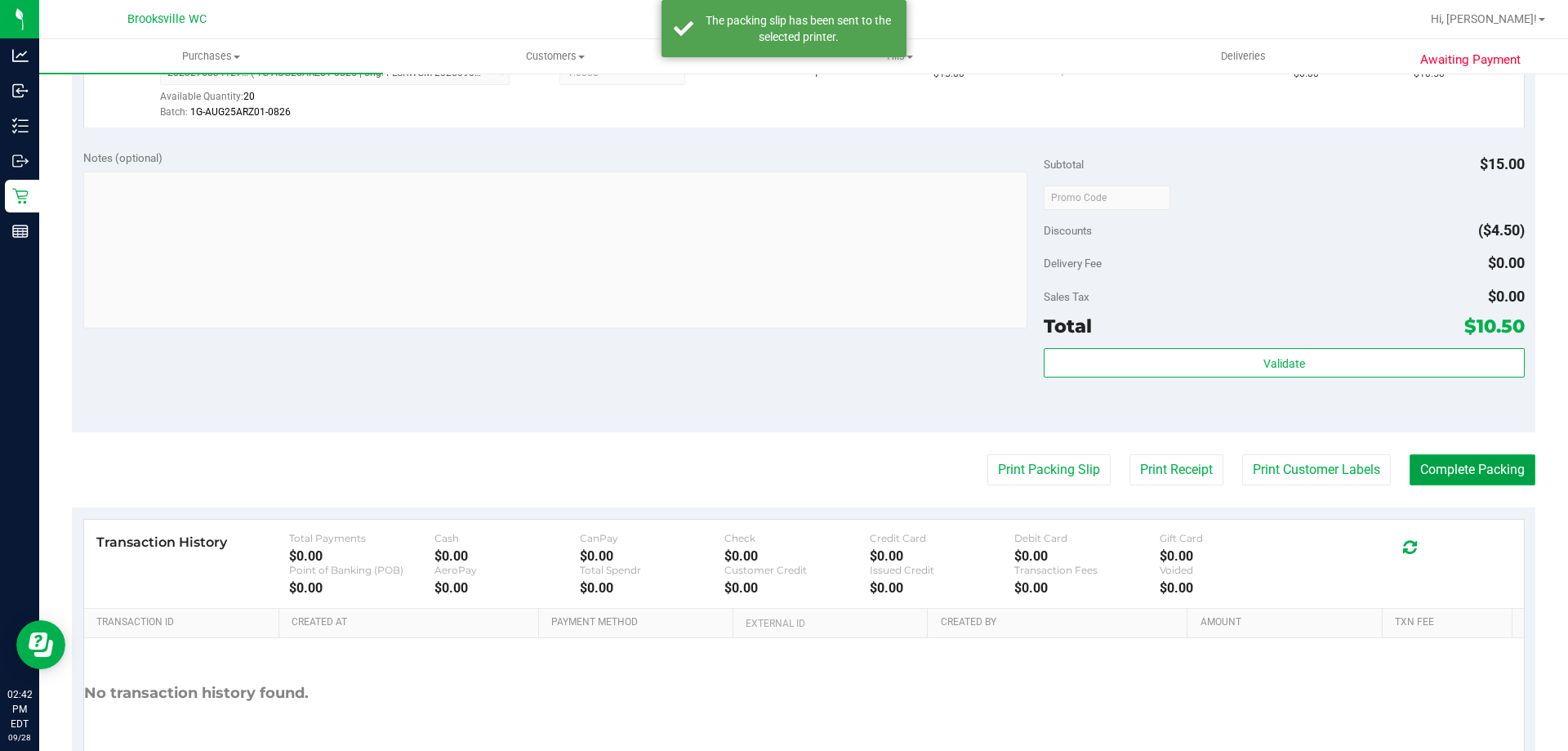
click at [1412, 465] on button "Complete Packing" at bounding box center [1473, 470] width 126 height 31
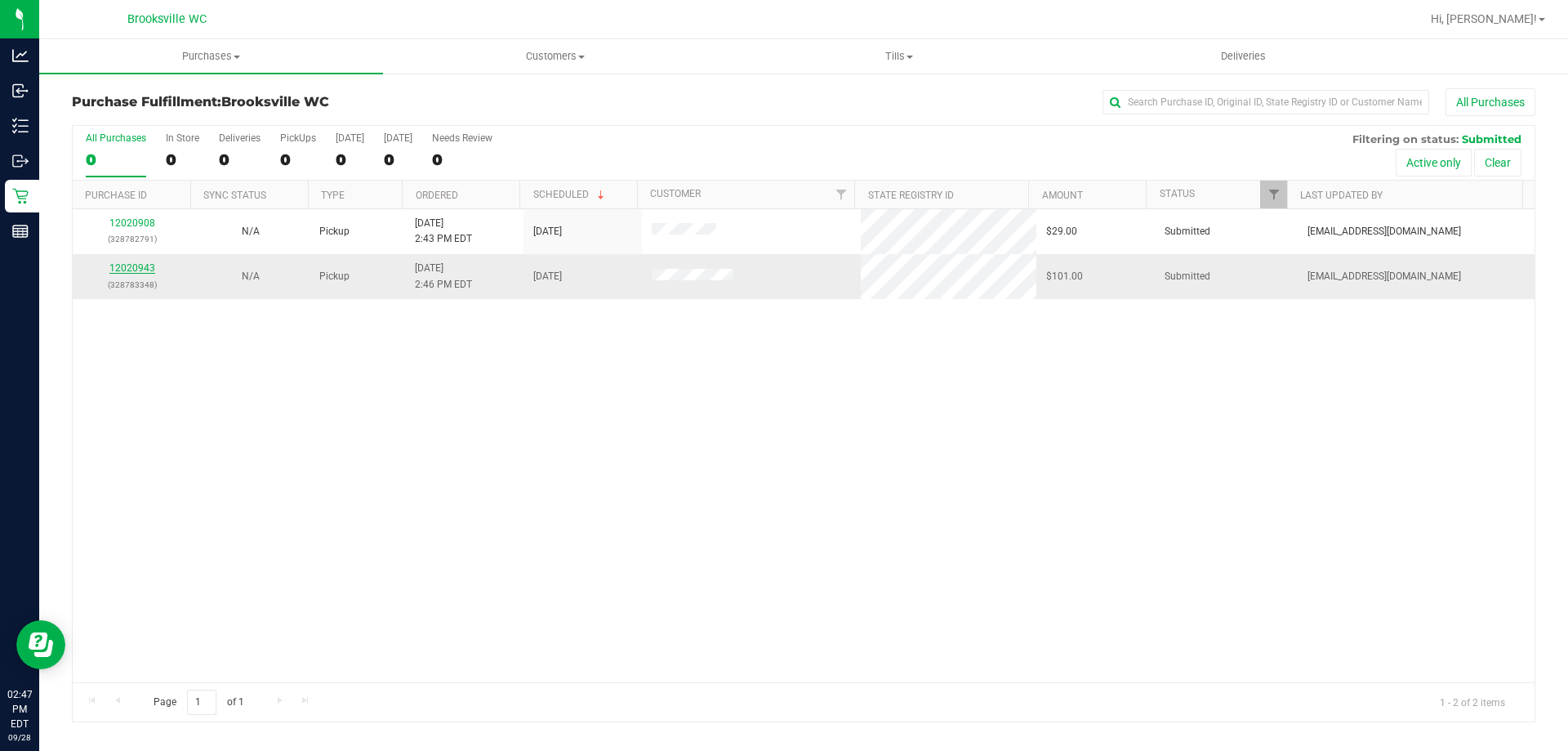
click at [134, 269] on link "12020943" at bounding box center [133, 268] width 45 height 11
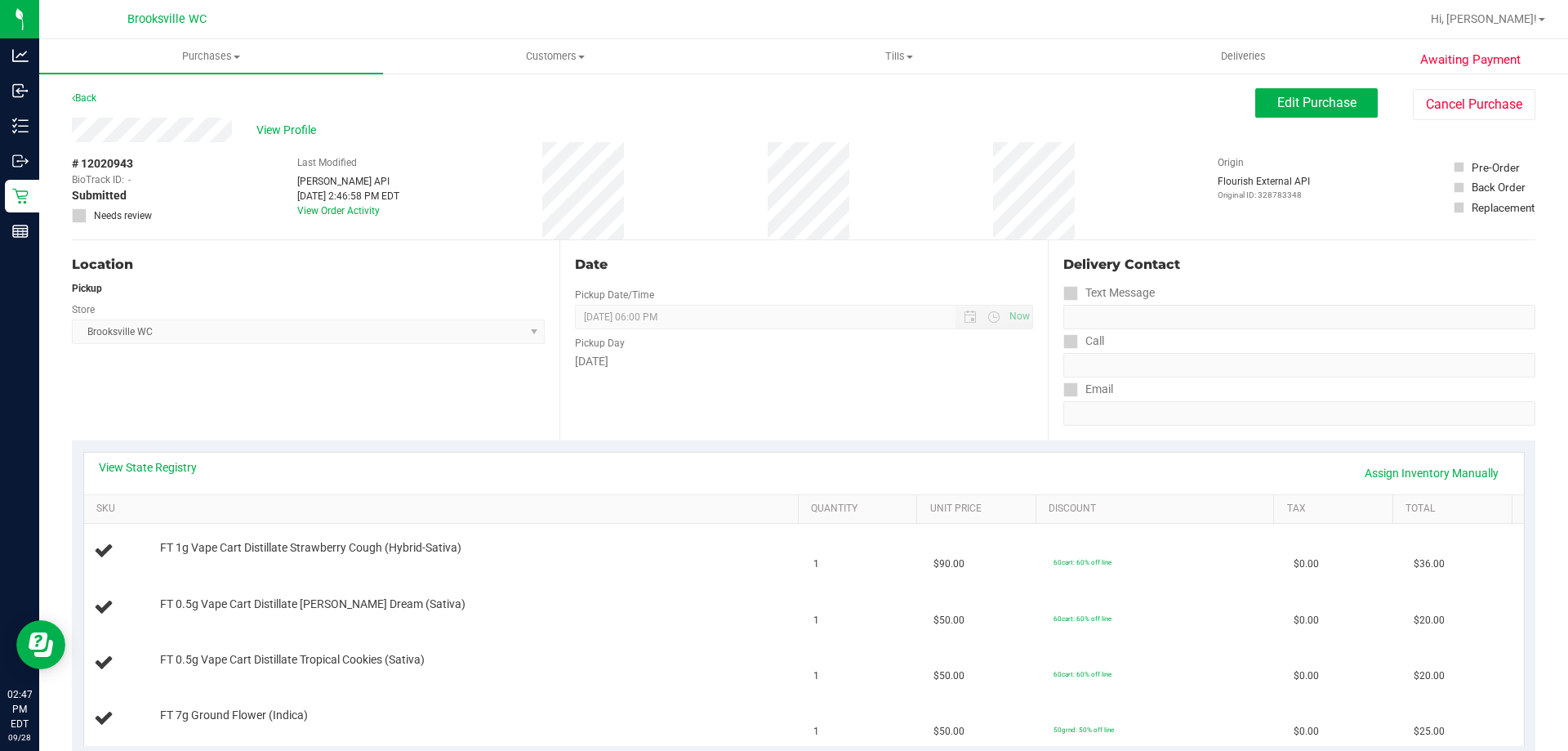
click at [143, 475] on div "View State Registry Assign Inventory Manually" at bounding box center [804, 473] width 1411 height 28
click at [147, 470] on link "View State Registry" at bounding box center [147, 467] width 98 height 17
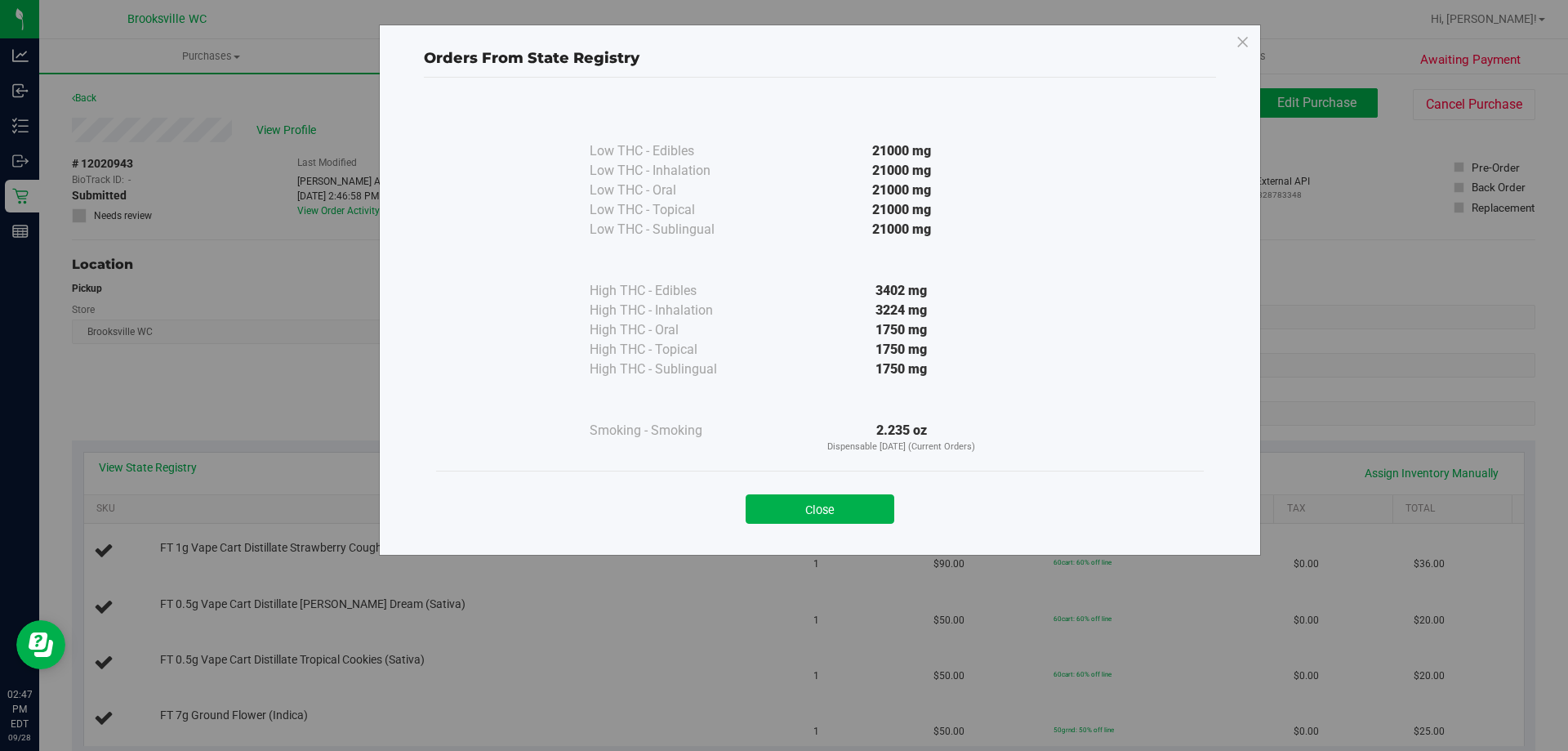
click at [807, 497] on button "Close" at bounding box center [820, 509] width 148 height 30
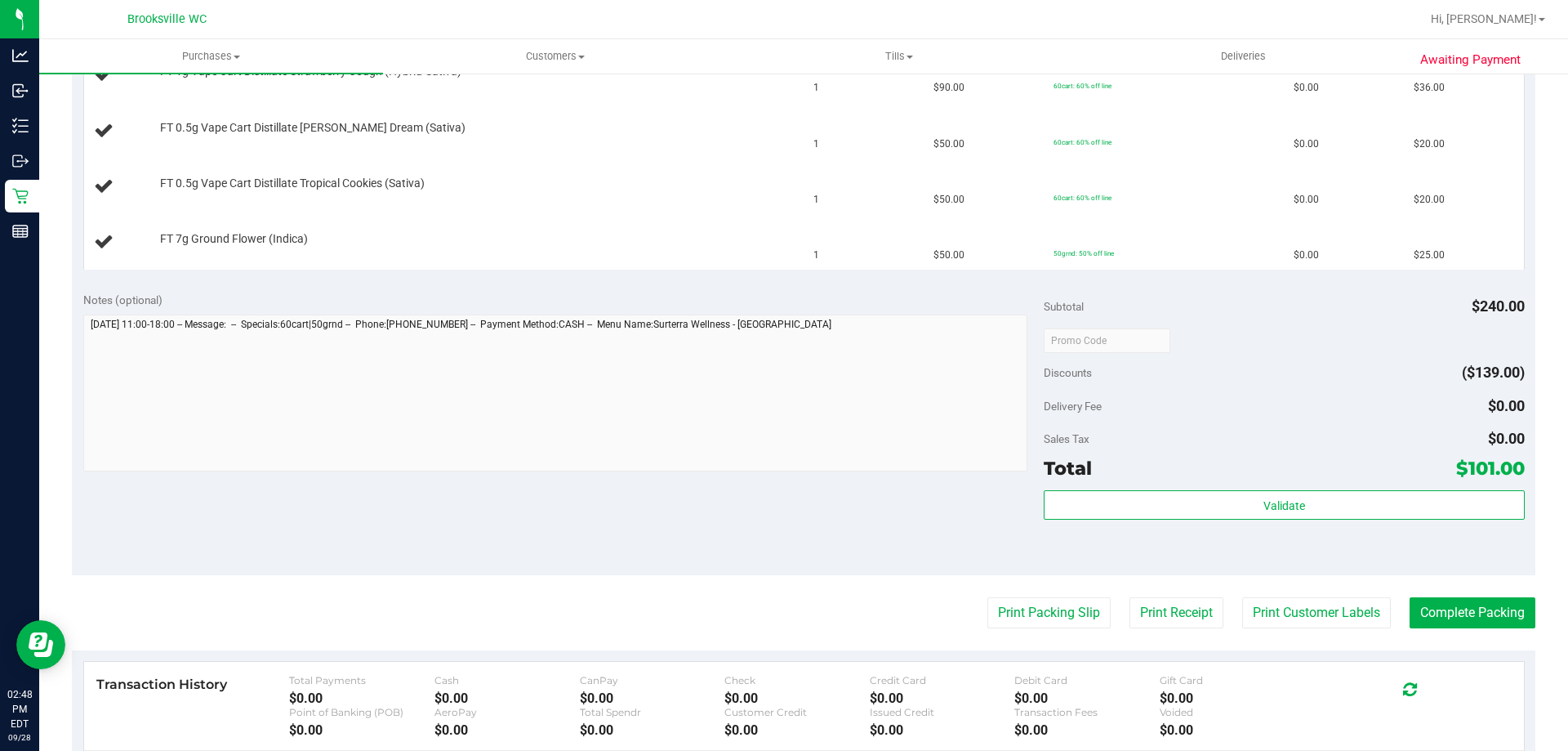
scroll to position [572, 0]
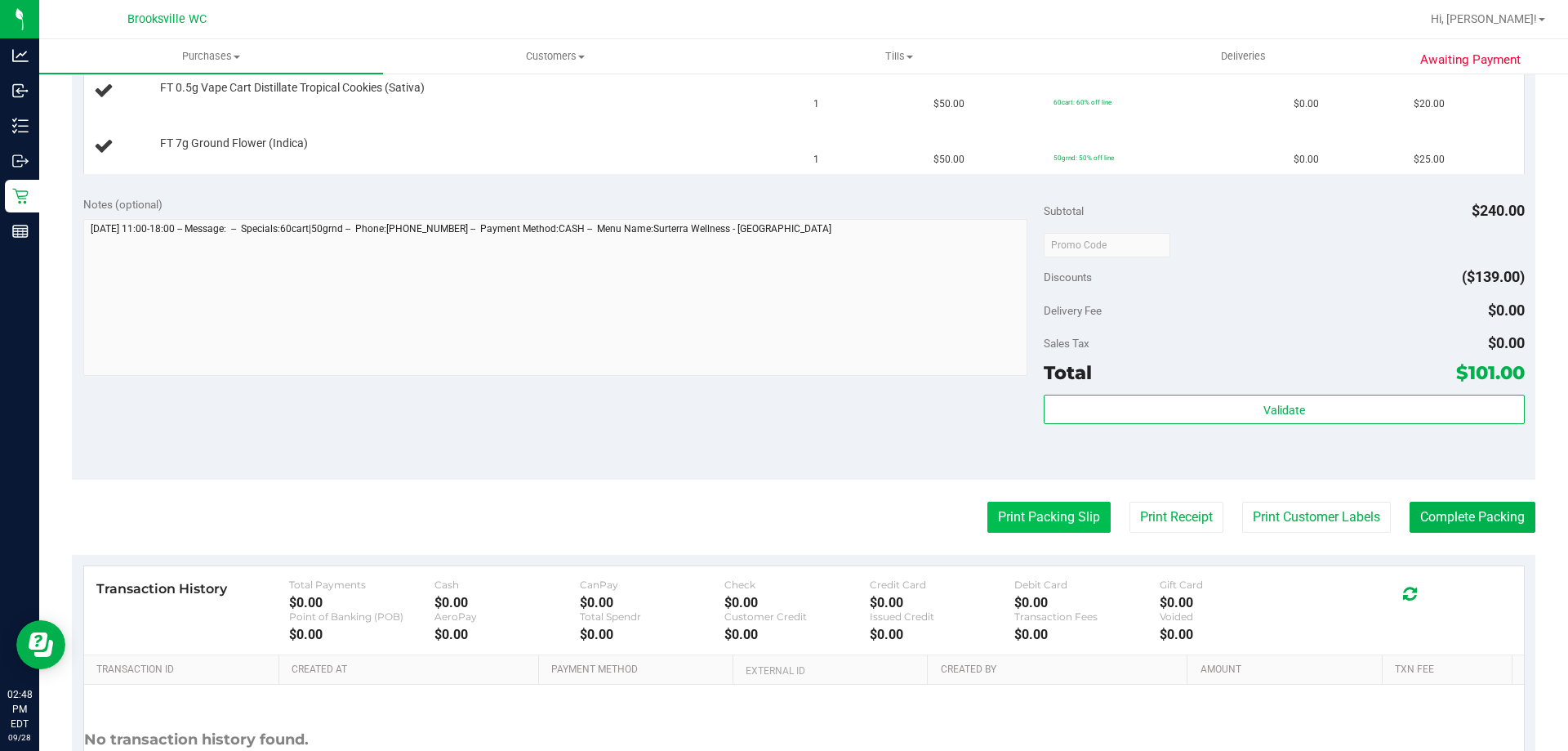
click at [1060, 522] on button "Print Packing Slip" at bounding box center [1048, 517] width 123 height 31
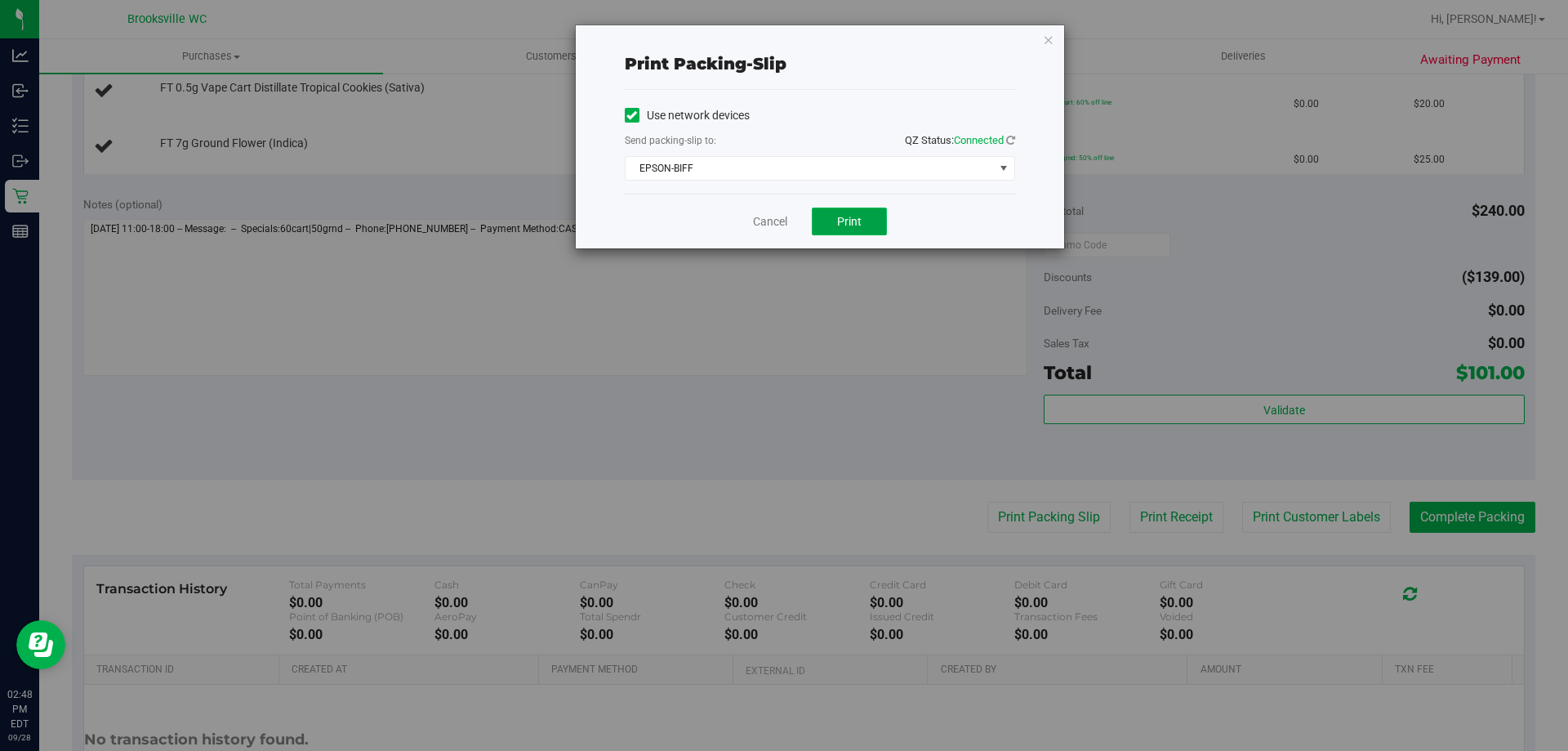
click at [830, 224] on button "Print" at bounding box center [849, 222] width 75 height 28
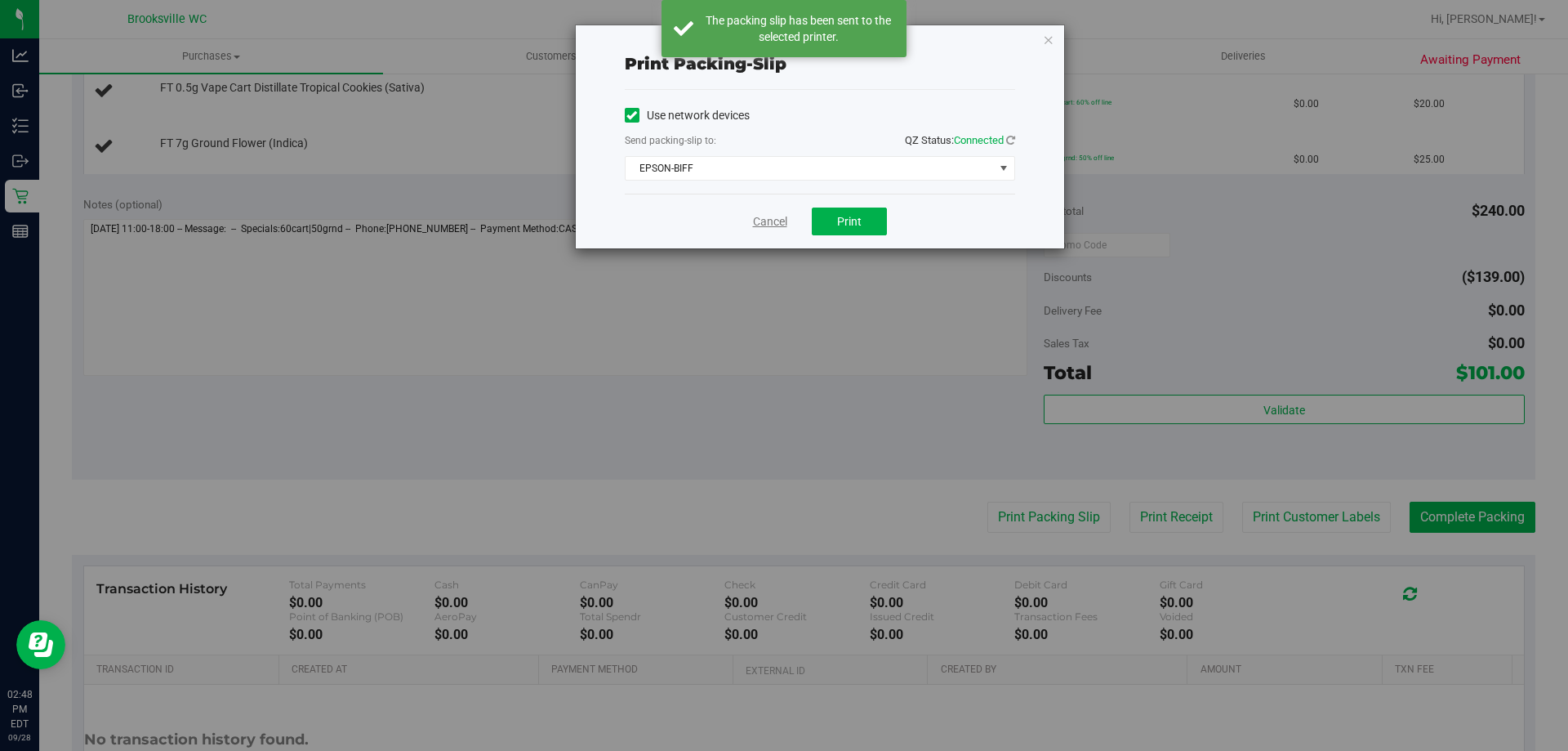
click at [767, 222] on link "Cancel" at bounding box center [770, 222] width 34 height 17
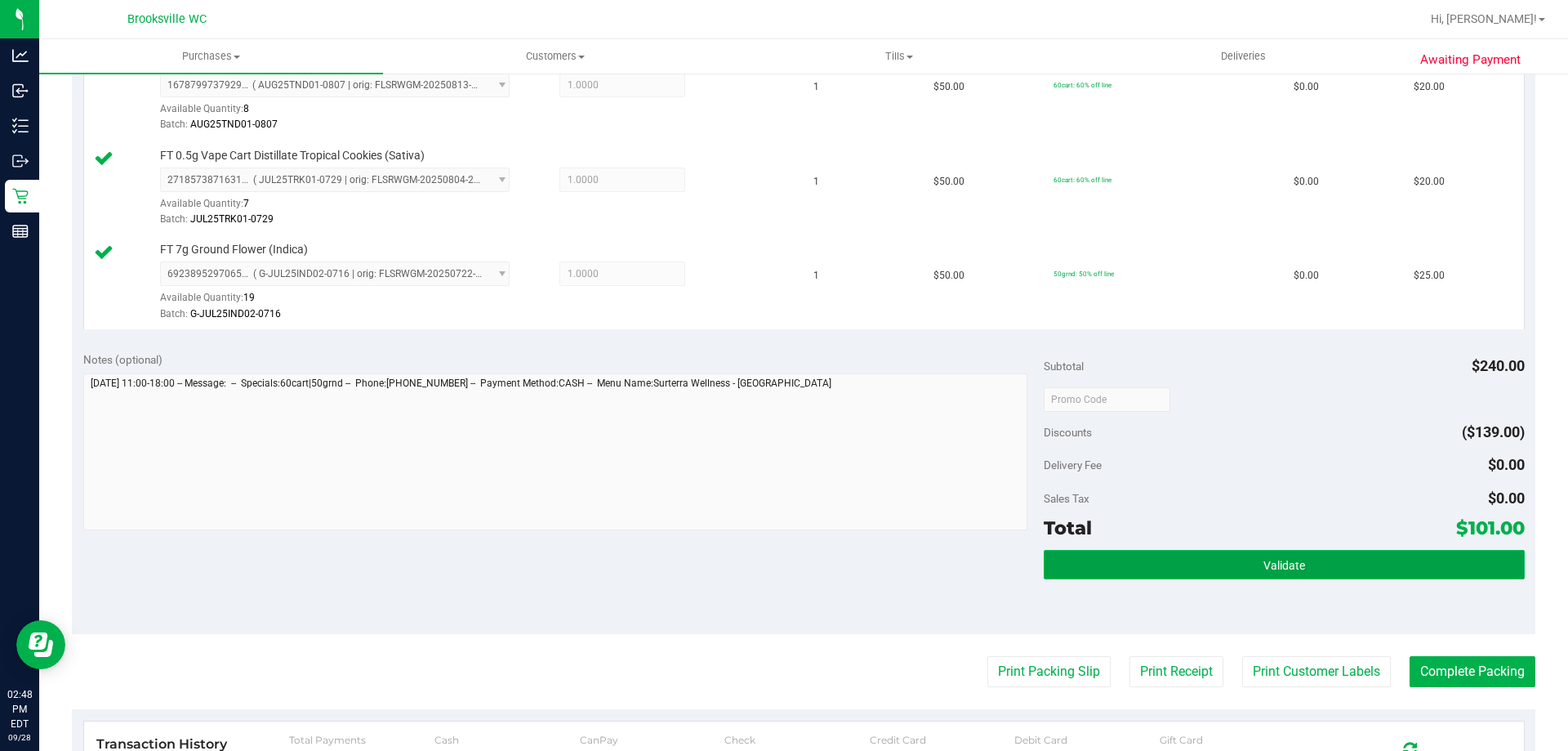
click at [1181, 566] on button "Validate" at bounding box center [1284, 564] width 481 height 30
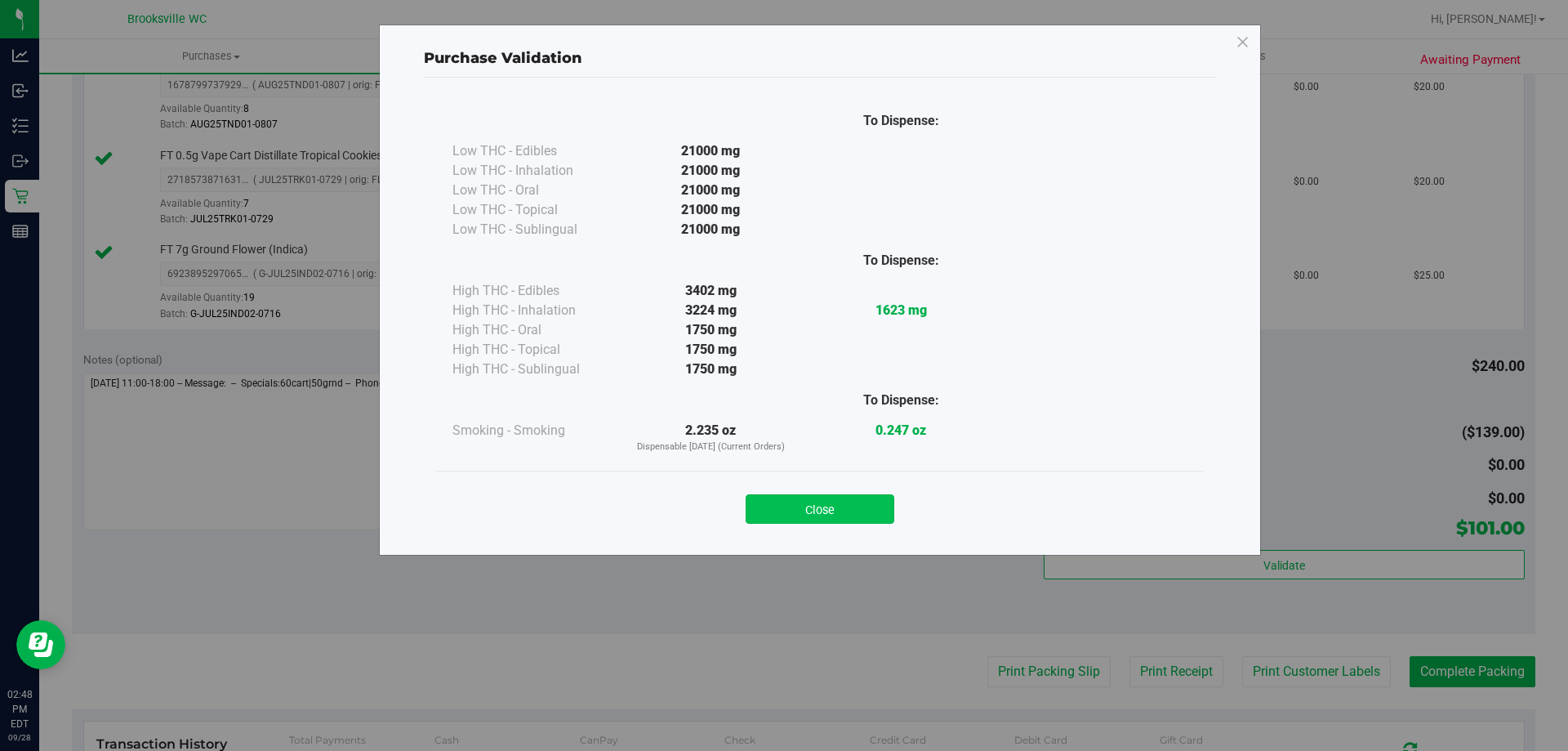
click at [839, 499] on button "Close" at bounding box center [820, 509] width 148 height 30
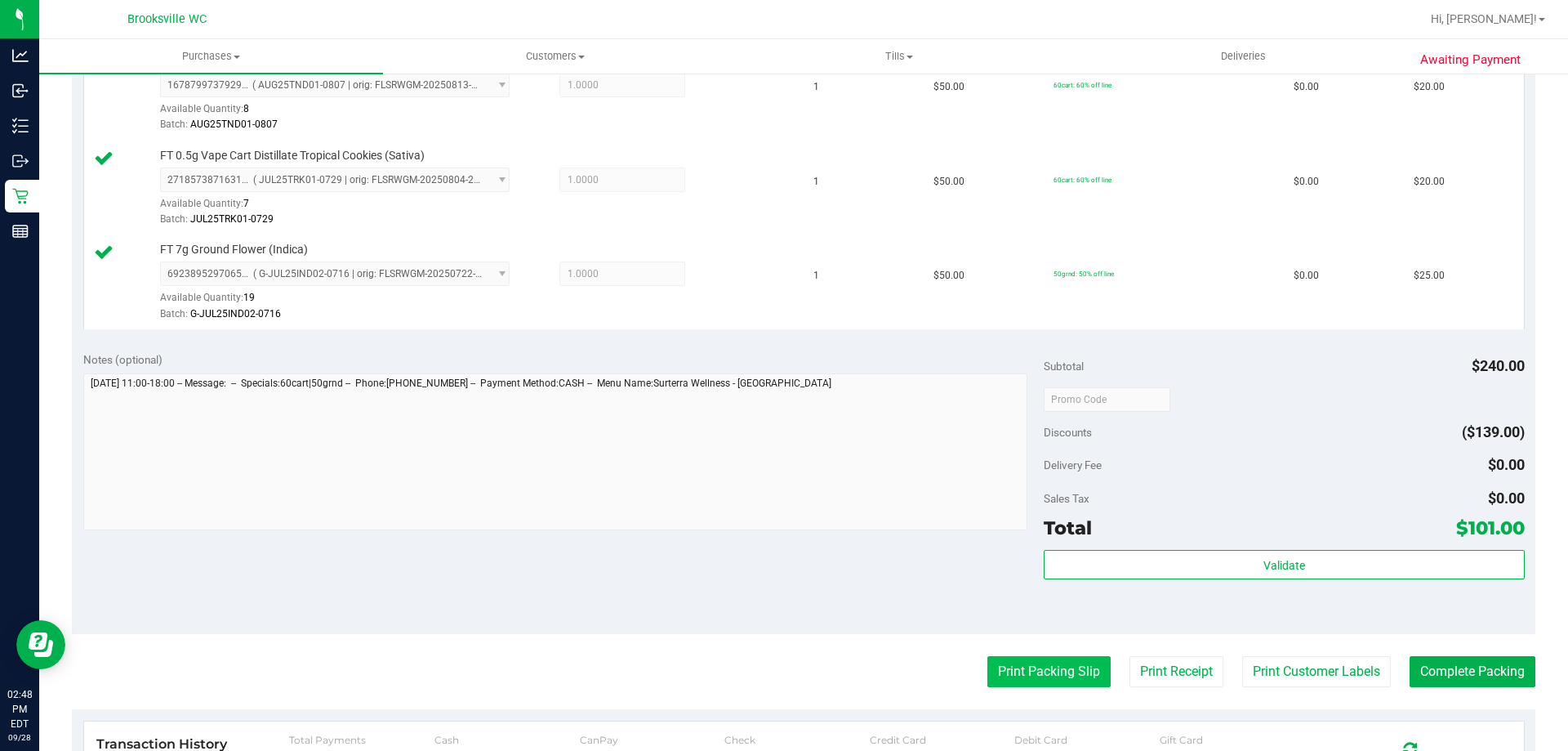
click at [1076, 667] on button "Print Packing Slip" at bounding box center [1048, 672] width 123 height 31
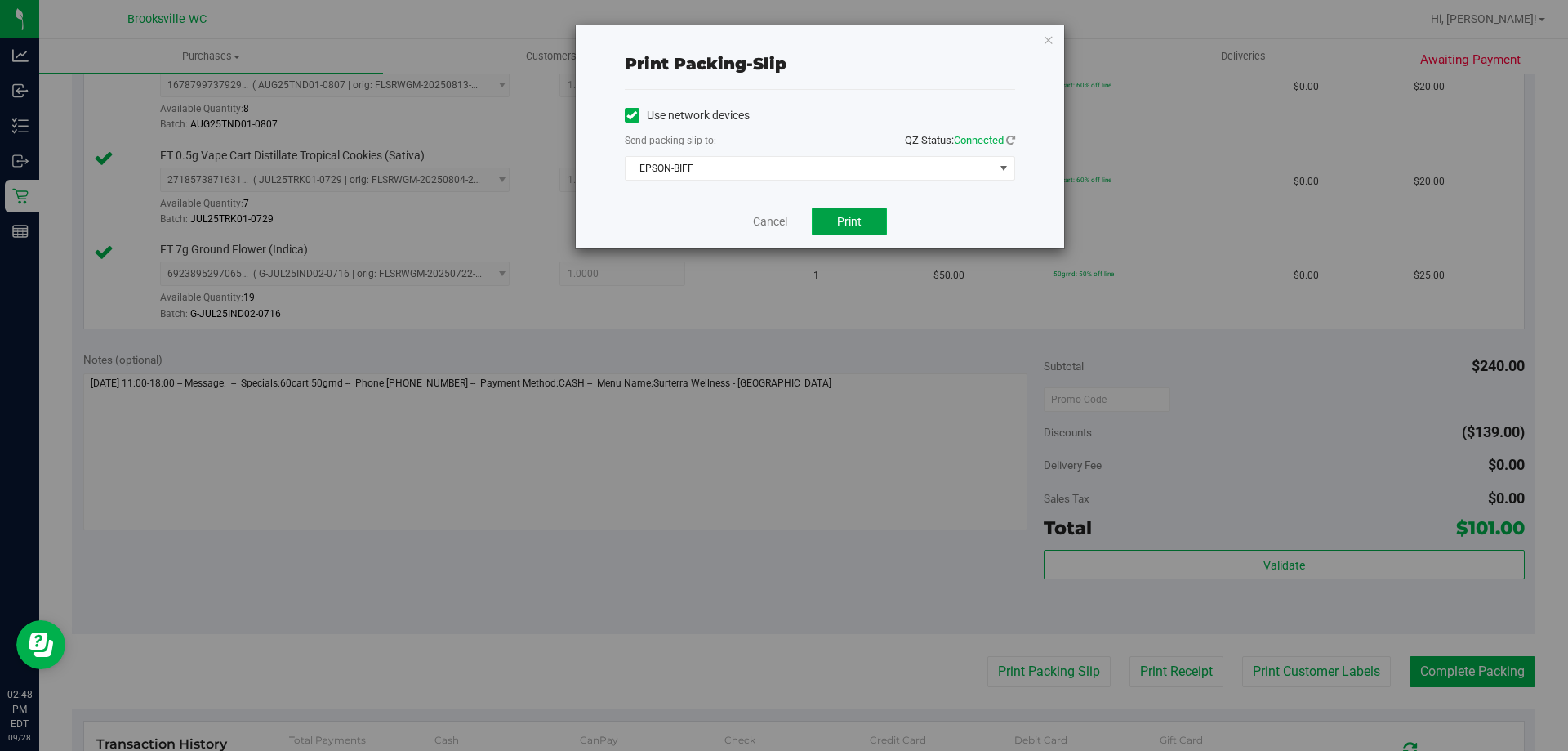
click at [846, 231] on button "Print" at bounding box center [849, 222] width 75 height 28
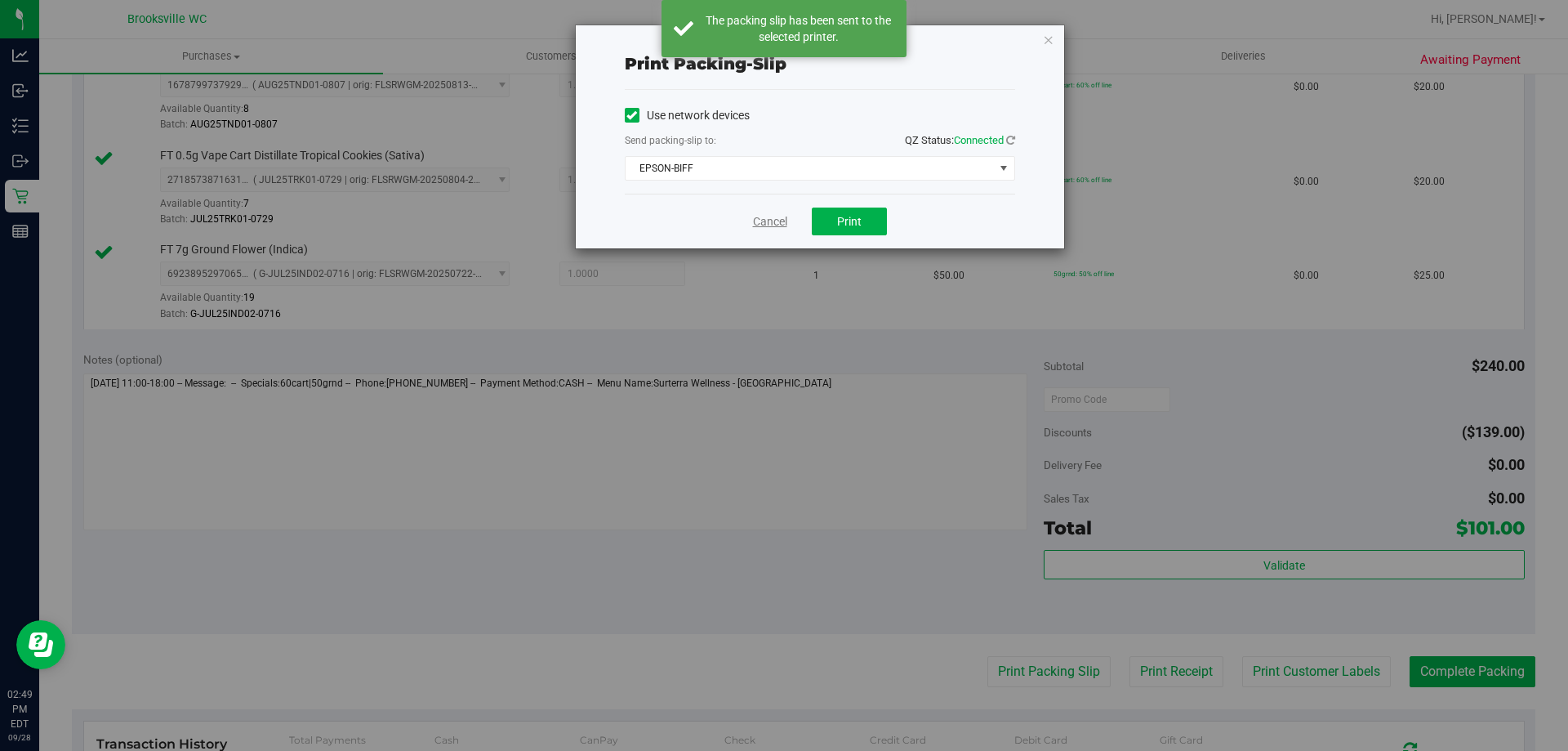
click at [767, 219] on link "Cancel" at bounding box center [770, 222] width 34 height 17
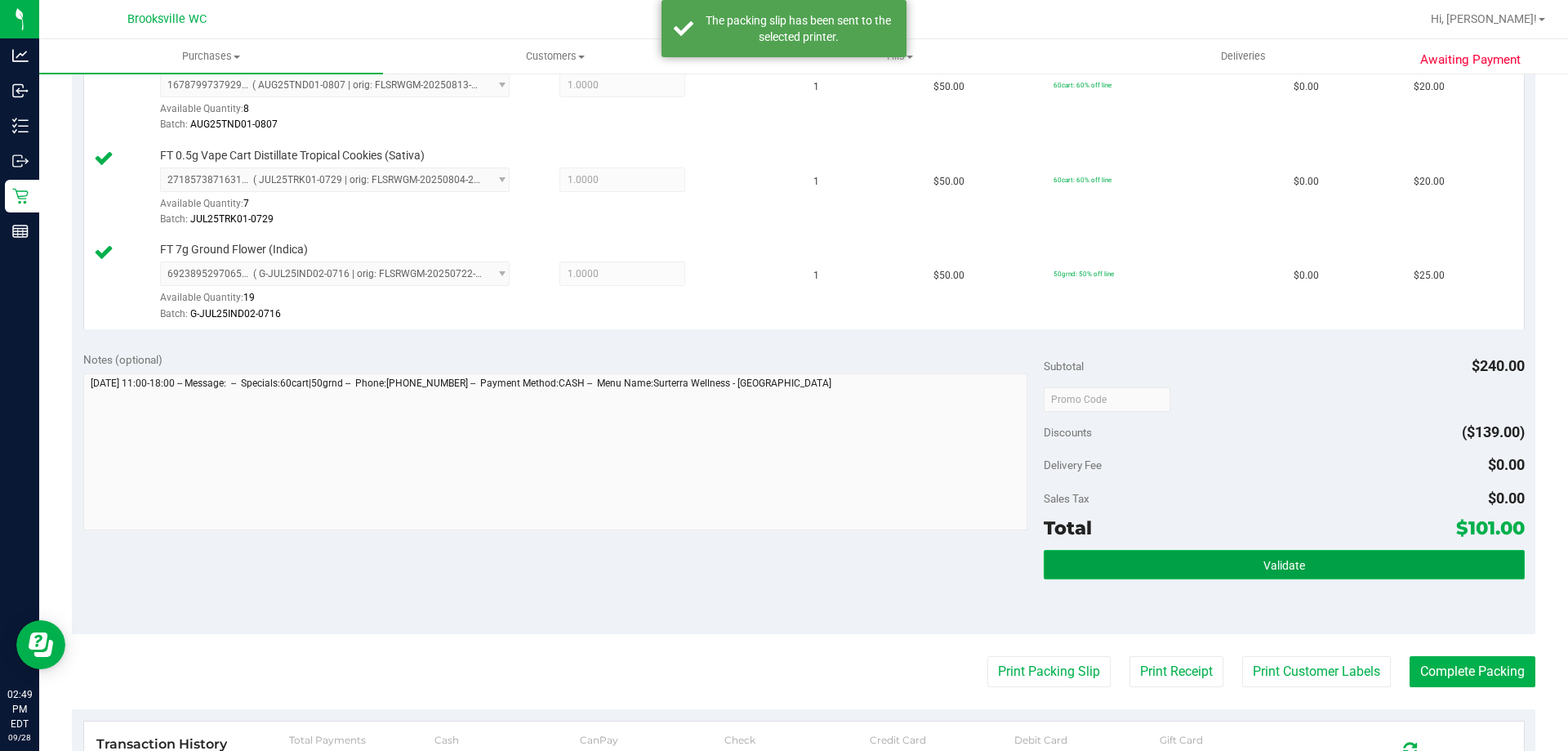
click at [1321, 559] on button "Validate" at bounding box center [1284, 564] width 481 height 30
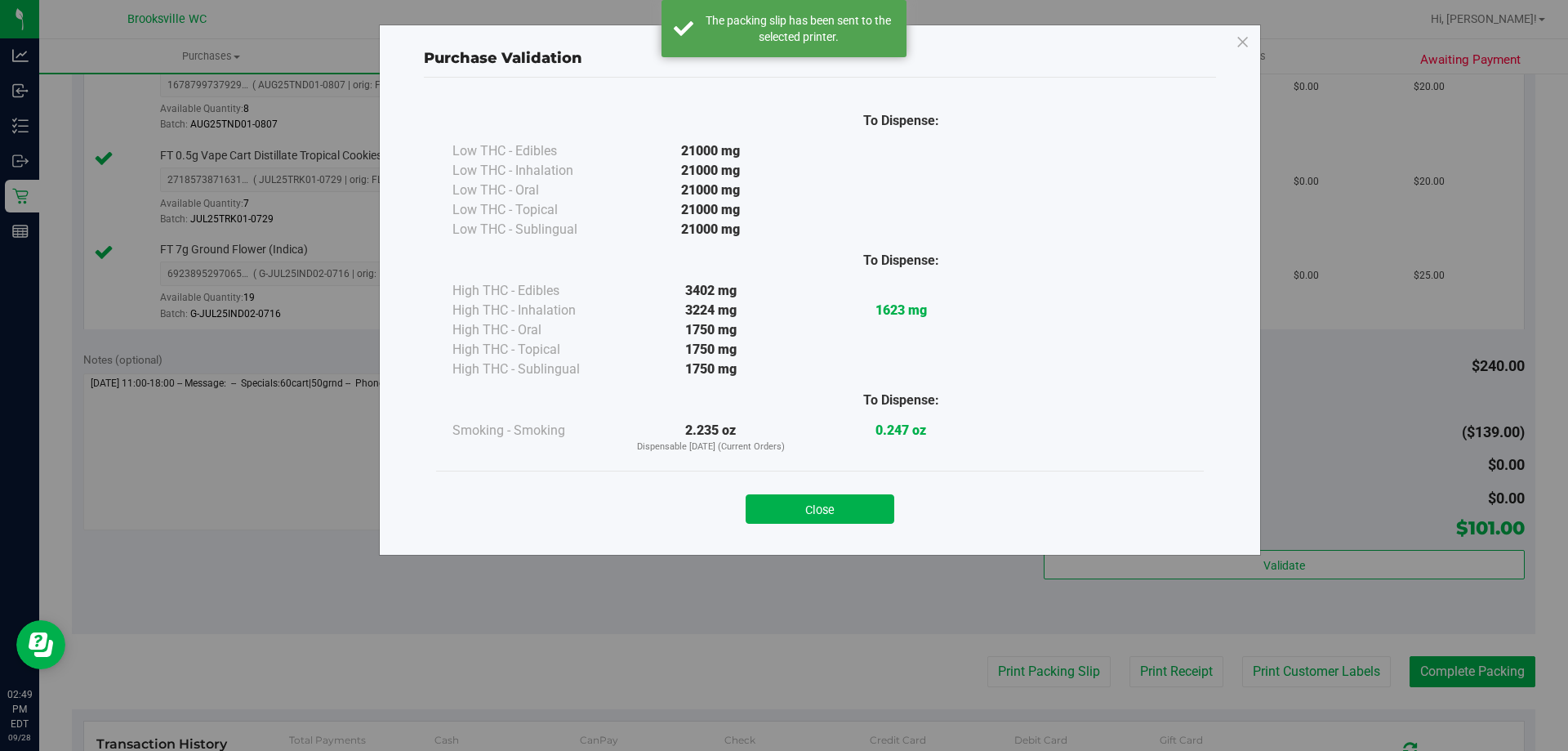
drag, startPoint x: 759, startPoint y: 509, endPoint x: 1085, endPoint y: 548, distance: 328.3
click at [760, 509] on button "Close" at bounding box center [820, 509] width 148 height 30
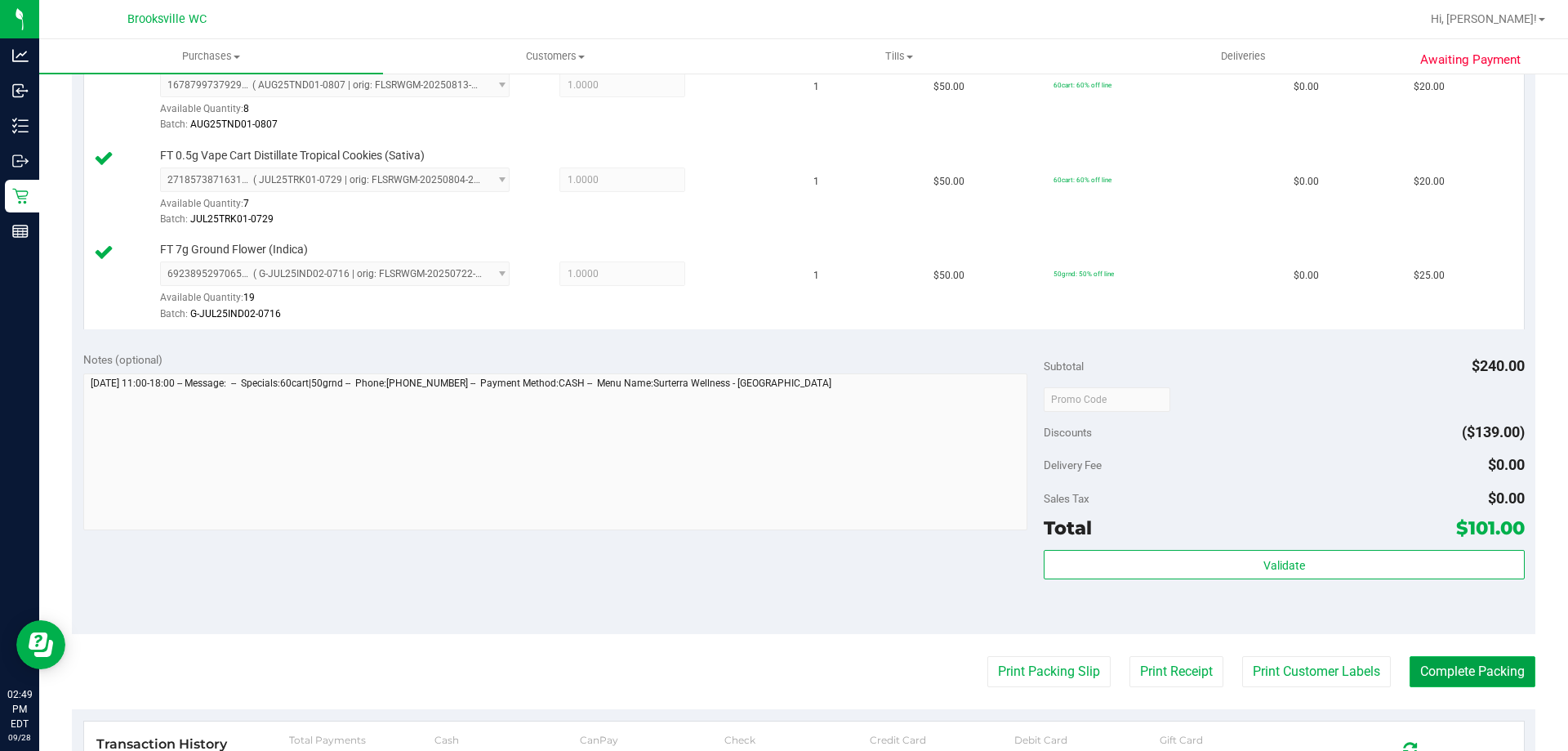
click at [1432, 660] on button "Complete Packing" at bounding box center [1473, 672] width 126 height 31
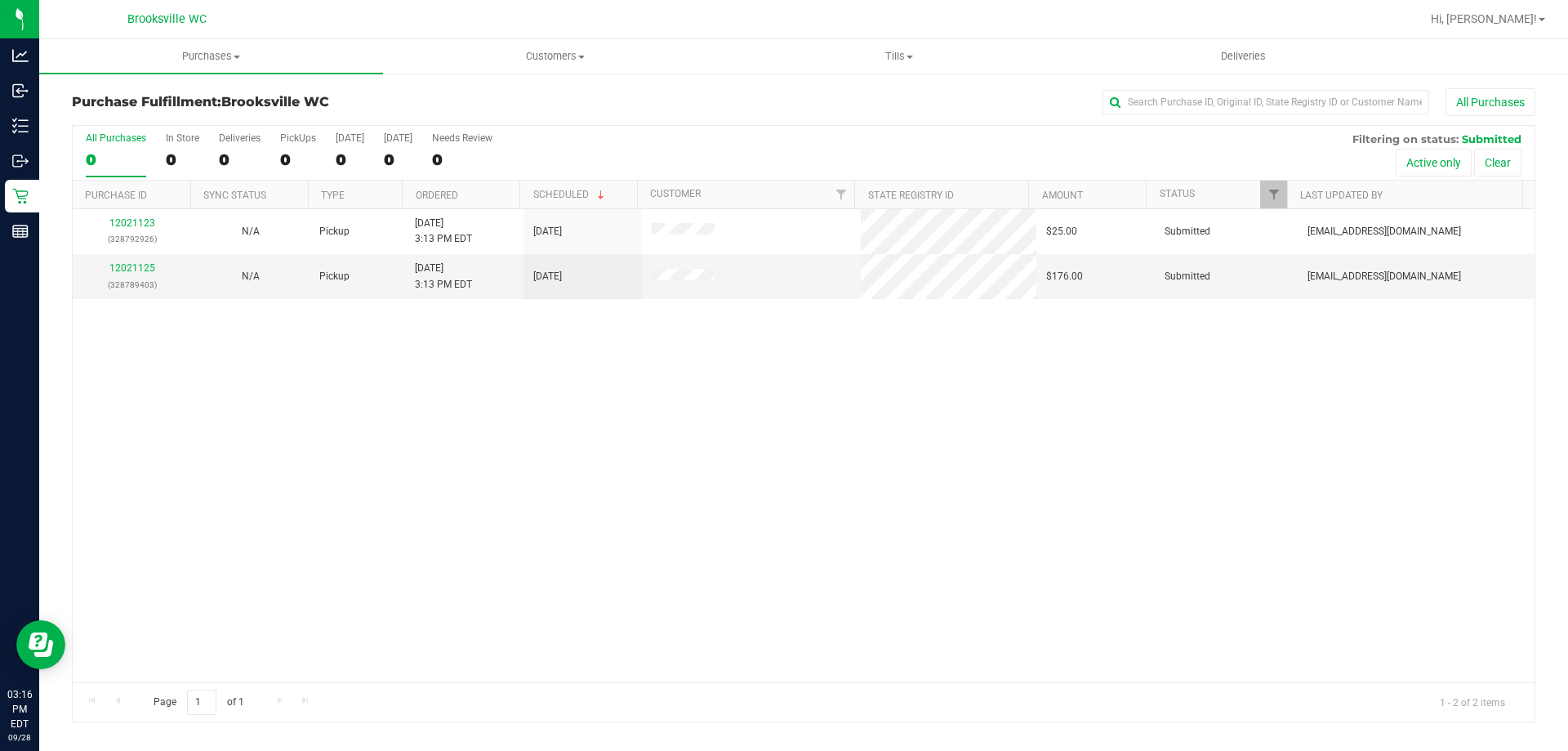
click at [786, 132] on div "All Purchases 0 In Store 0 Deliveries 0 PickUps 0 Today 0 Tomorrow 0 Needs Revi…" at bounding box center [803, 132] width 1462 height 13
click at [1180, 587] on div "12021123 (328792926) N/A Pickup 9/28/2025 3:13 PM EDT 9/28/2025 $25.00 Submitte…" at bounding box center [803, 446] width 1462 height 473
click at [829, 144] on div "All Purchases 0 In Store 0 Deliveries 0 PickUps 0 Today 0 Tomorrow 0 Needs Revi…" at bounding box center [803, 153] width 1462 height 55
click at [930, 542] on div "12021123 (328792926) N/A Pickup 9/28/2025 3:13 PM EDT 9/28/2025 $25.00 Submitte…" at bounding box center [803, 446] width 1462 height 473
click at [794, 468] on div "12021123 (328792926) N/A Pickup 9/28/2025 3:13 PM EDT 9/28/2025 $25.00 Submitte…" at bounding box center [803, 446] width 1462 height 473
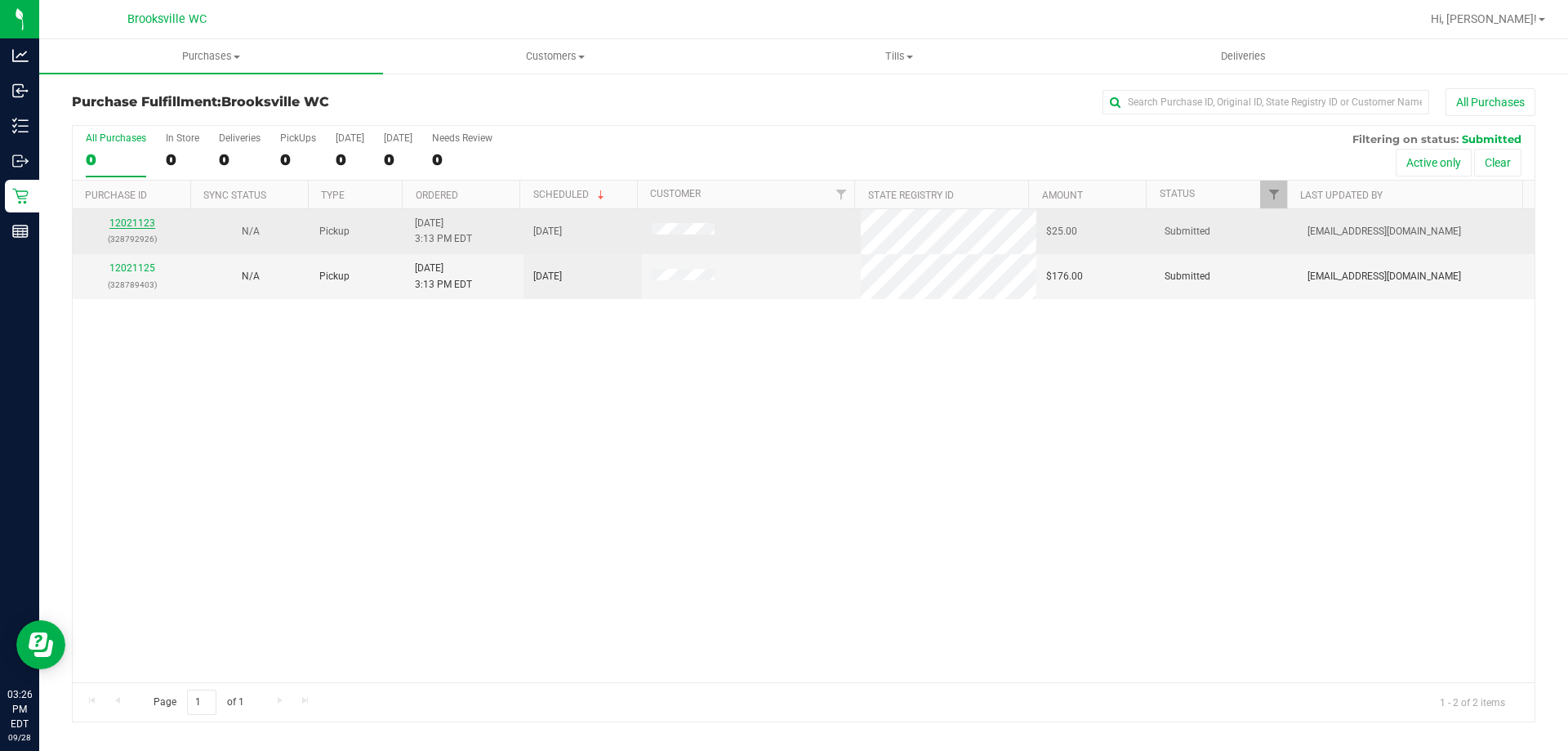
click at [146, 225] on link "12021123" at bounding box center [133, 222] width 45 height 11
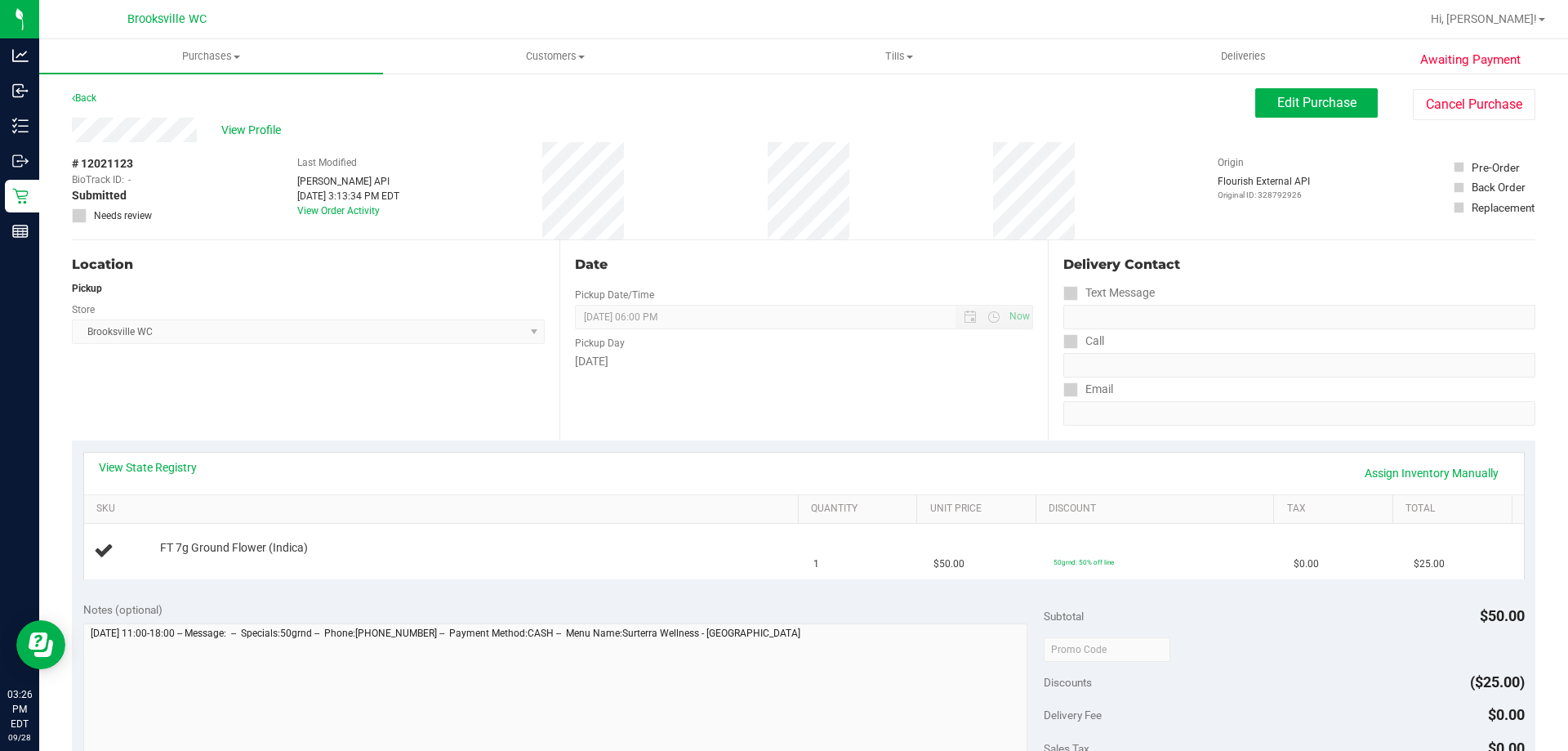
click at [147, 476] on div "View State Registry Assign Inventory Manually" at bounding box center [804, 473] width 1411 height 28
click at [152, 467] on link "View State Registry" at bounding box center [147, 467] width 98 height 17
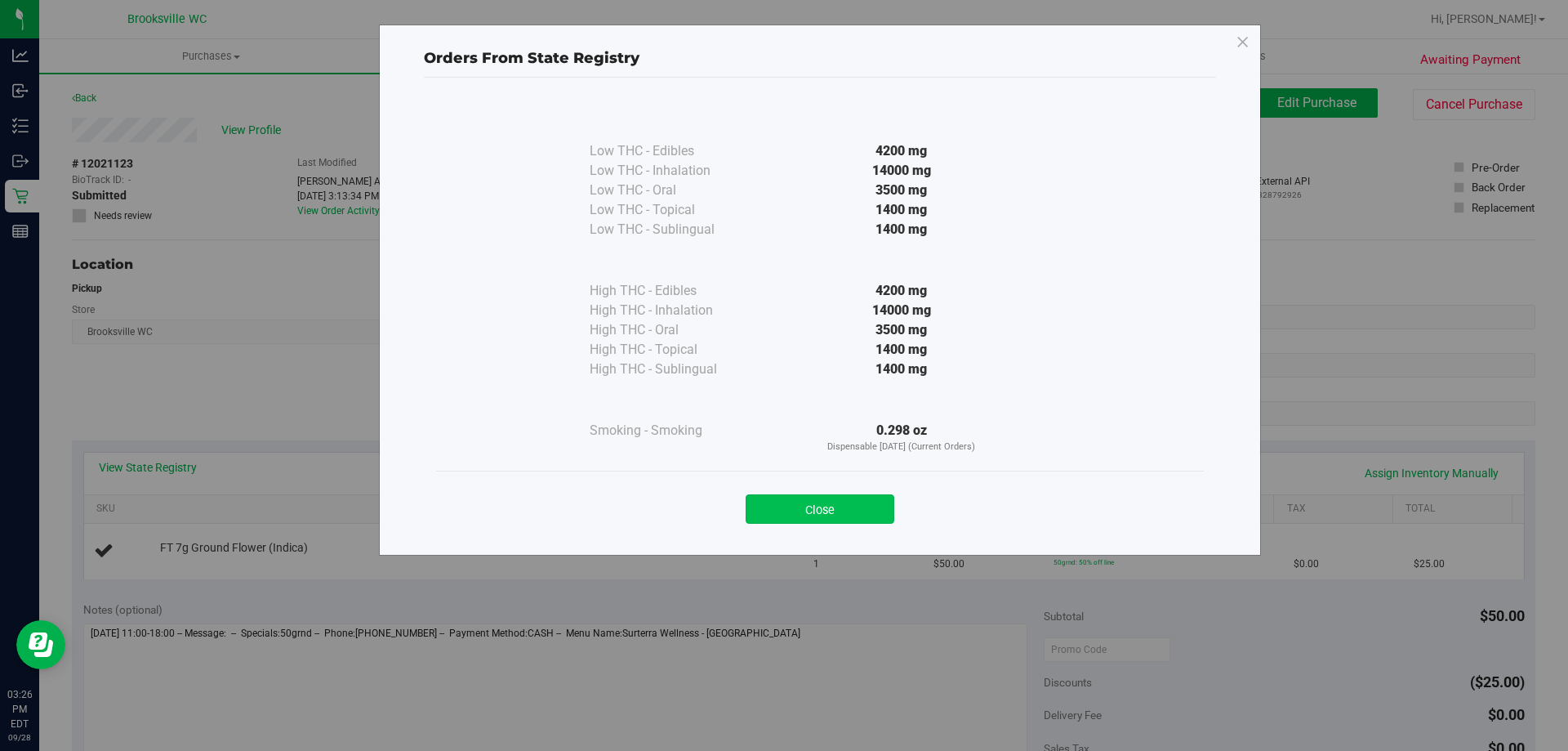
click at [830, 499] on button "Close" at bounding box center [820, 509] width 148 height 30
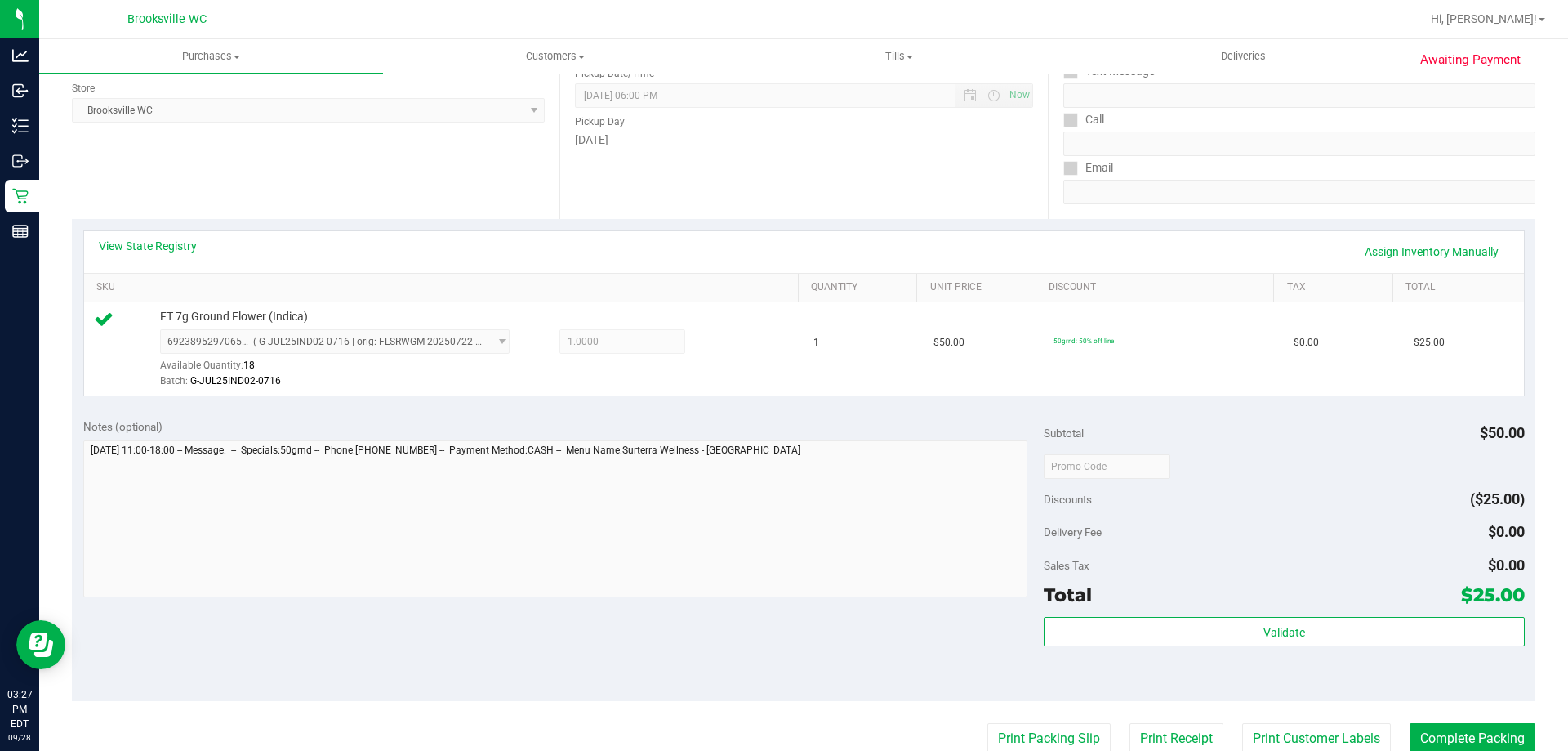
scroll to position [245, 0]
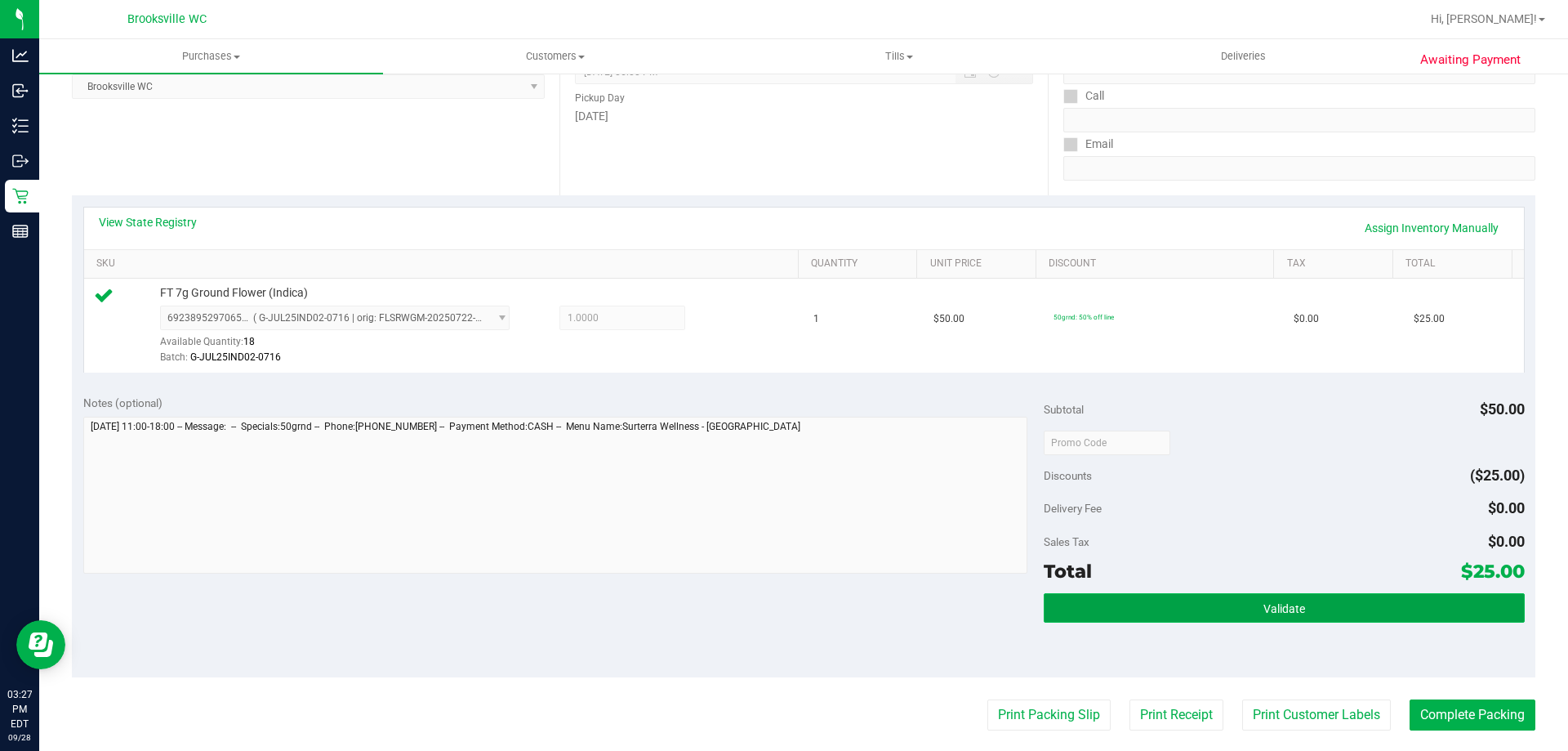
click at [1158, 622] on button "Validate" at bounding box center [1284, 608] width 481 height 30
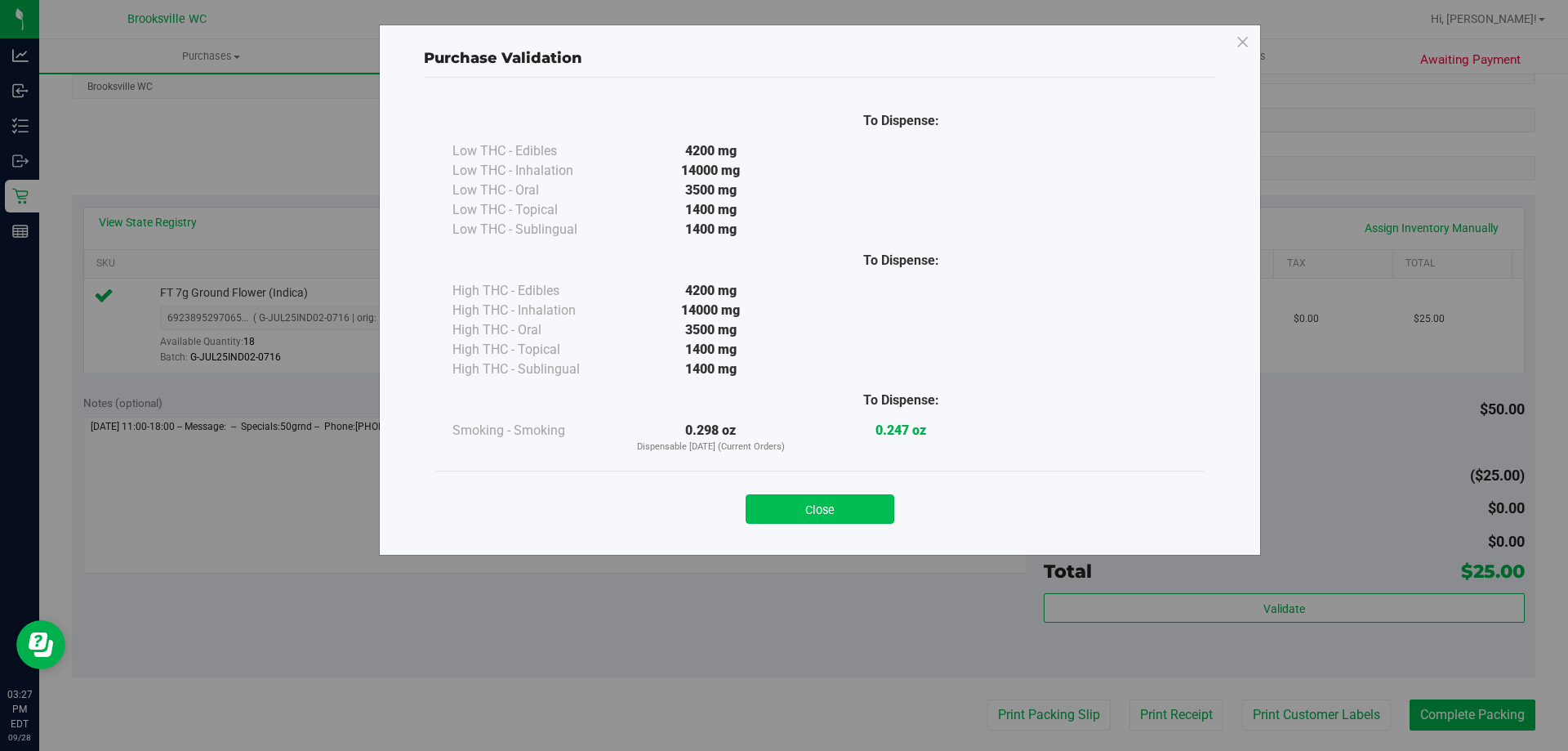
click at [787, 495] on button "Close" at bounding box center [820, 509] width 148 height 30
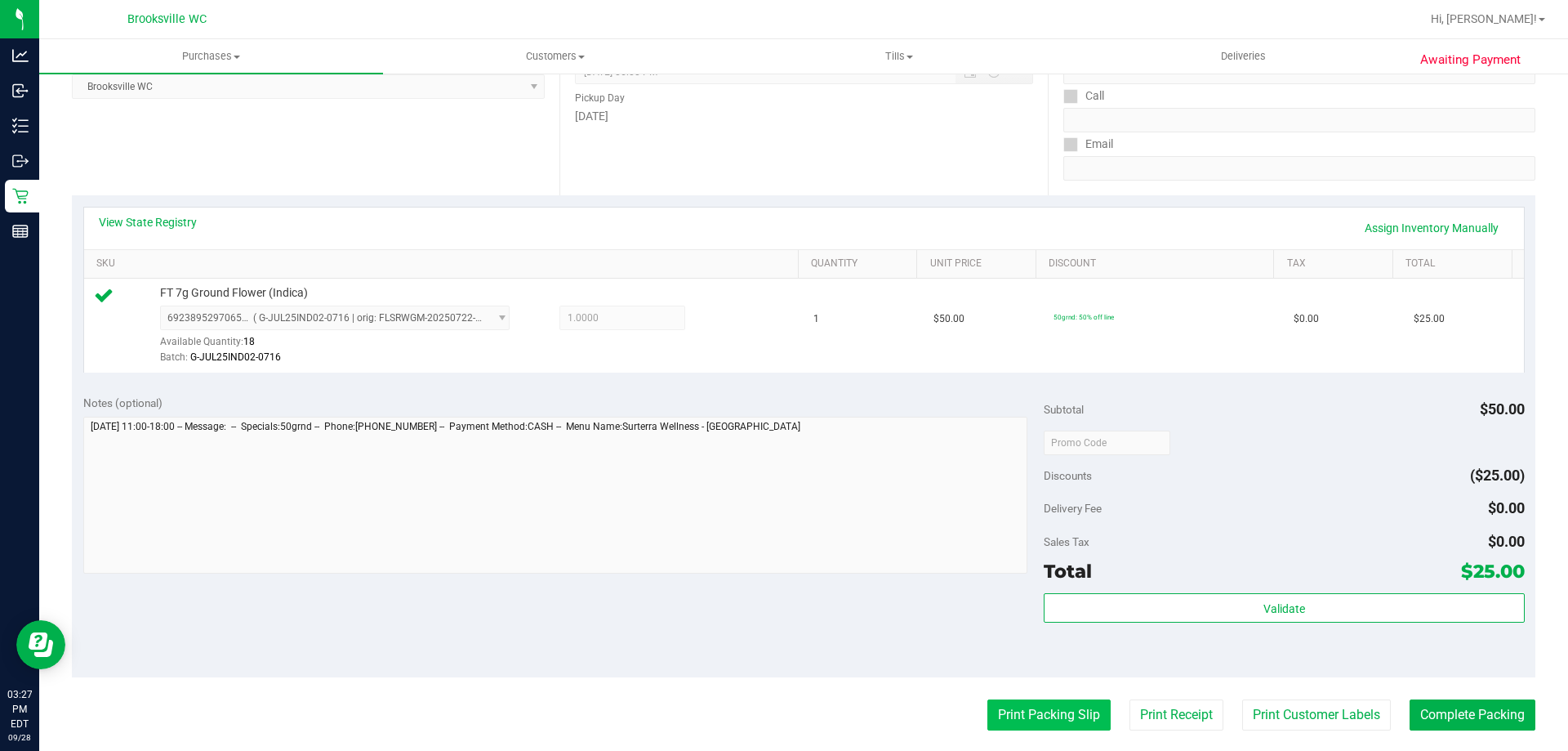
click at [1014, 715] on button "Print Packing Slip" at bounding box center [1048, 715] width 123 height 31
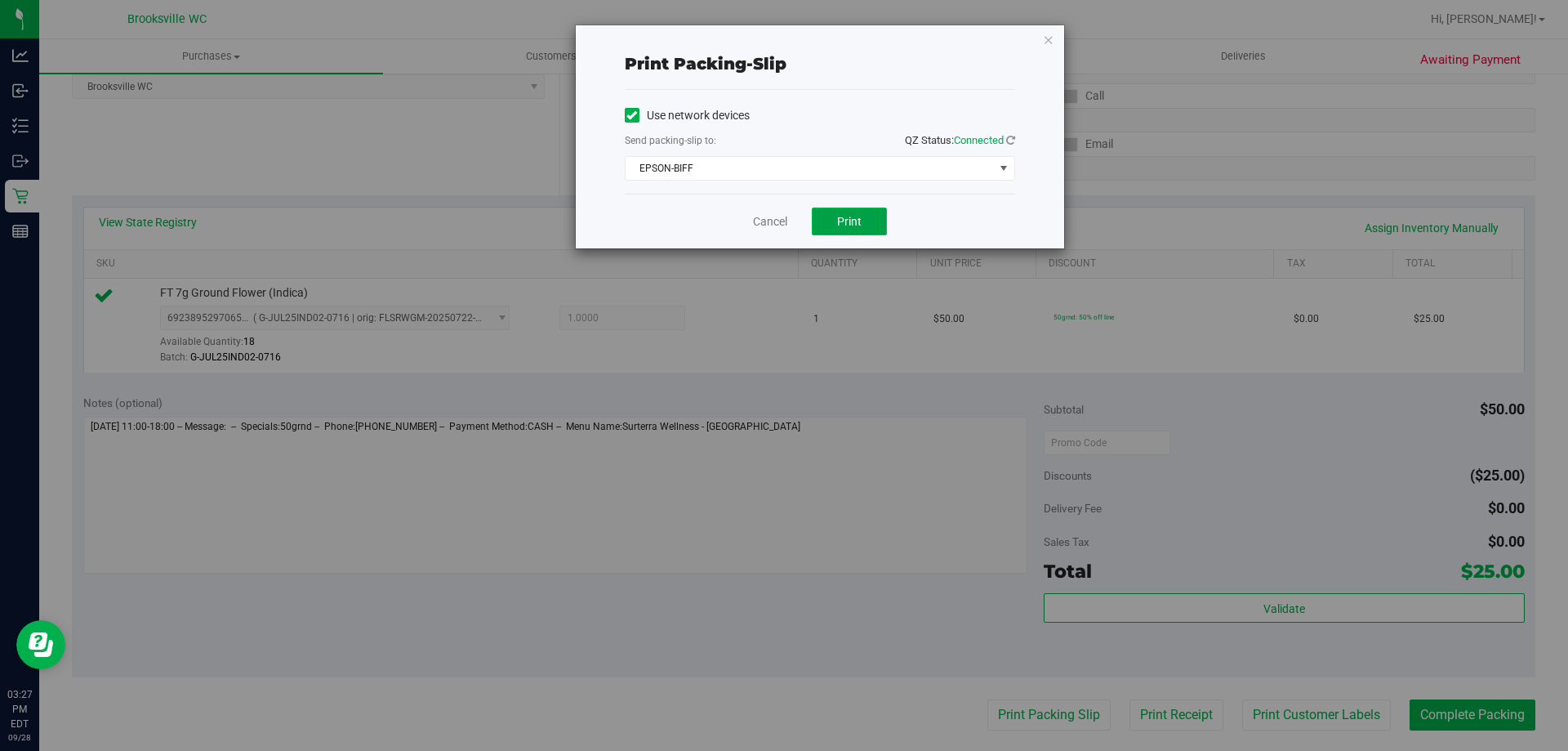
click at [863, 224] on button "Print" at bounding box center [849, 222] width 75 height 28
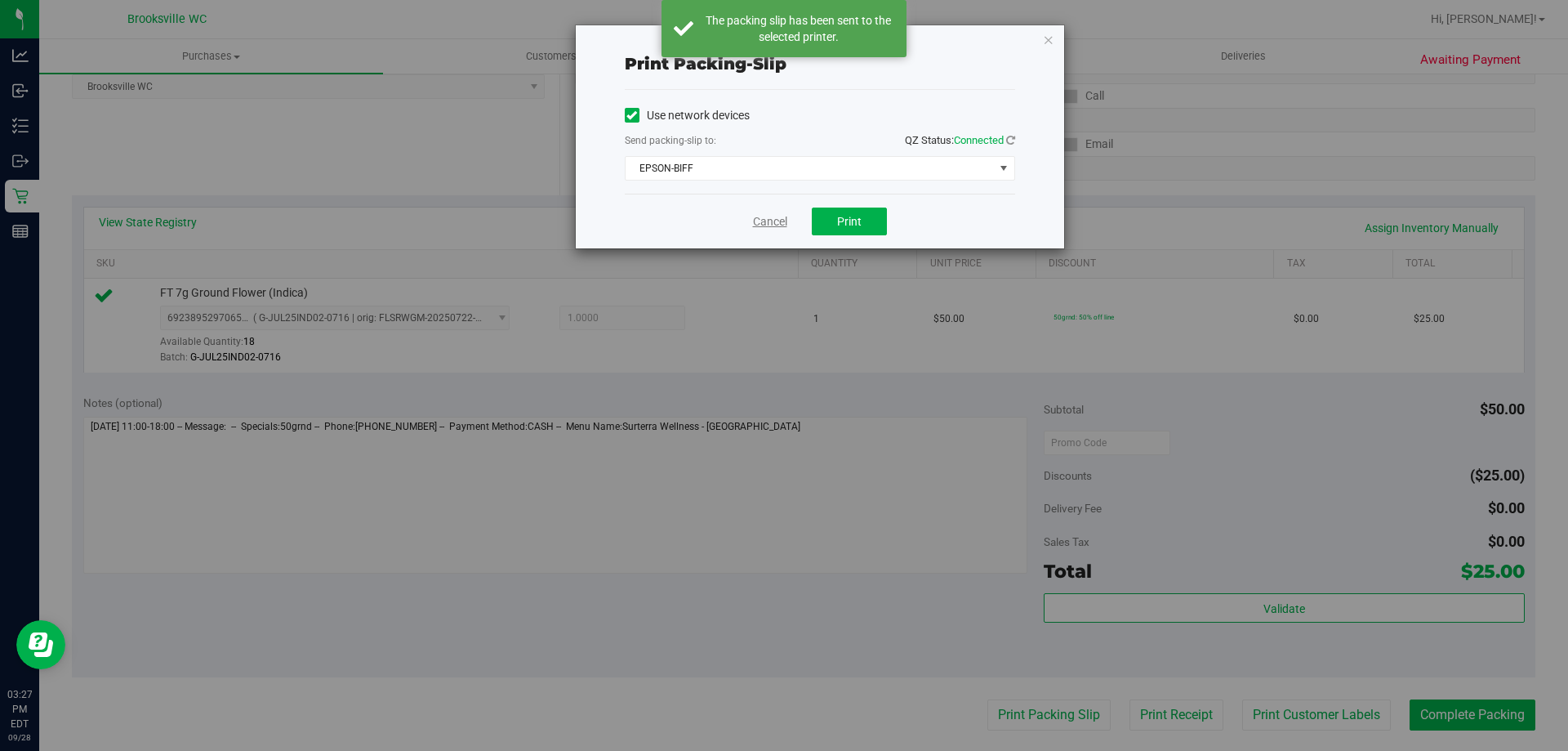
click at [780, 215] on link "Cancel" at bounding box center [770, 222] width 34 height 17
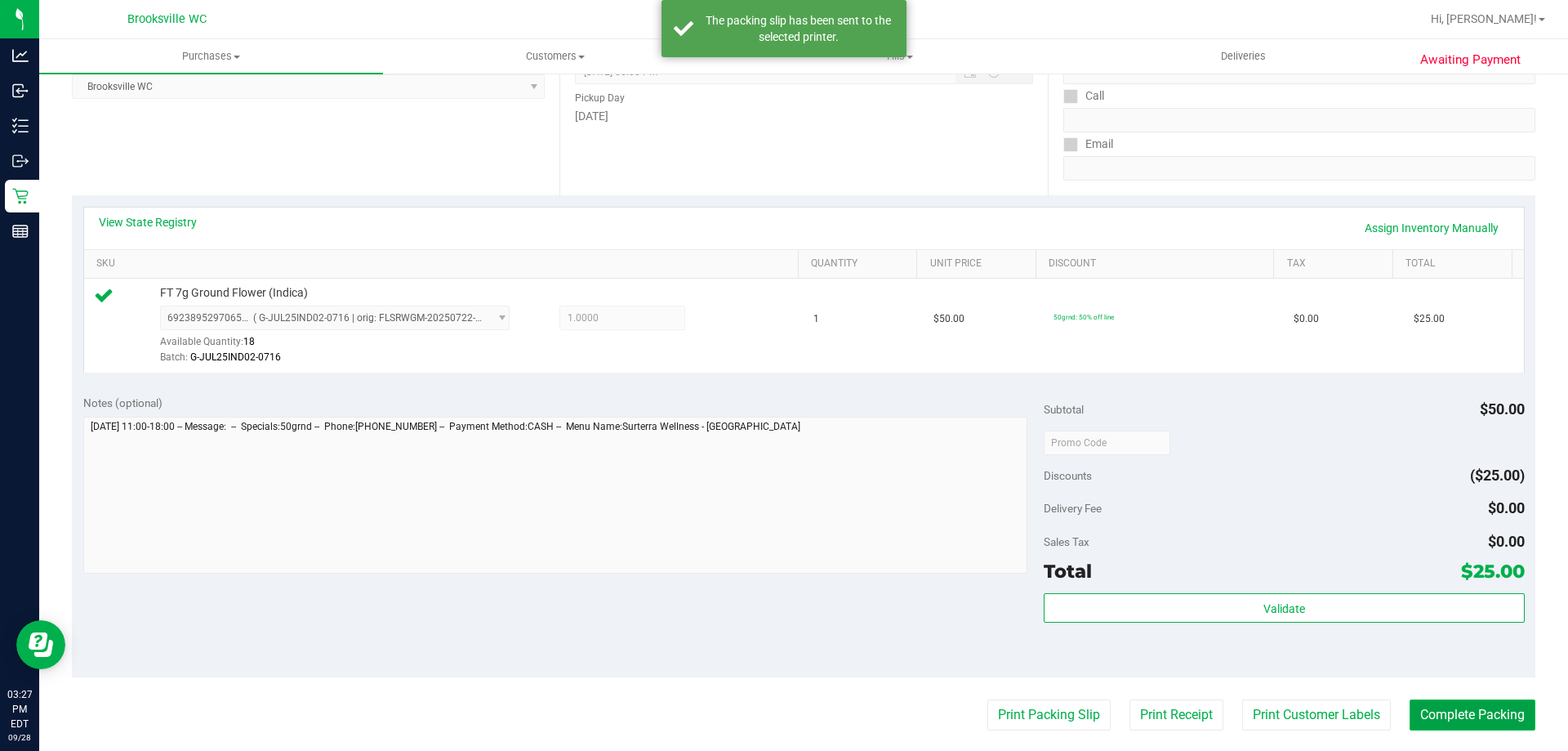
click at [1419, 714] on button "Complete Packing" at bounding box center [1473, 715] width 126 height 31
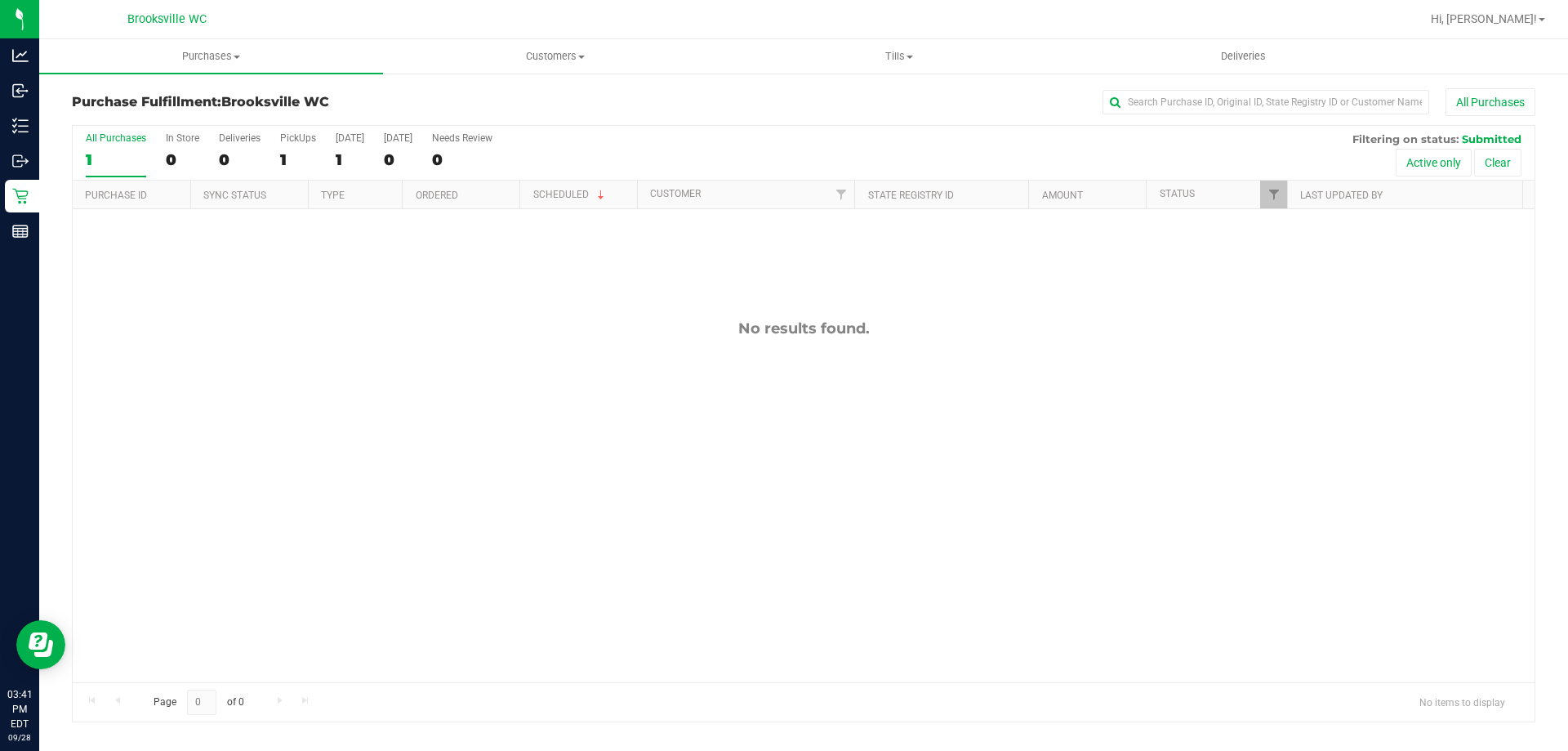
click at [808, 116] on div "Purchase Fulfillment: Brooksville WC All Purchases" at bounding box center [803, 106] width 1463 height 36
click at [808, 126] on div "All Purchases 1 In Store 0 Deliveries 0 PickUps 1 Today 1 Tomorrow 0 Needs Revi…" at bounding box center [803, 132] width 1462 height 13
click at [907, 117] on div "Purchase Fulfillment: Brooksville WC All Purchases" at bounding box center [803, 106] width 1463 height 36
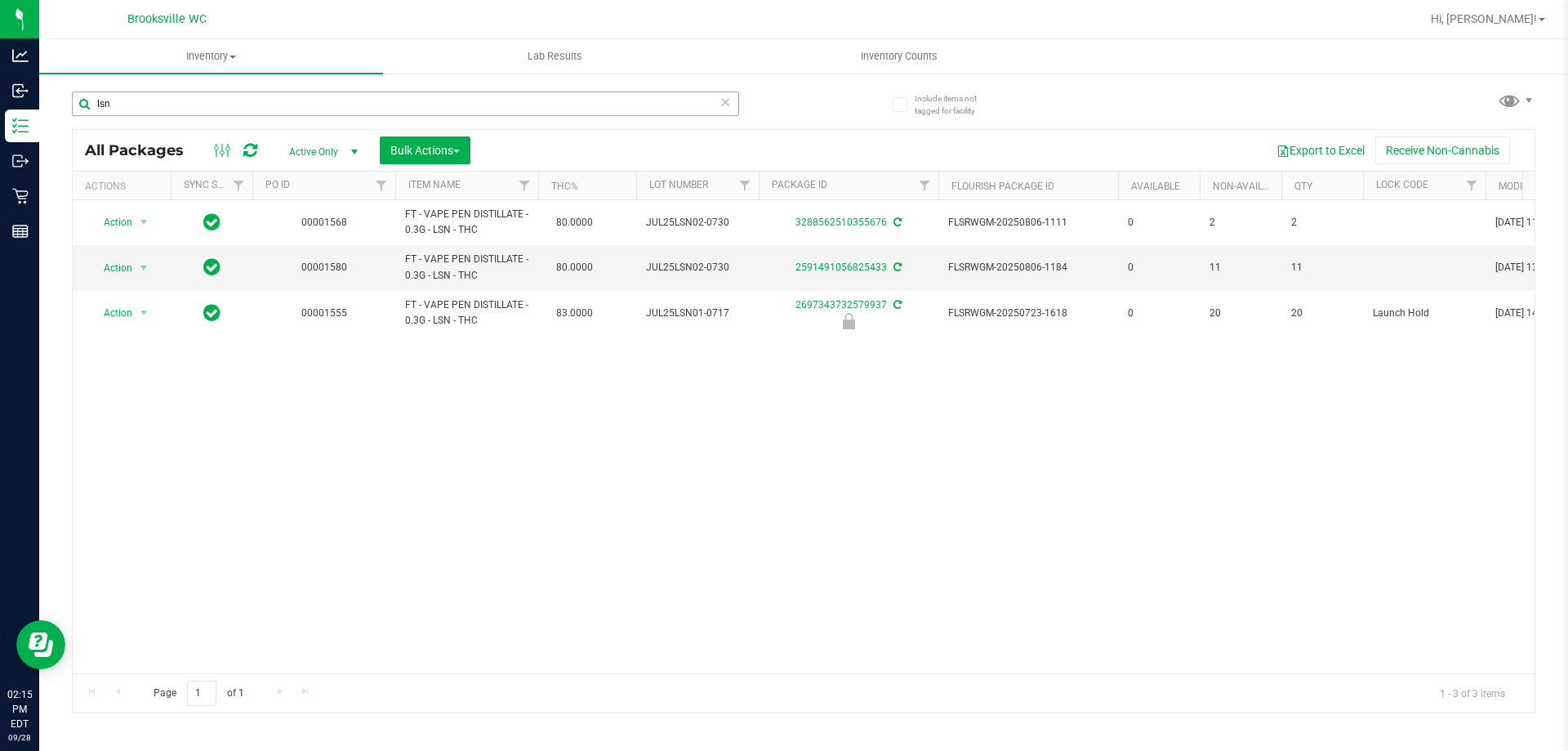
click at [222, 99] on input "lsn" at bounding box center [405, 104] width 667 height 24
click at [221, 99] on input "lsn" at bounding box center [405, 104] width 667 height 24
type input "aeq"
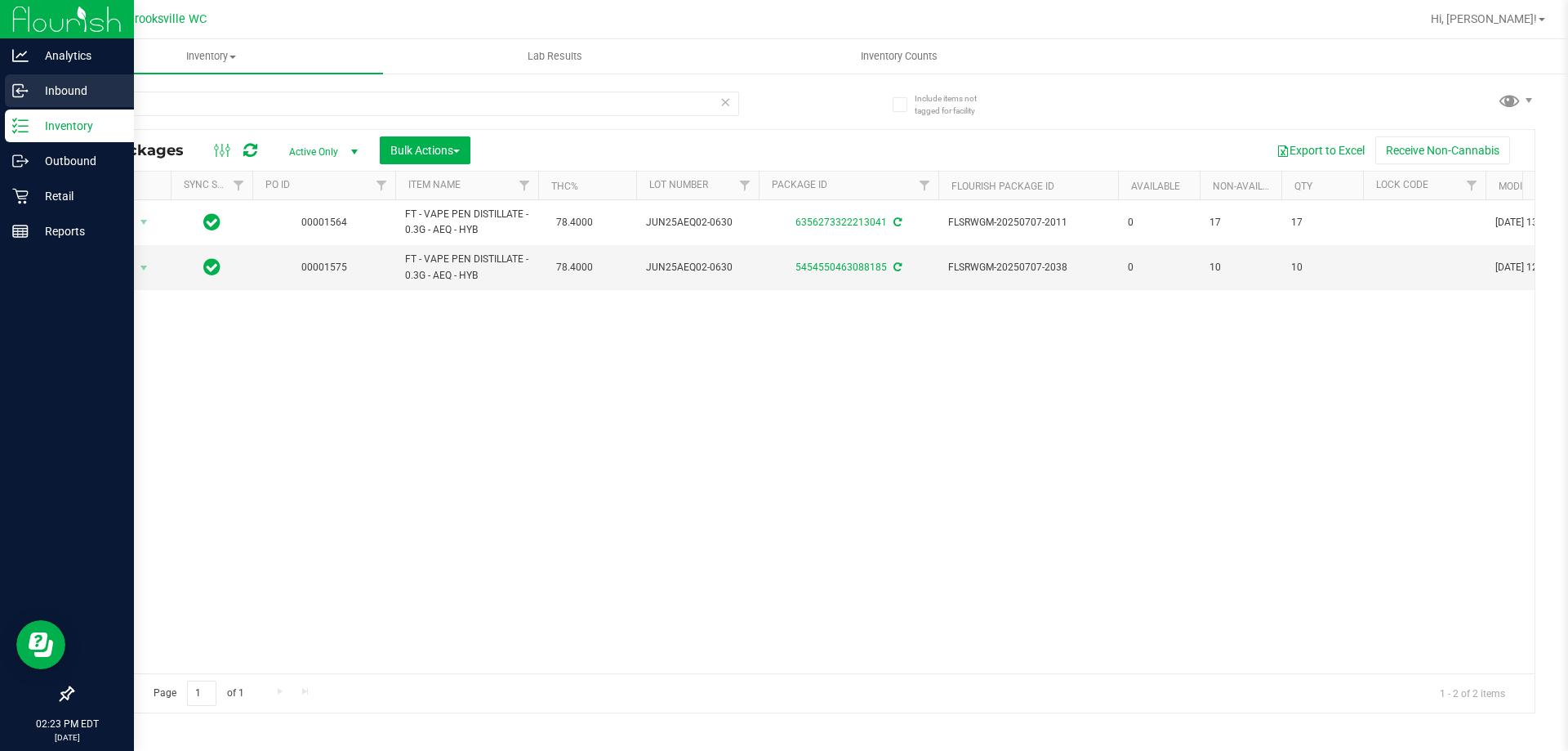
click at [78, 92] on p "Inbound" at bounding box center [78, 91] width 98 height 19
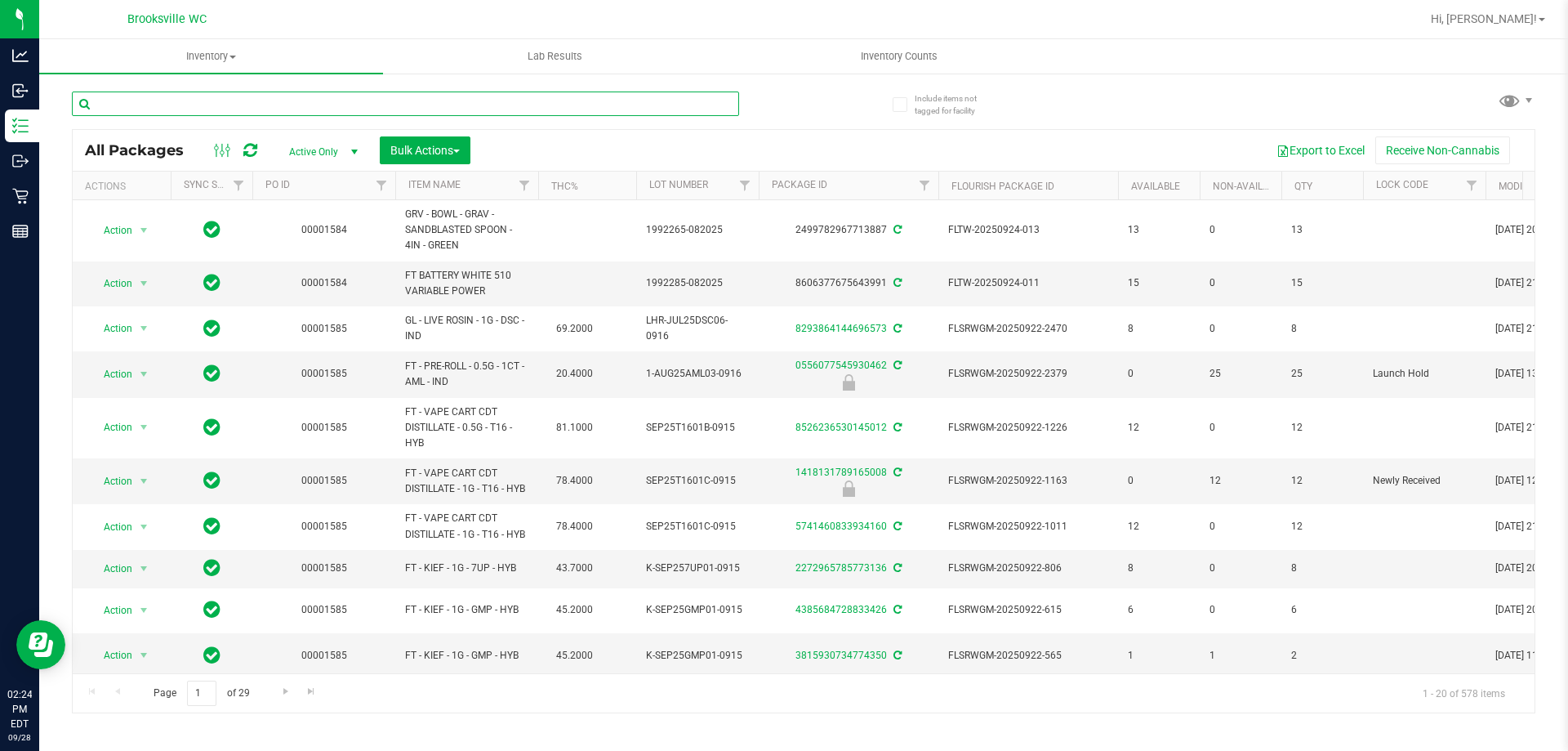
click at [254, 109] on input "text" at bounding box center [405, 104] width 667 height 24
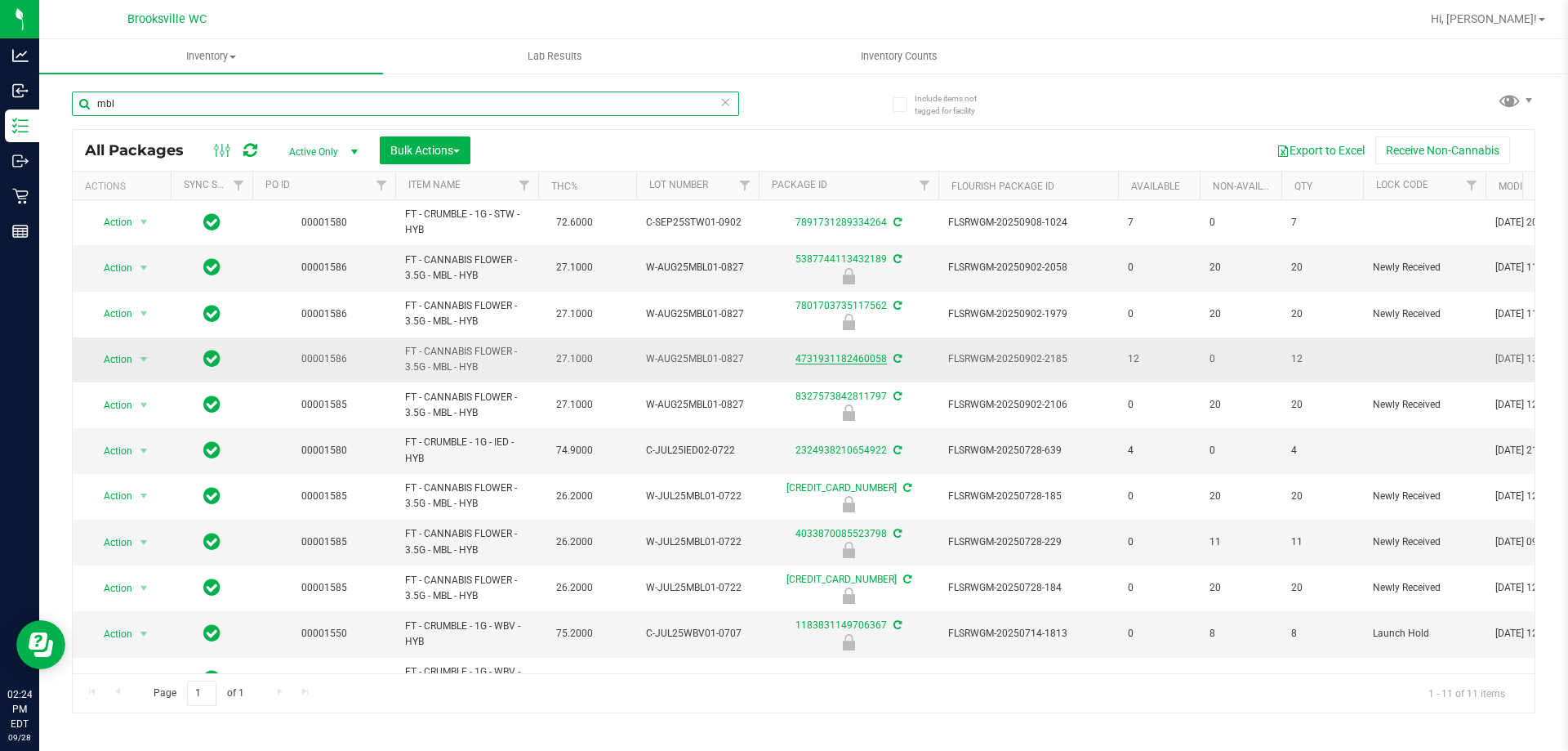
type input "mbl"
click at [846, 355] on link "4731931182460058" at bounding box center [841, 358] width 92 height 11
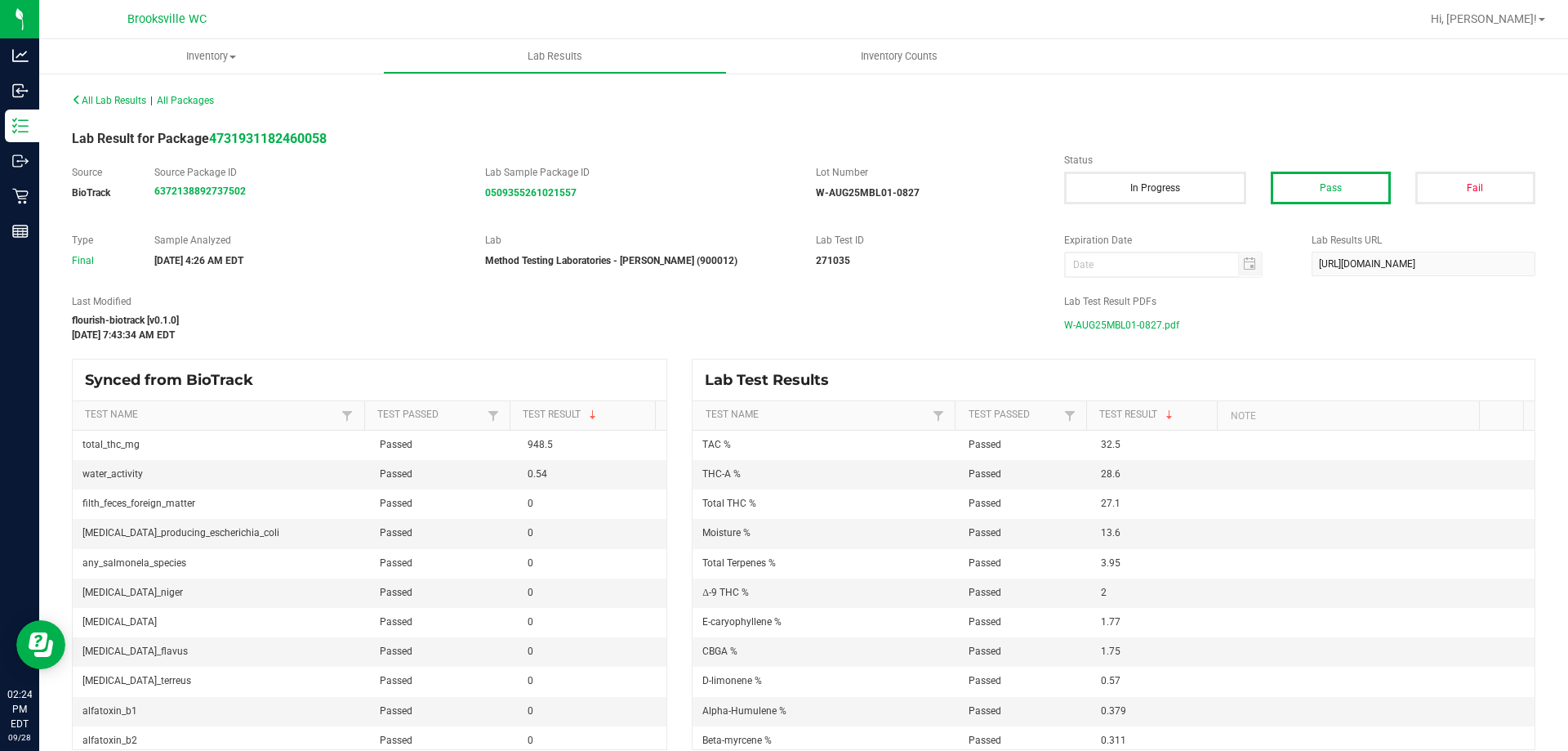
click at [1130, 325] on span "W-AUG25MBL01-0827.pdf" at bounding box center [1121, 325] width 115 height 24
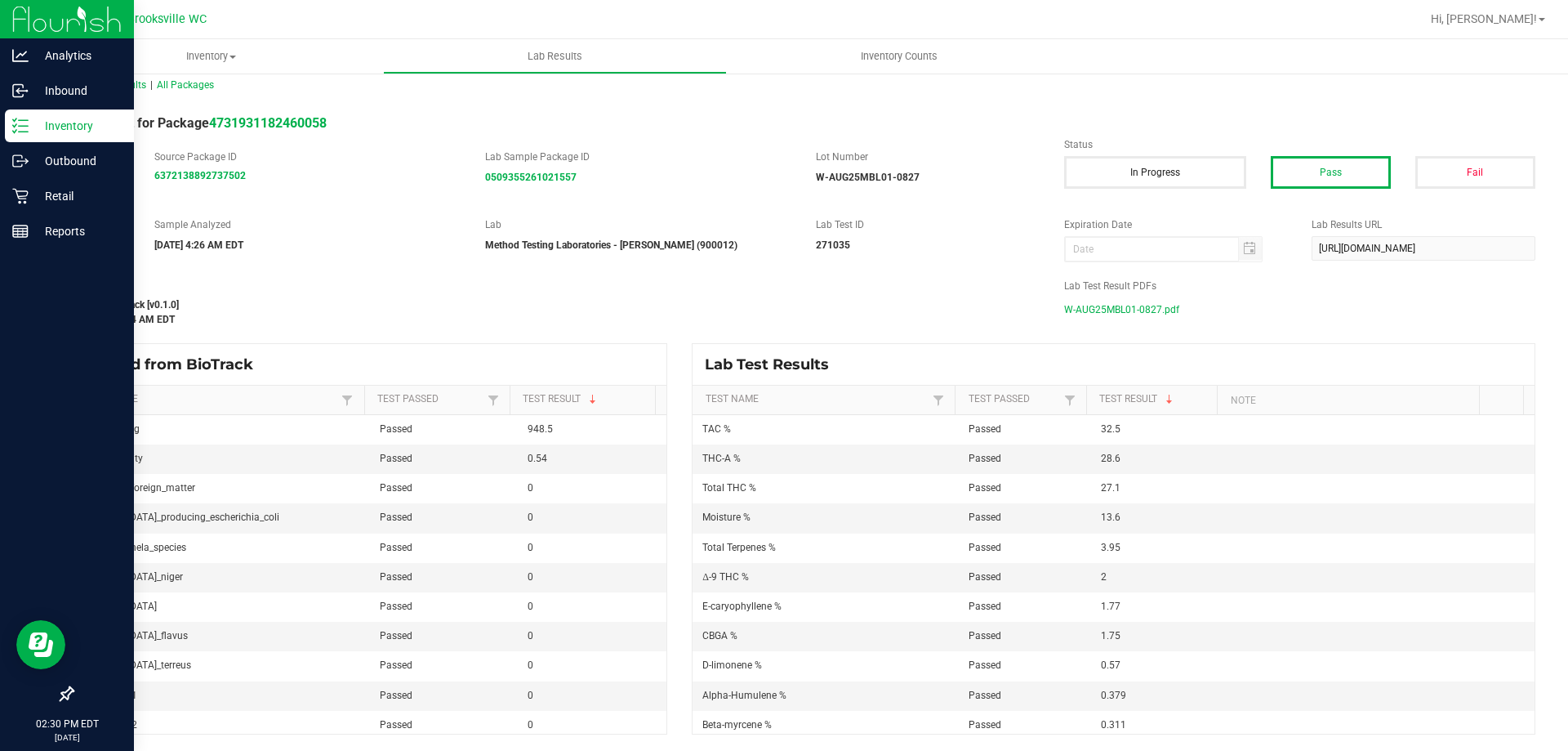
click at [15, 120] on icon at bounding box center [20, 126] width 17 height 17
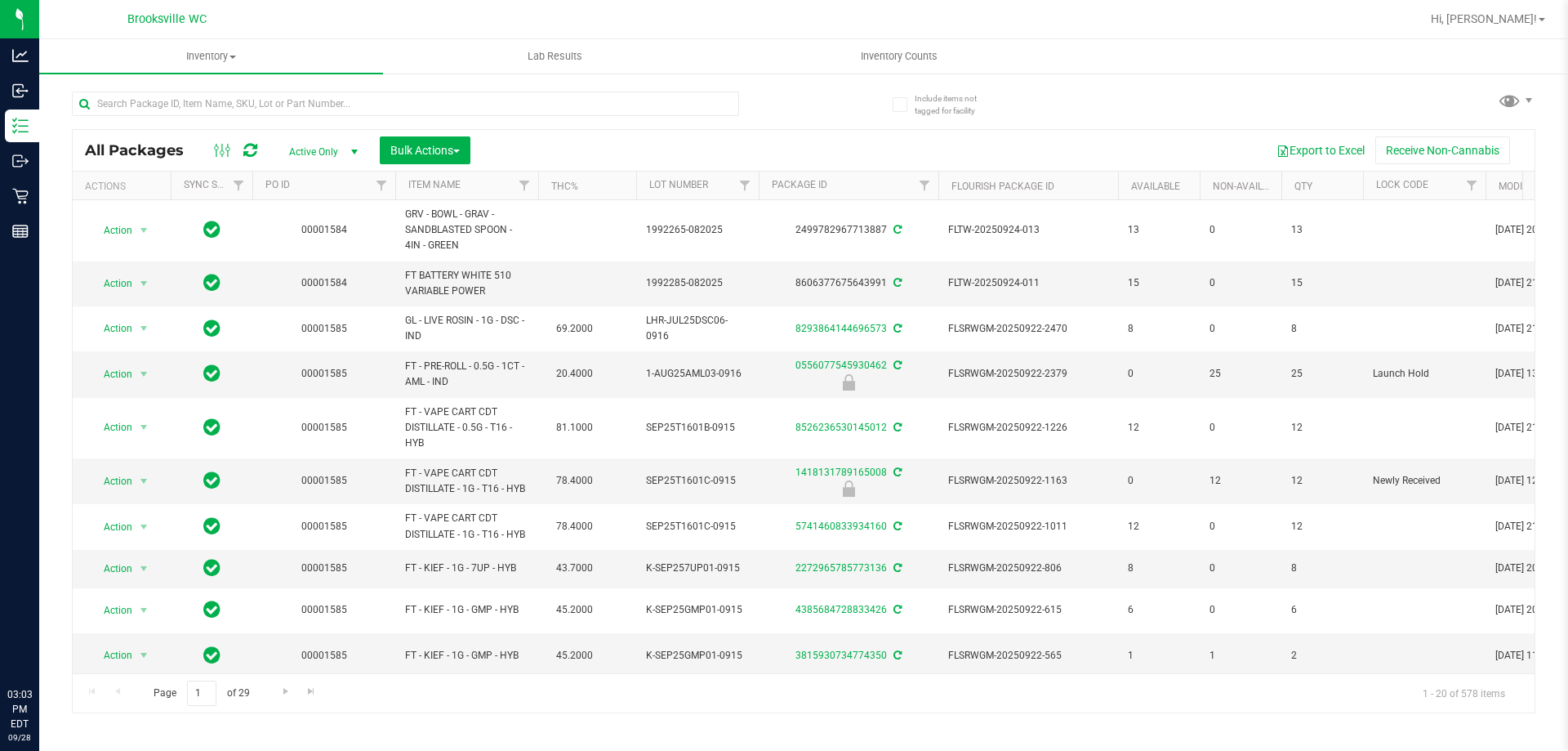
click at [279, 109] on input "text" at bounding box center [405, 104] width 667 height 24
type input "SW 0.3g Vape Pen Distillate Zen (1:4 CBD:THC)"
click at [753, 132] on div "All Packages Active Only Active Only Lab Samples Locked All External Internal B…" at bounding box center [803, 150] width 1462 height 41
click at [756, 133] on div "All Packages Active Only Active Only Lab Samples Locked All External Internal B…" at bounding box center [803, 150] width 1462 height 41
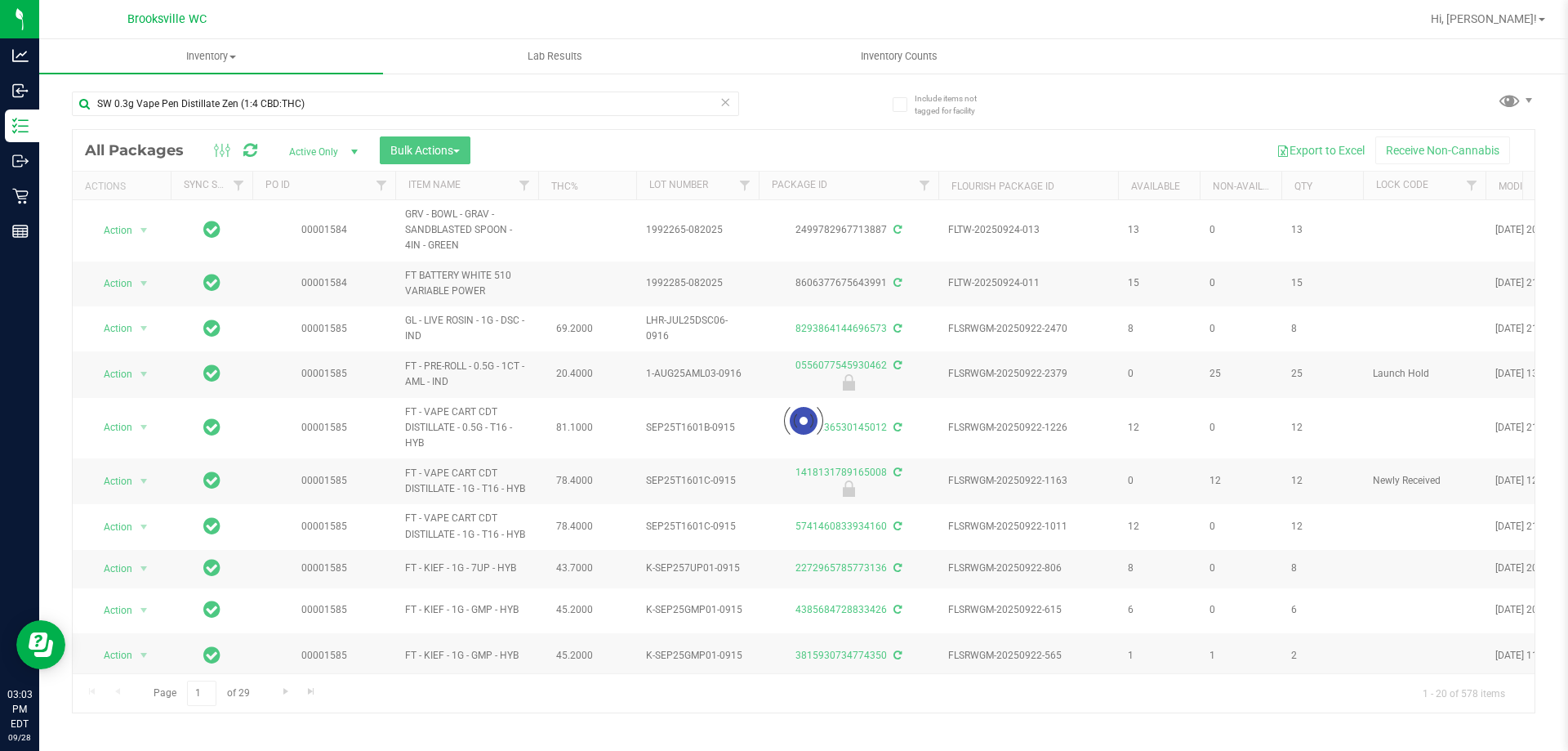
click at [768, 142] on div at bounding box center [803, 421] width 1462 height 583
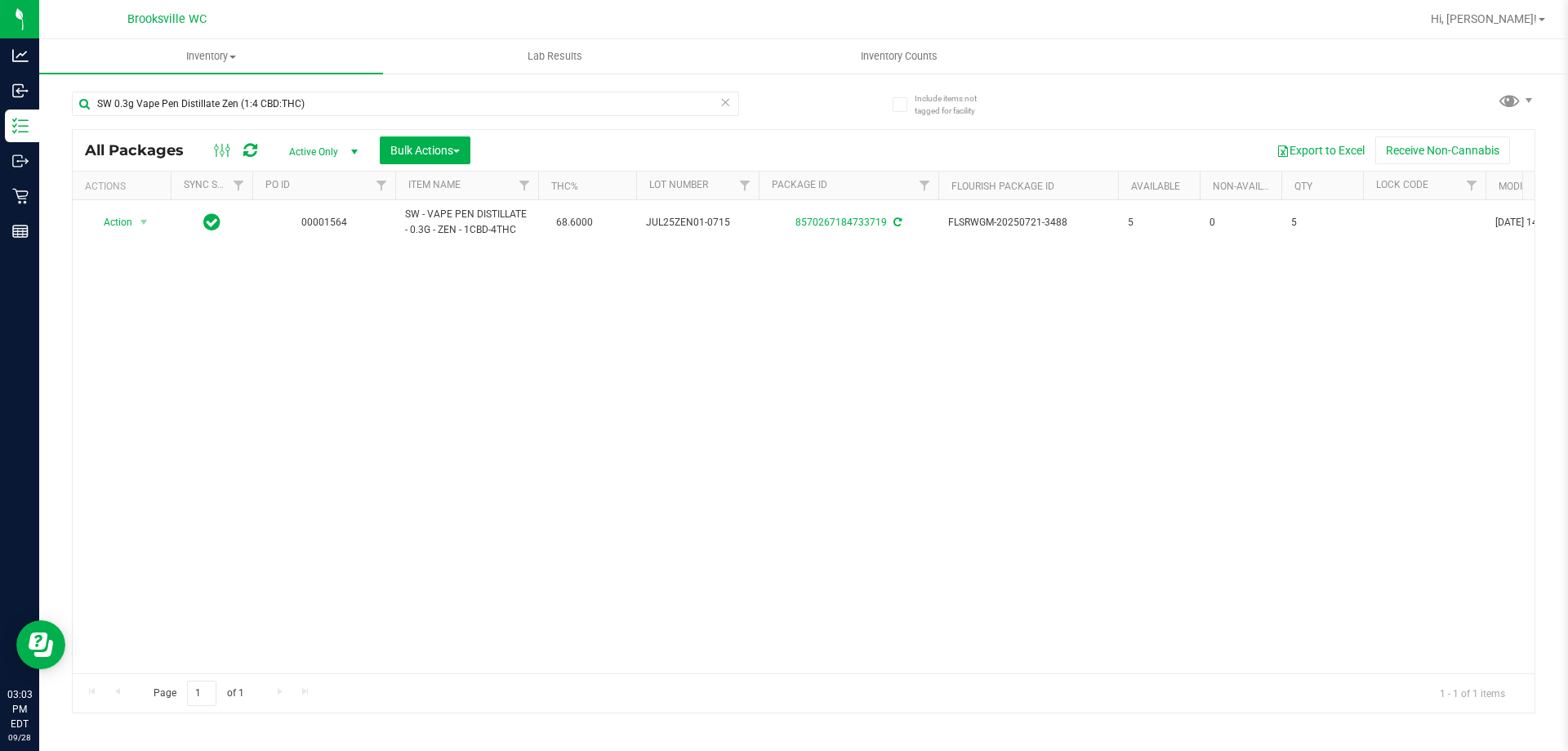
click at [769, 143] on div "Export to Excel Receive Non-Cannabis" at bounding box center [1003, 150] width 1040 height 28
